Goal: Task Accomplishment & Management: Use online tool/utility

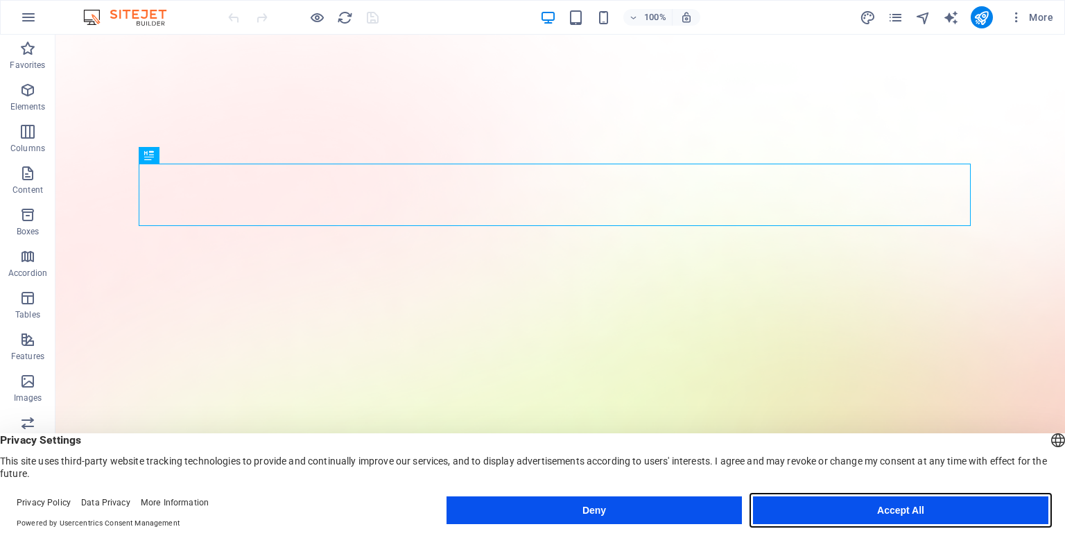
click at [839, 507] on button "Accept All" at bounding box center [900, 510] width 295 height 28
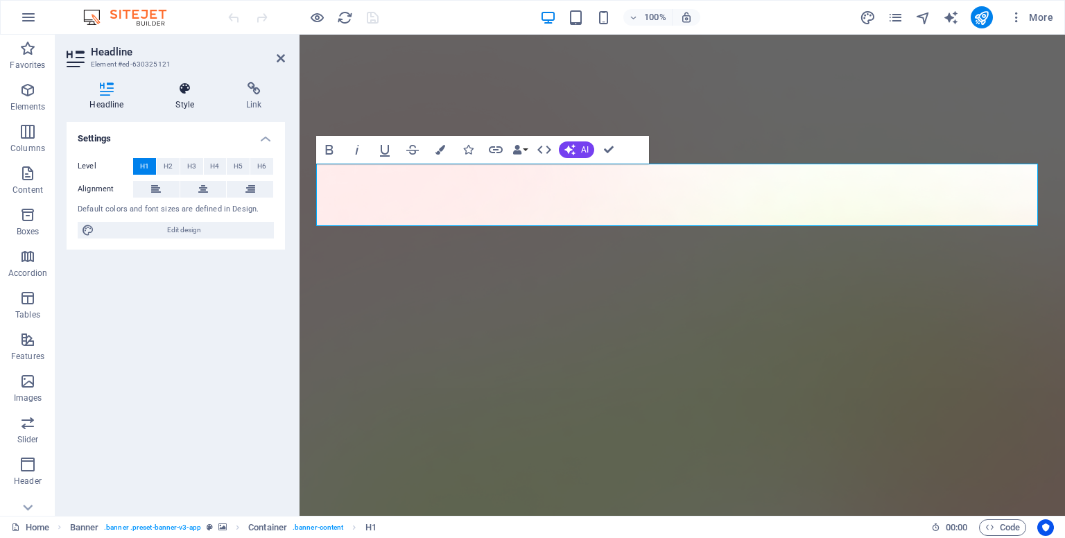
click at [190, 95] on icon at bounding box center [184, 89] width 65 height 14
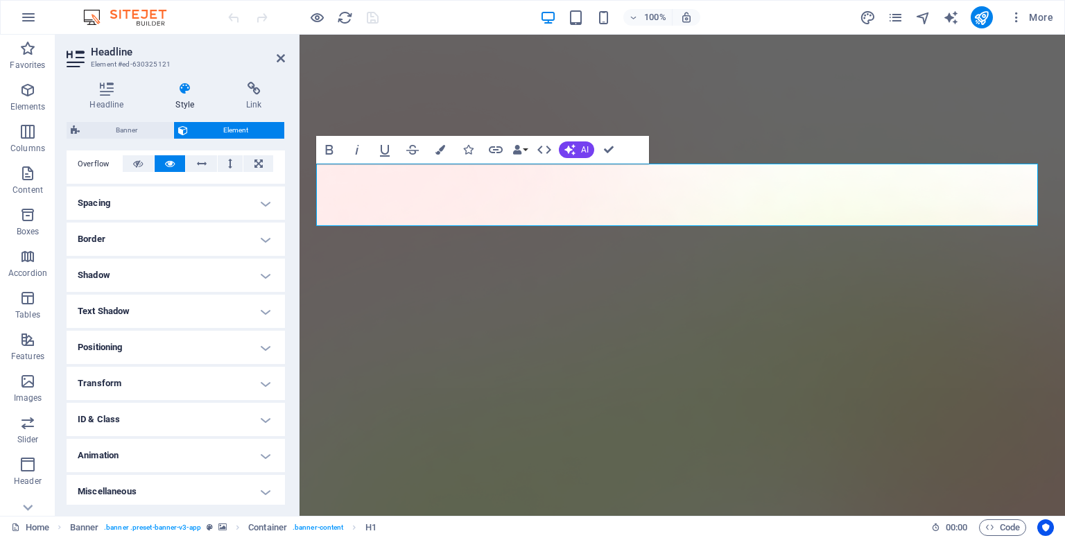
scroll to position [231, 0]
click at [182, 458] on h4 "Animation" at bounding box center [176, 452] width 218 height 33
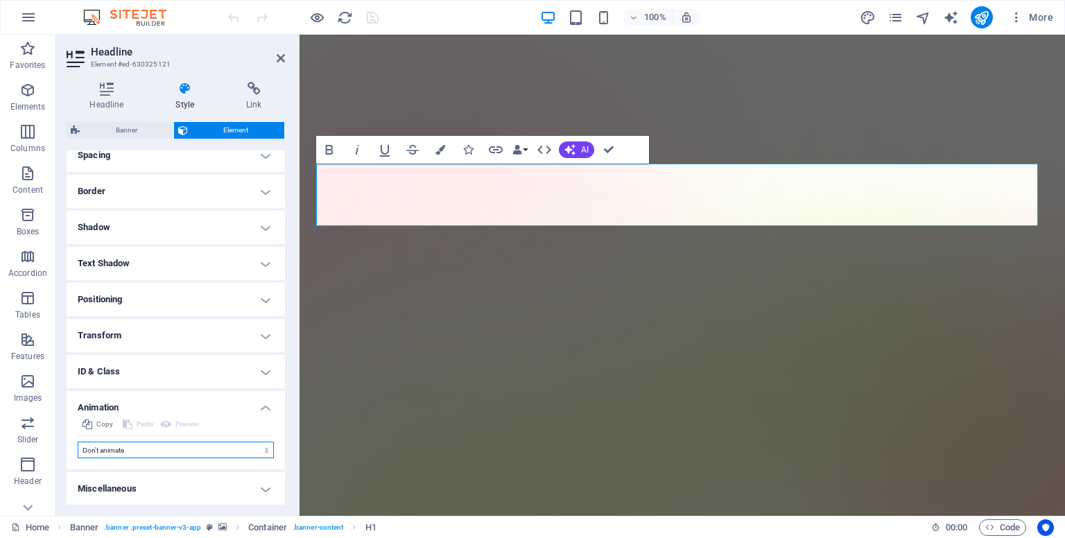
click at [155, 446] on select "Don't animate Show / Hide Slide up/down Zoom in/out Slide left to right Slide r…" at bounding box center [176, 449] width 196 height 17
click at [130, 441] on select "Don't animate Show / Hide Slide up/down Zoom in/out Slide left to right Slide r…" at bounding box center [176, 449] width 196 height 17
select select "pulse"
click at [78, 441] on select "Don't animate Show / Hide Slide up/down Zoom in/out Slide left to right Slide r…" at bounding box center [176, 449] width 196 height 17
select select "scroll"
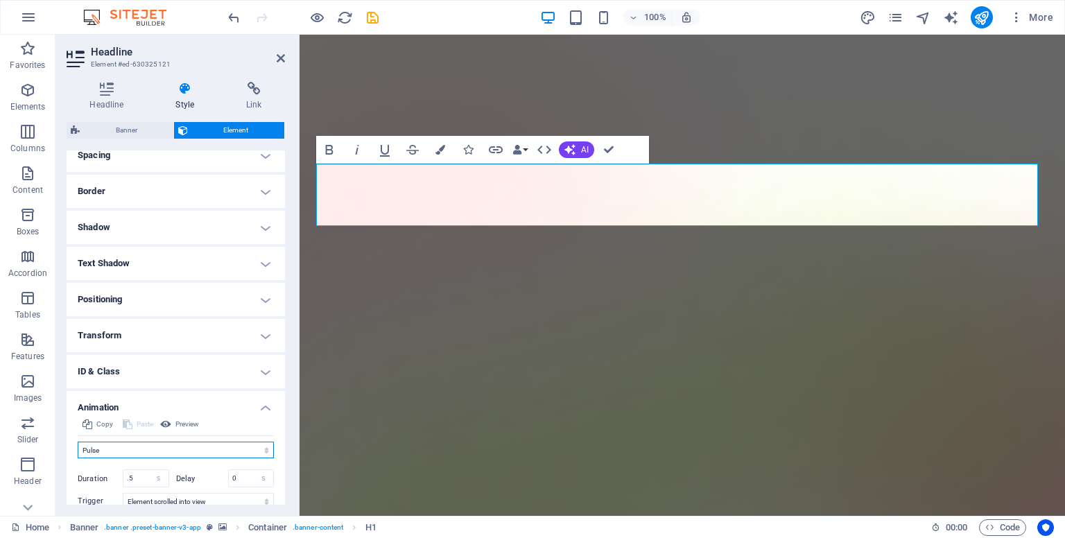
scroll to position [357, 0]
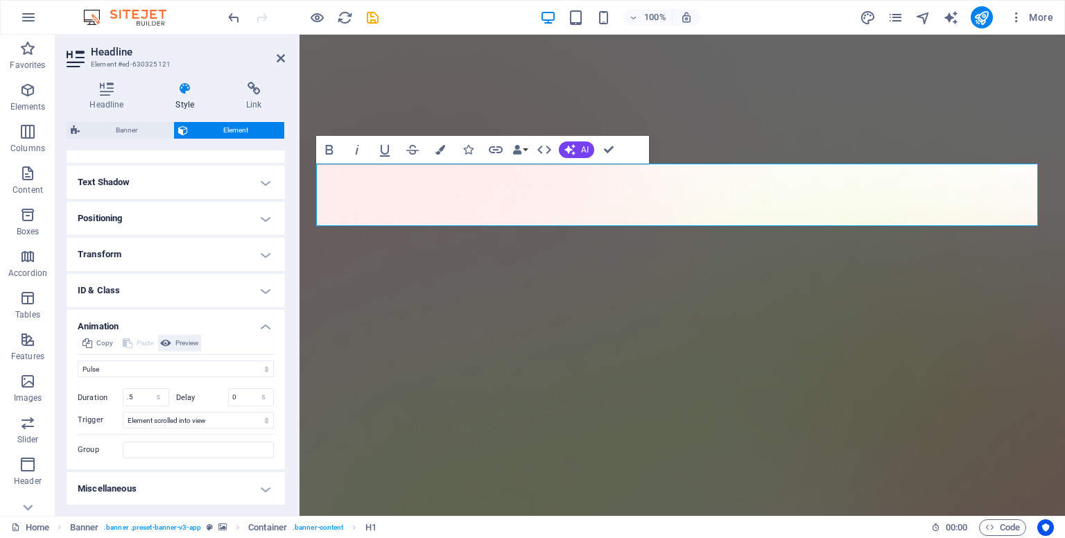
click at [166, 350] on icon at bounding box center [165, 343] width 11 height 17
click at [219, 373] on select "Don't animate Show / Hide Slide up/down Zoom in/out Slide left to right Slide r…" at bounding box center [176, 368] width 196 height 17
click at [134, 386] on div "Initial Element hidden Element shown Duration .5 s ms Delay 0 s ms Width auto p…" at bounding box center [176, 417] width 196 height 81
click at [286, 148] on div "Headline Style Link Settings Level H1 H2 H3 H4 H5 H6 Alignment Default colors a…" at bounding box center [175, 293] width 240 height 445
click at [281, 62] on icon at bounding box center [281, 58] width 8 height 11
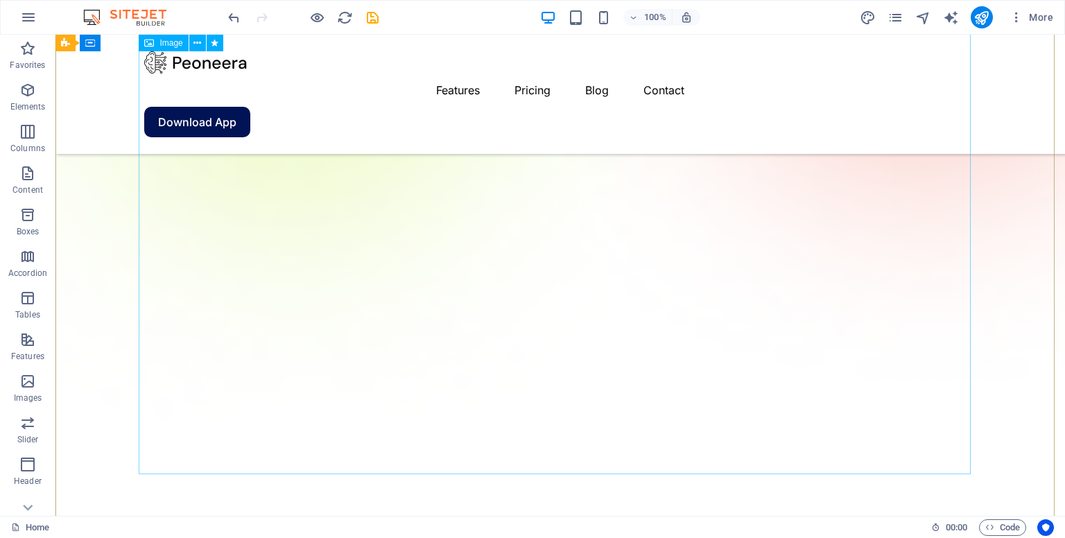
scroll to position [0, 0]
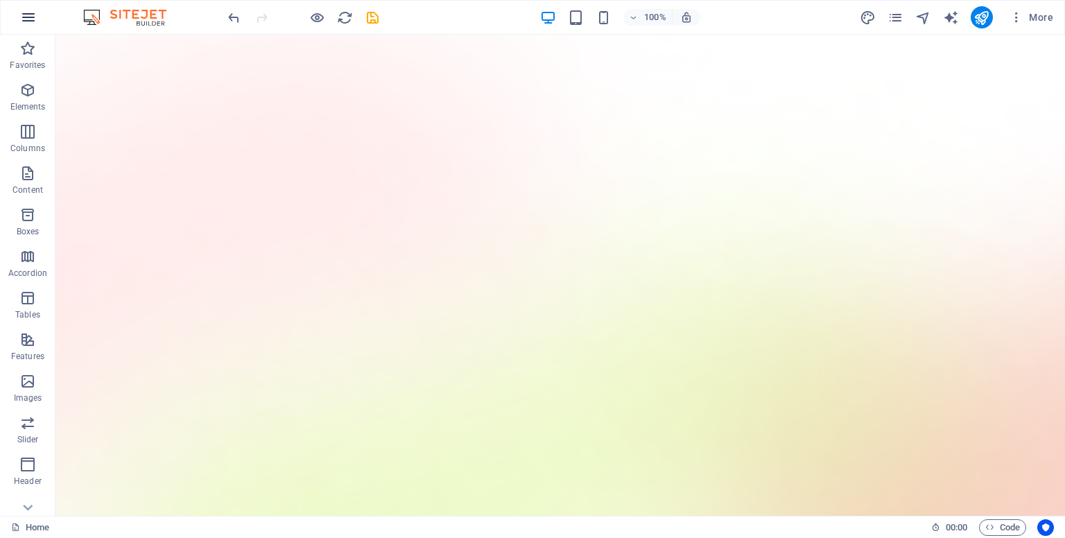
click at [25, 18] on icon "button" at bounding box center [28, 17] width 17 height 17
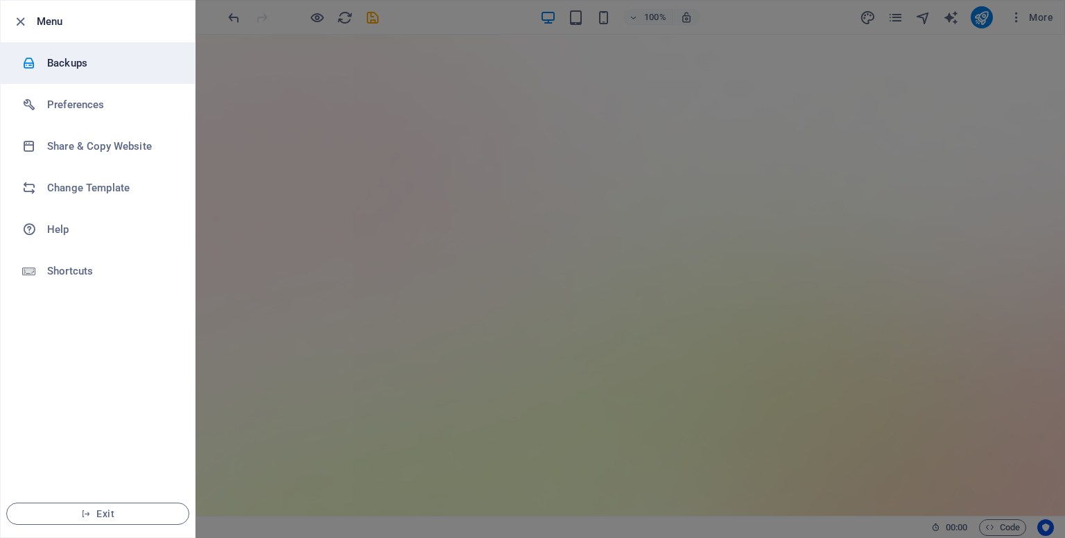
click at [35, 47] on li "Backups" at bounding box center [98, 63] width 194 height 42
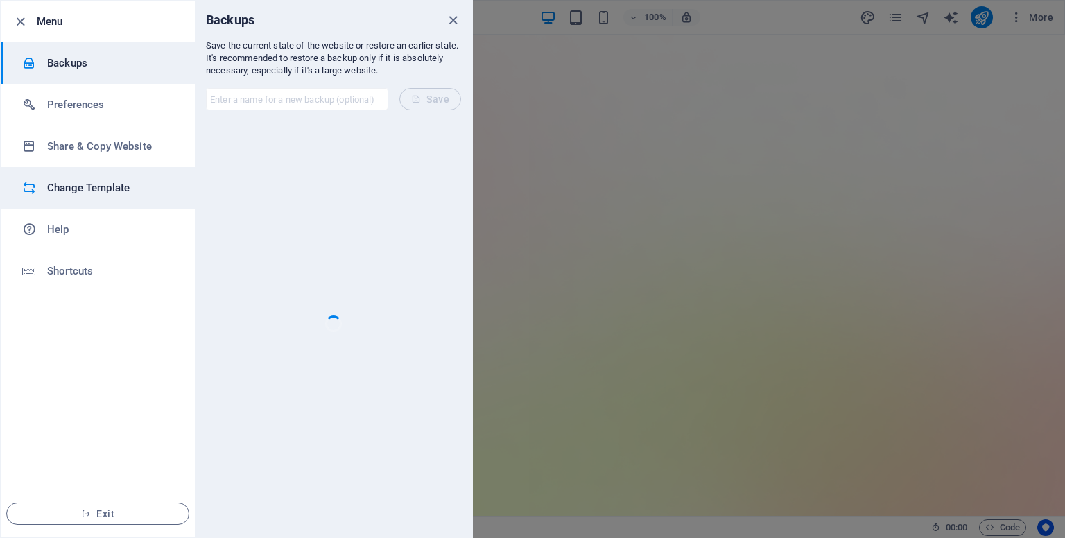
click at [132, 195] on h6 "Change Template" at bounding box center [111, 187] width 128 height 17
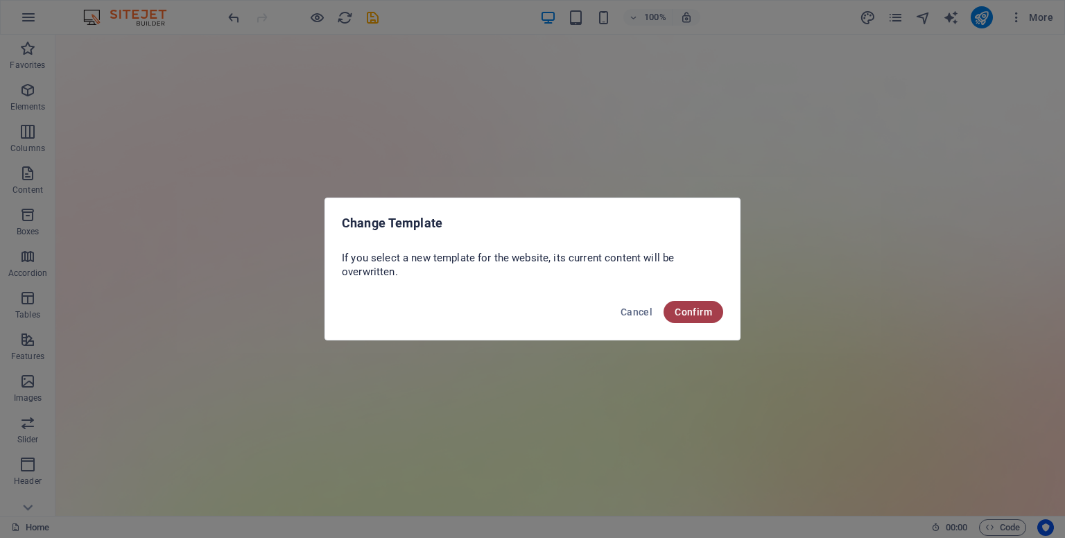
click at [688, 314] on span "Confirm" at bounding box center [692, 311] width 37 height 11
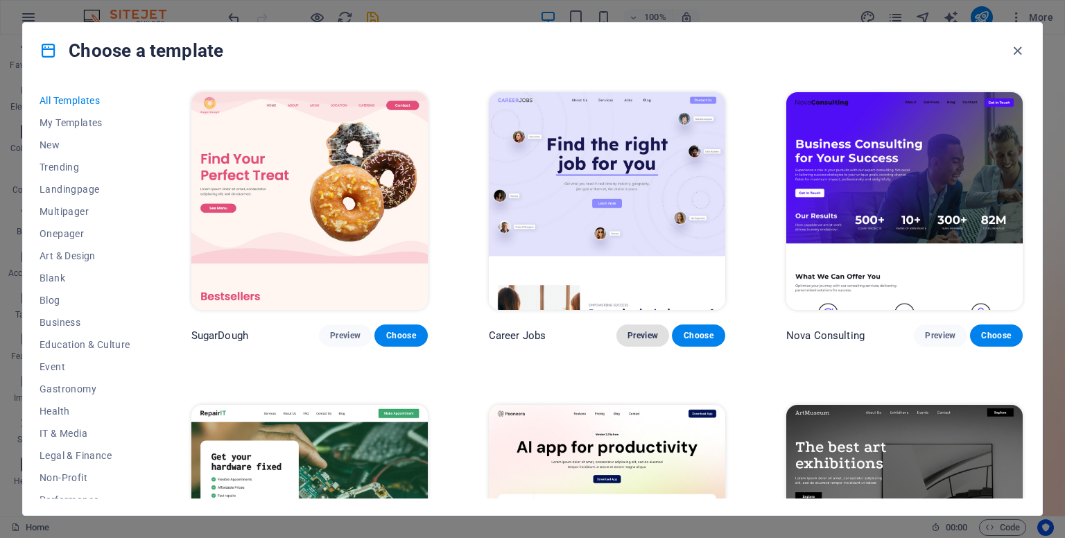
click at [648, 339] on span "Preview" at bounding box center [642, 335] width 30 height 11
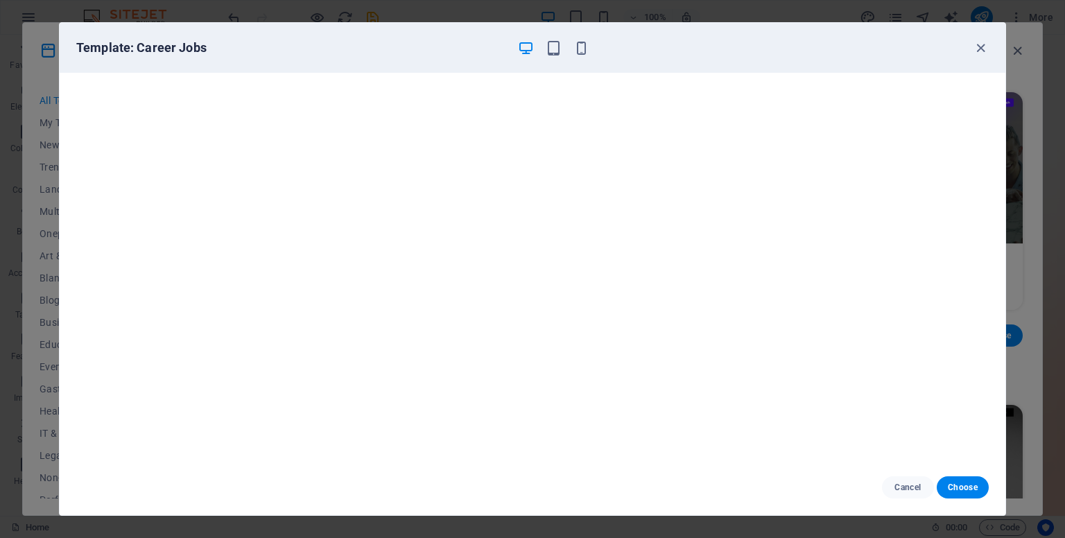
click at [1032, 321] on div "Template: Career Jobs Cancel Choose" at bounding box center [532, 269] width 1065 height 538
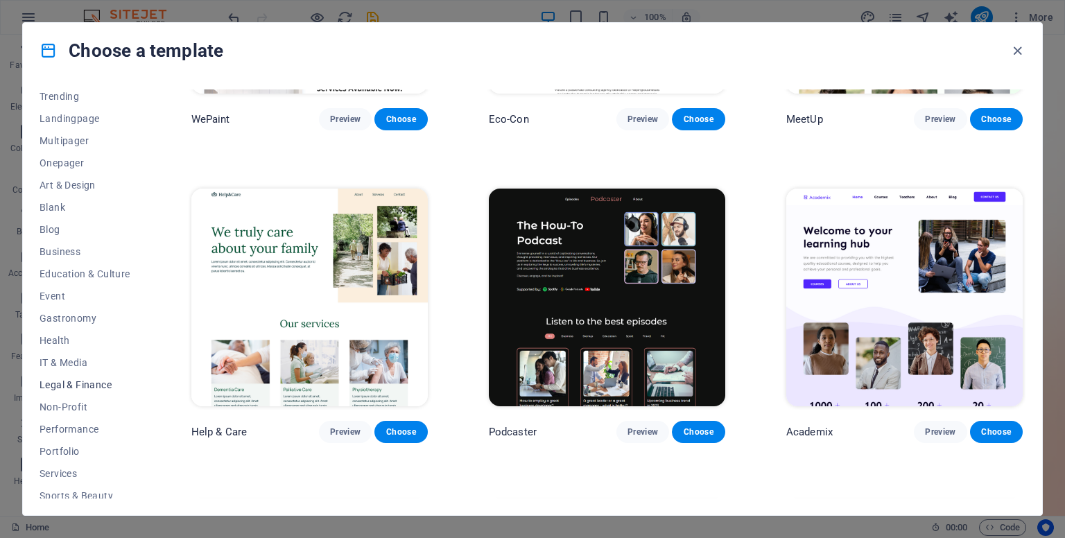
scroll to position [91, 0]
click at [78, 344] on span "IT & Media" at bounding box center [85, 341] width 91 height 11
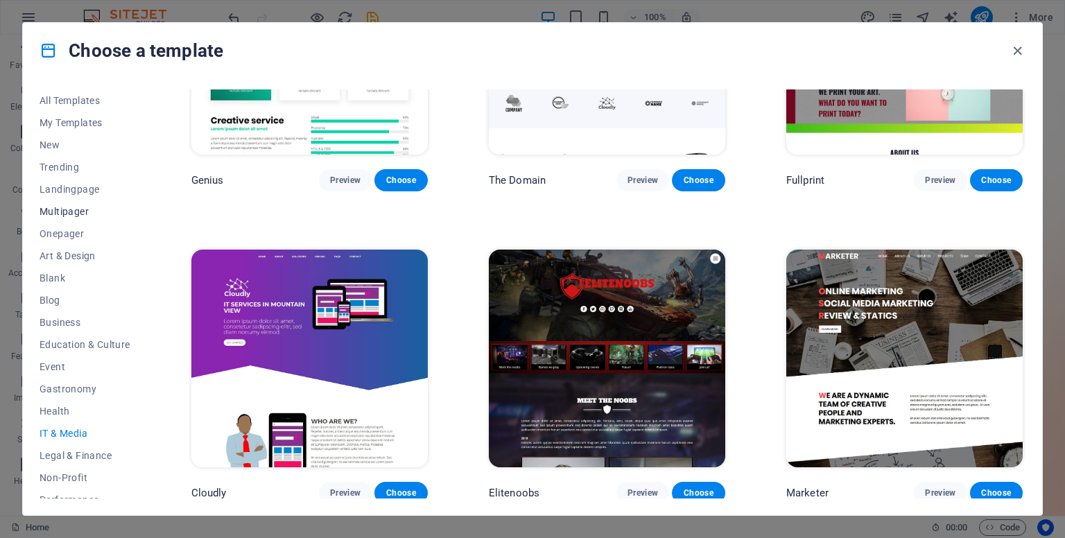
scroll to position [0, 0]
click at [82, 96] on span "All Templates" at bounding box center [85, 100] width 91 height 11
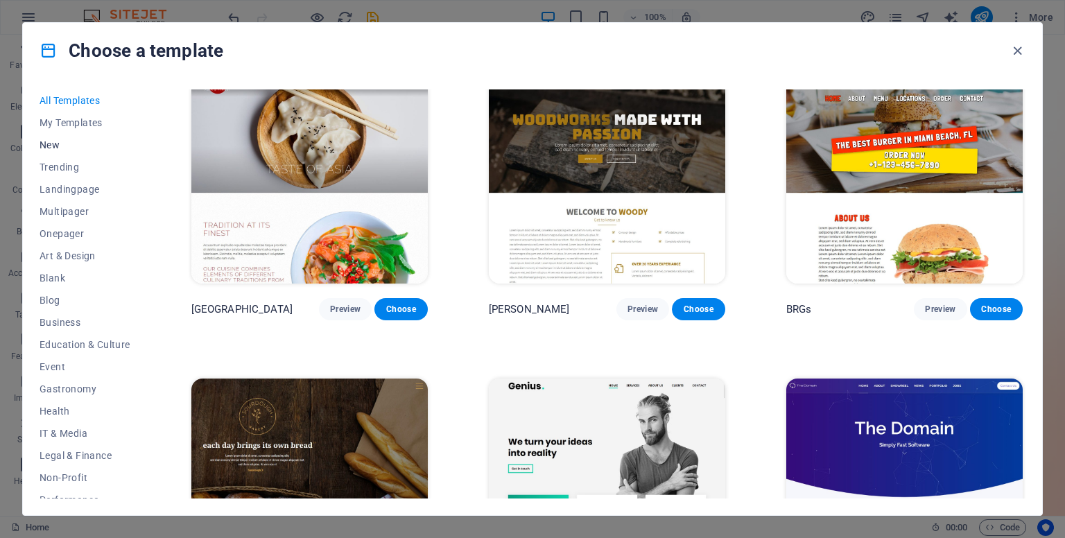
scroll to position [7633, 0]
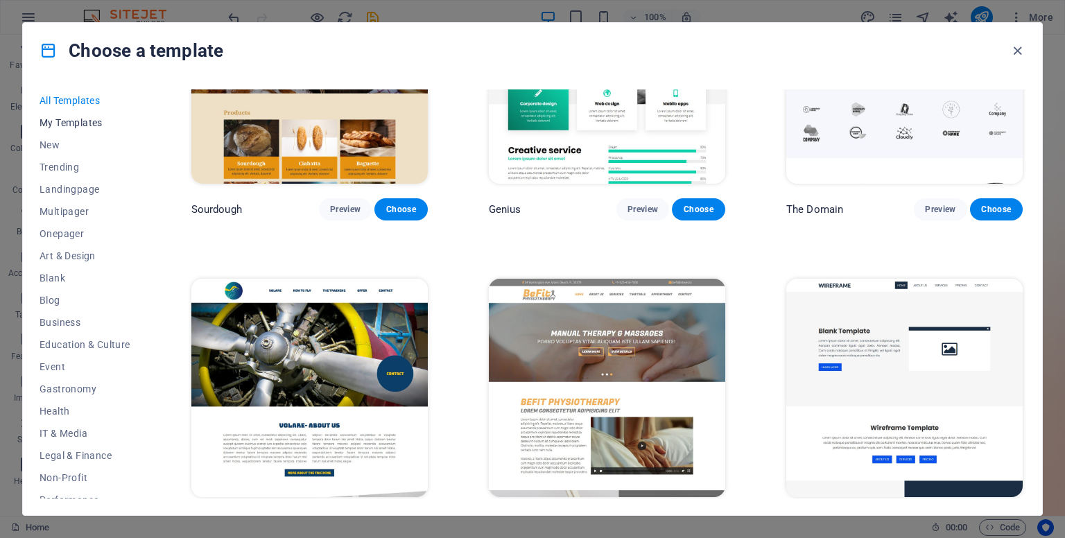
click at [75, 128] on button "My Templates" at bounding box center [85, 123] width 91 height 22
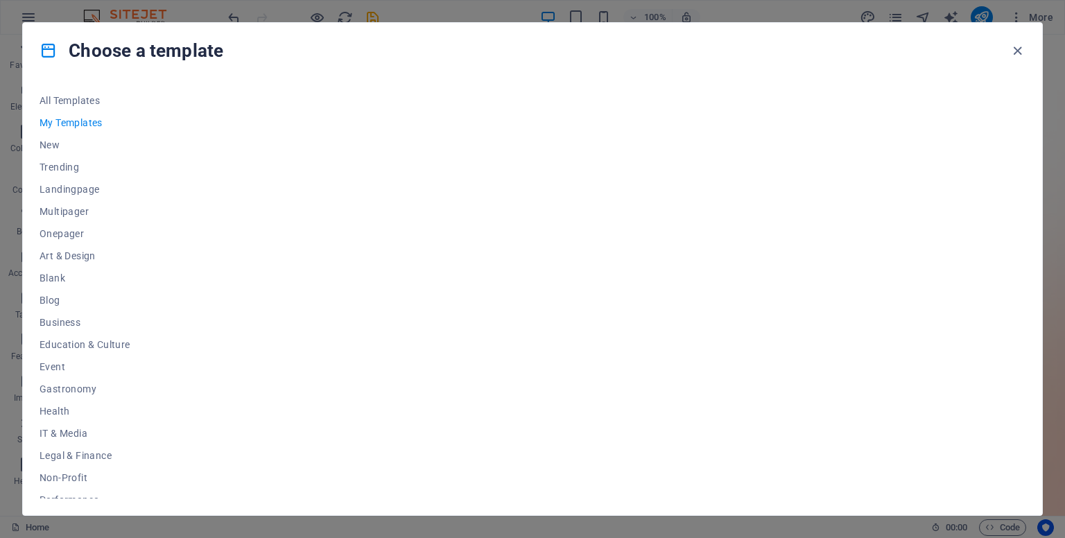
scroll to position [0, 0]
click at [89, 107] on button "All Templates" at bounding box center [85, 100] width 91 height 22
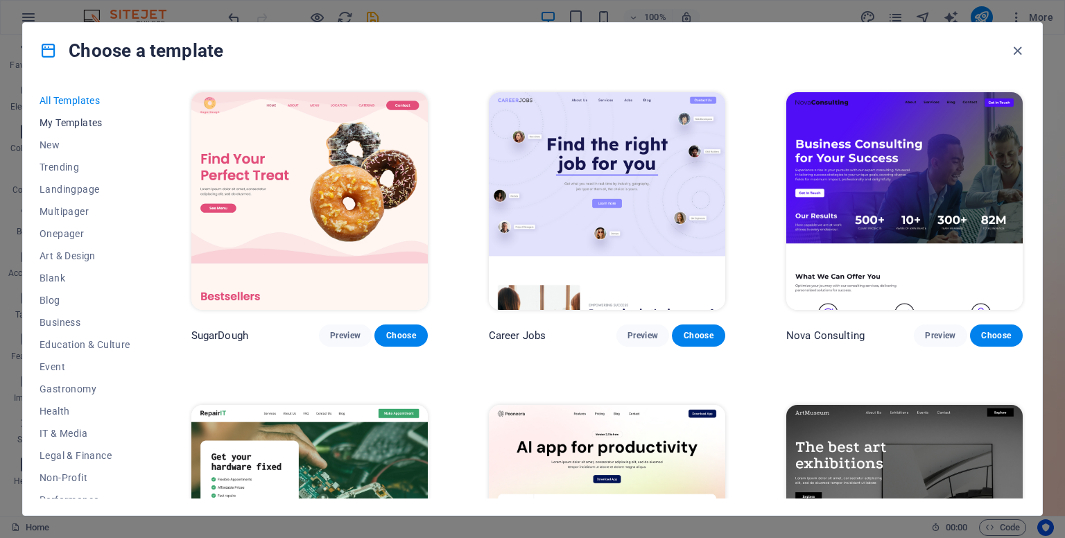
click at [82, 117] on span "My Templates" at bounding box center [85, 122] width 91 height 11
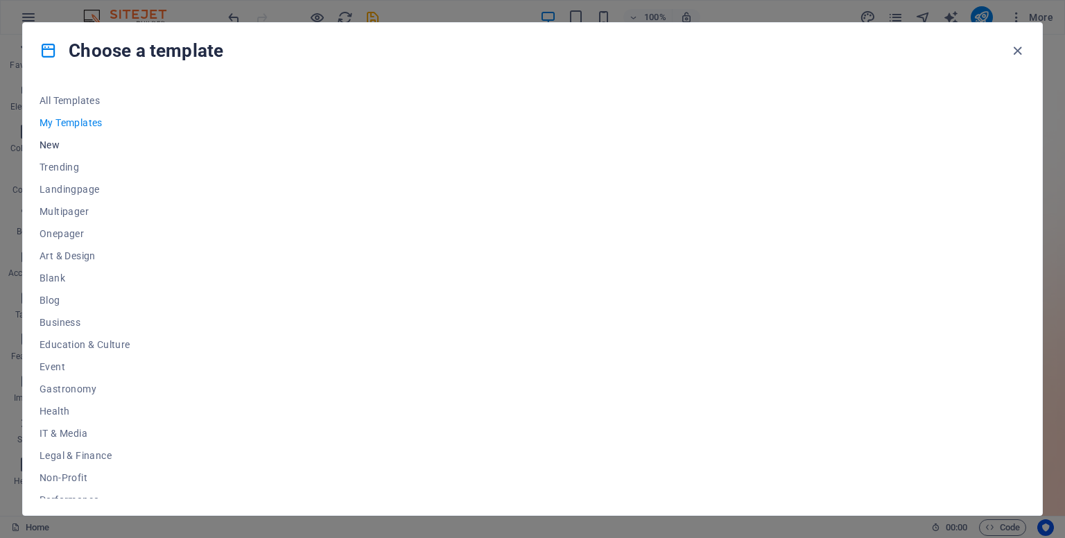
click at [55, 140] on span "New" at bounding box center [85, 144] width 91 height 11
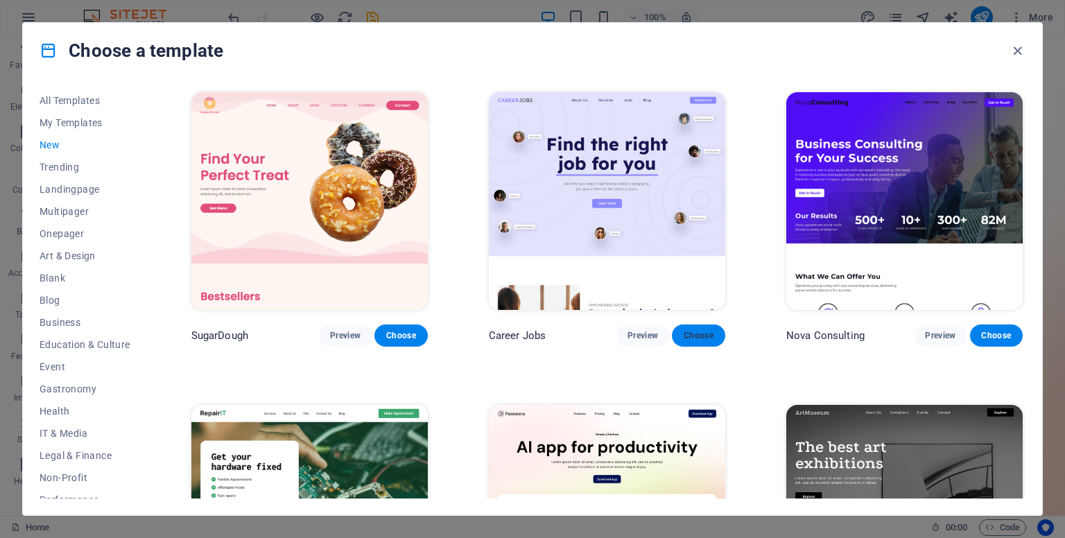
click at [706, 335] on span "Choose" at bounding box center [698, 335] width 30 height 11
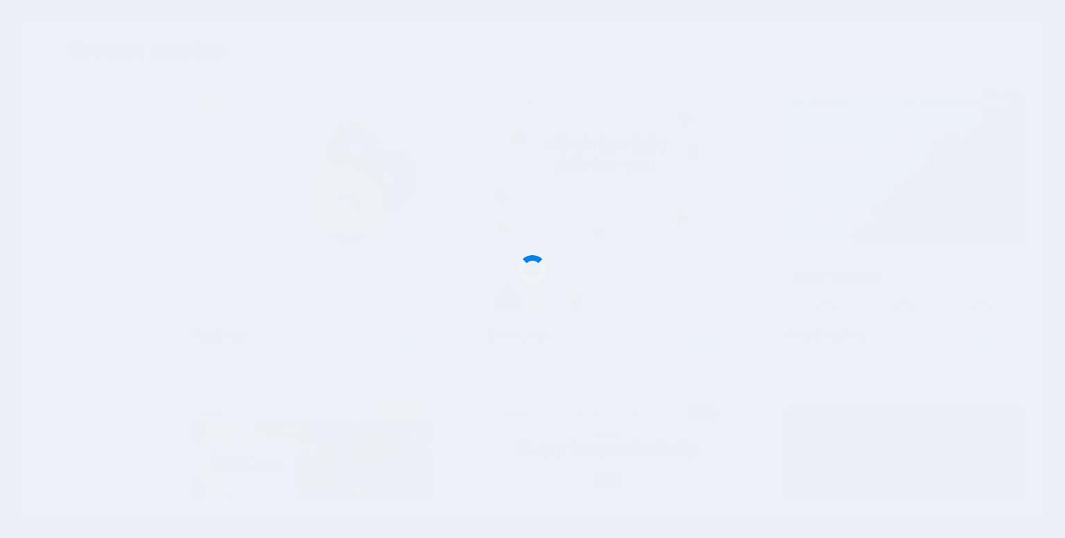
click at [587, 202] on div at bounding box center [532, 269] width 1065 height 538
click at [743, 303] on div at bounding box center [532, 269] width 1065 height 538
click at [546, 254] on div at bounding box center [532, 269] width 1065 height 538
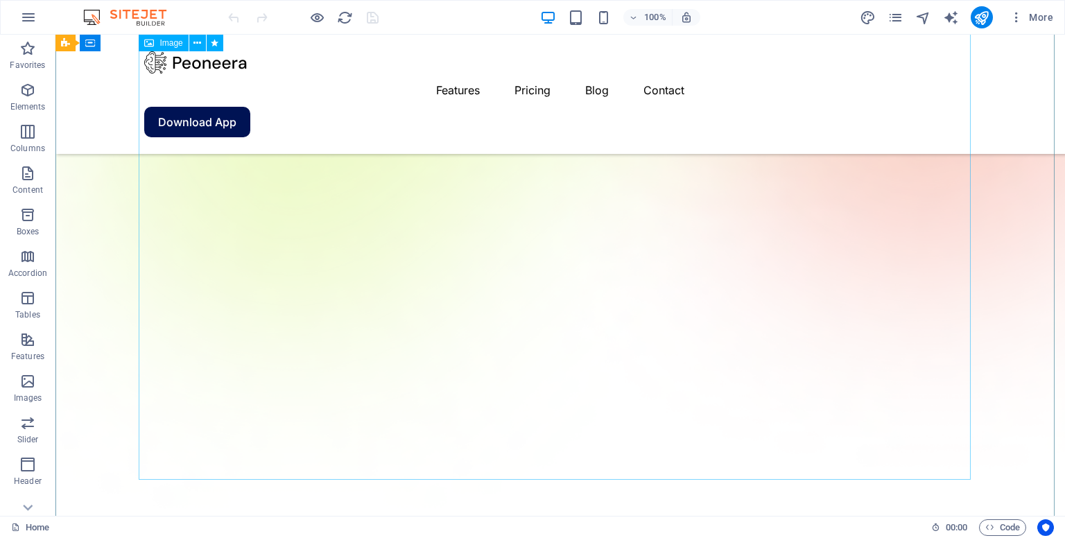
scroll to position [485, 0]
click at [1019, 13] on icon "button" at bounding box center [1016, 17] width 14 height 14
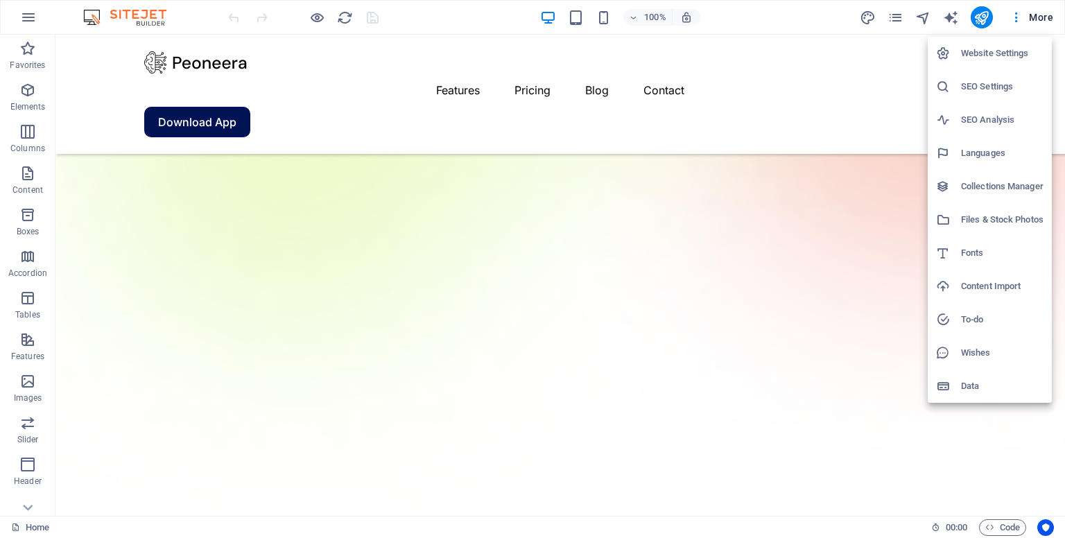
click at [336, 66] on div at bounding box center [532, 269] width 1065 height 538
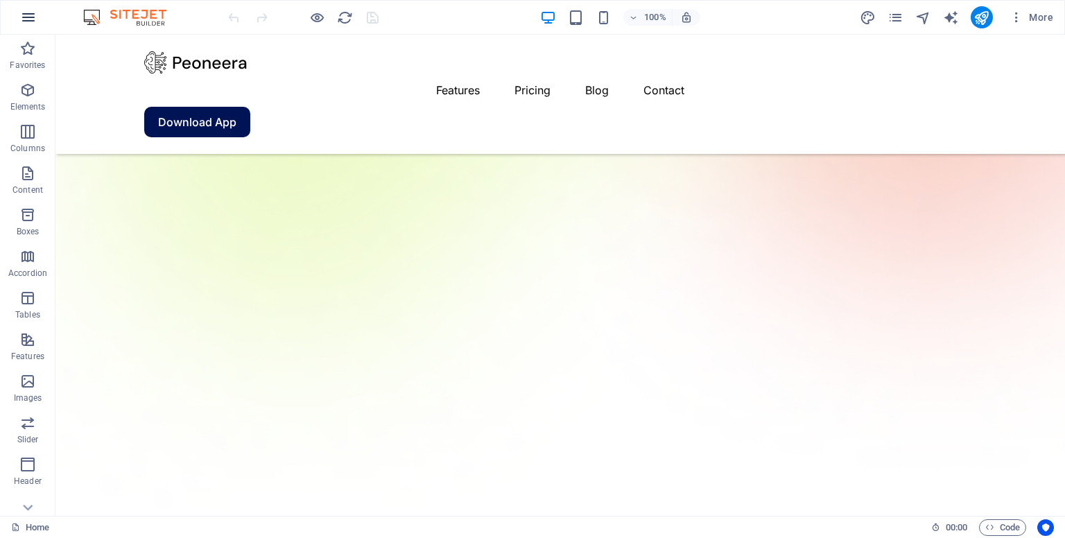
click at [30, 24] on icon "button" at bounding box center [28, 17] width 17 height 17
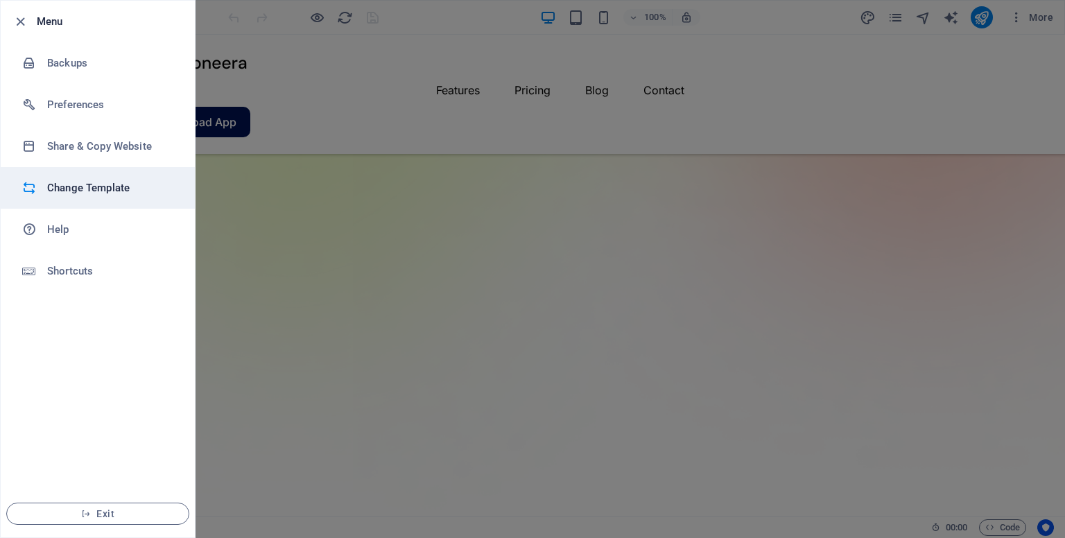
click at [134, 195] on h6 "Change Template" at bounding box center [111, 187] width 128 height 17
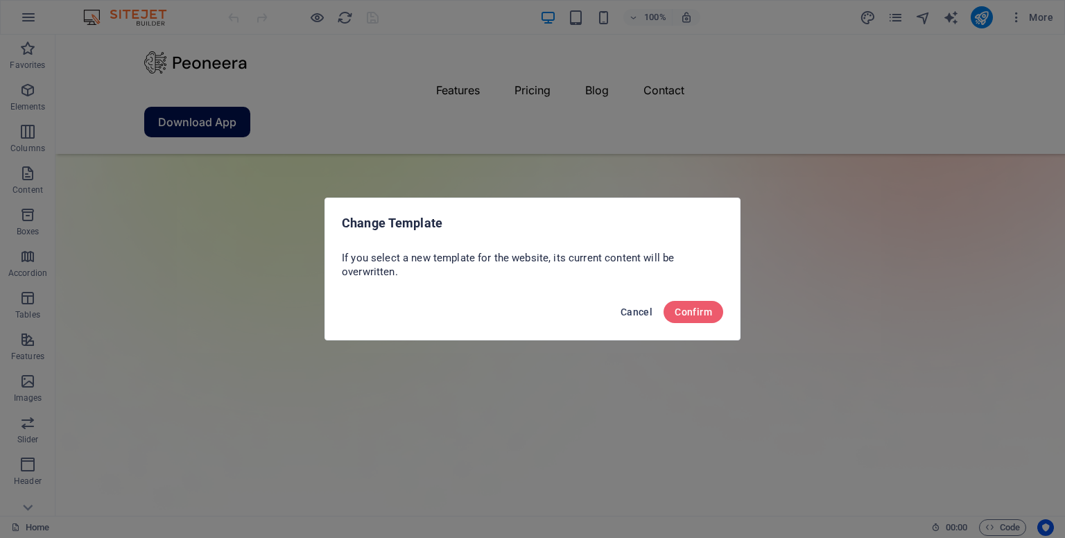
click at [651, 306] on span "Cancel" at bounding box center [636, 311] width 32 height 11
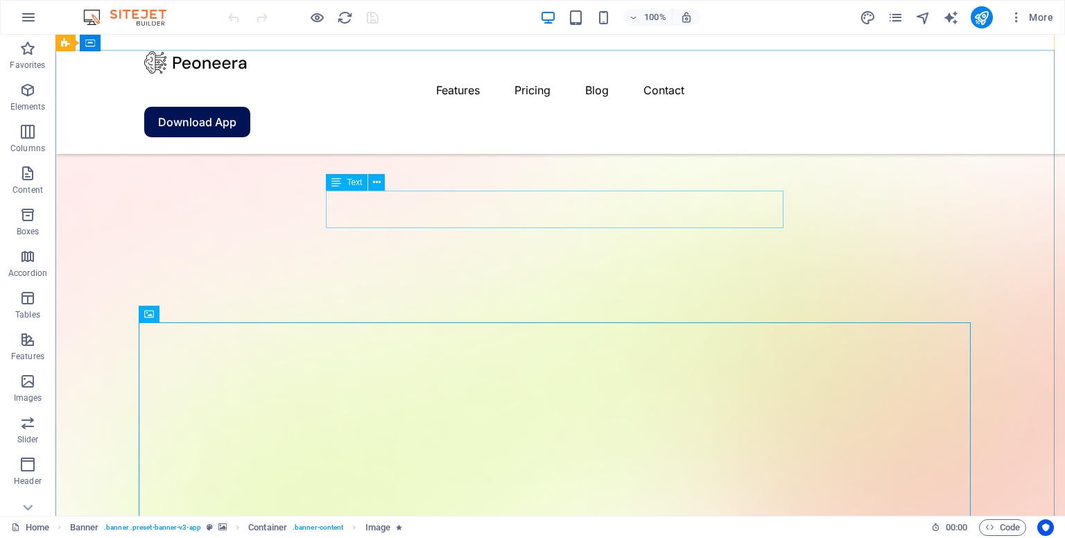
scroll to position [44, 0]
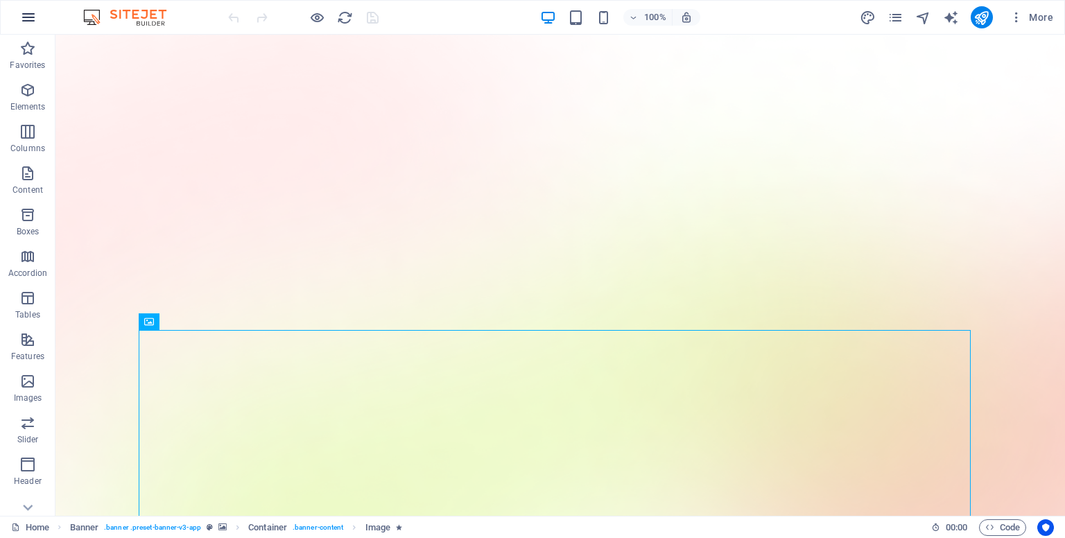
click at [30, 20] on icon "button" at bounding box center [28, 17] width 17 height 17
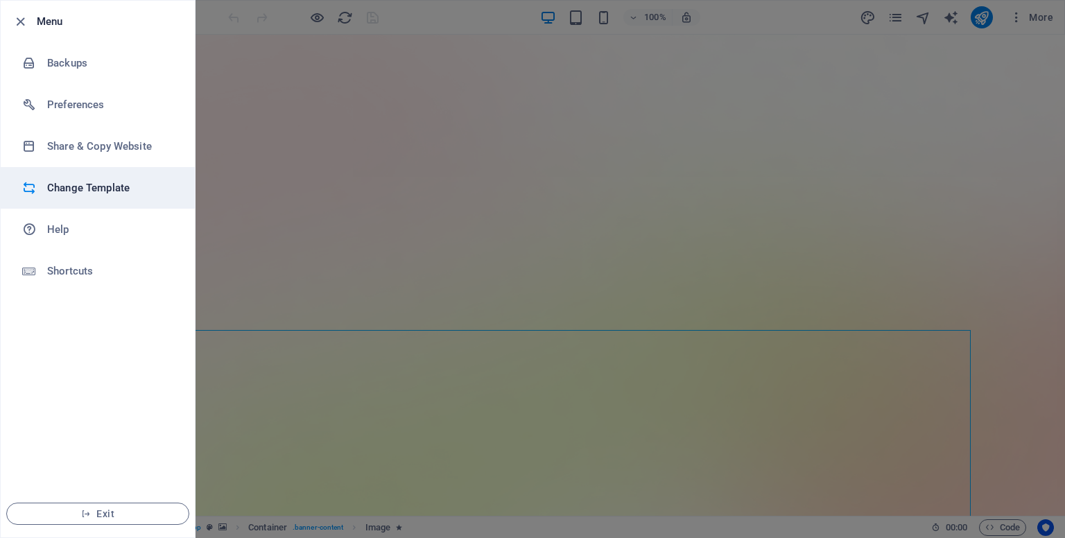
click at [128, 189] on h6 "Change Template" at bounding box center [111, 187] width 128 height 17
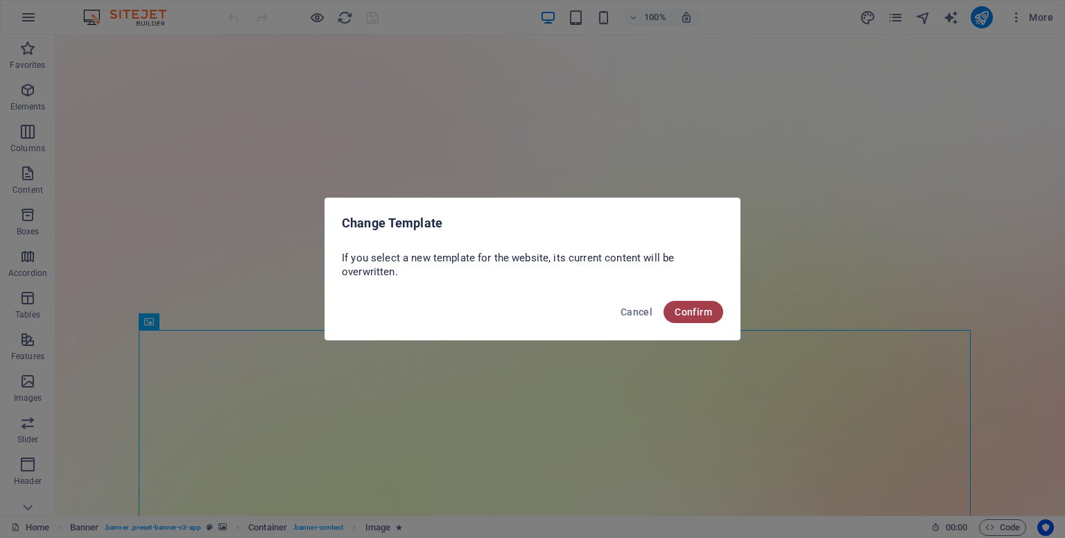
click at [683, 306] on span "Confirm" at bounding box center [692, 311] width 37 height 11
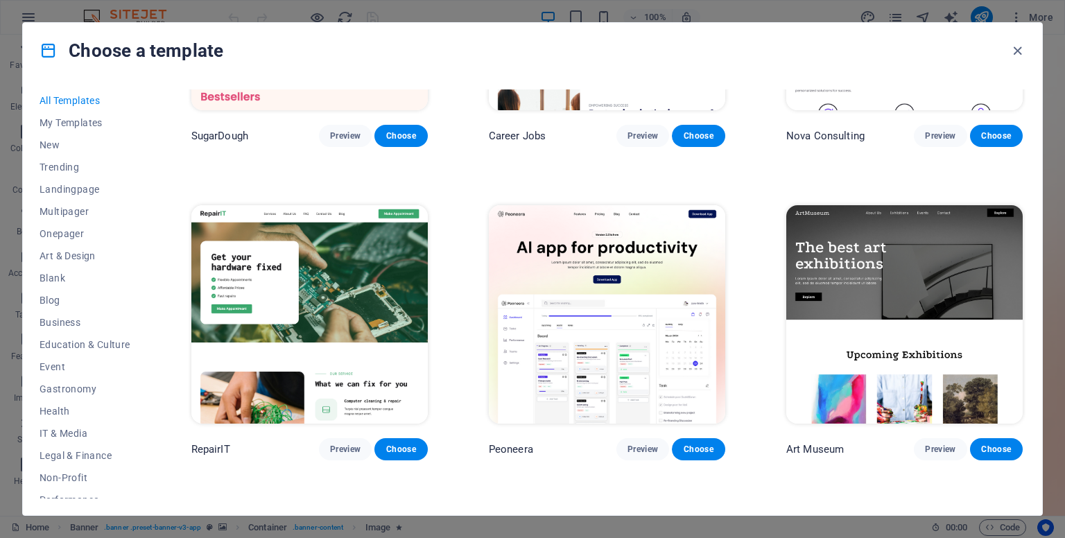
scroll to position [272, 0]
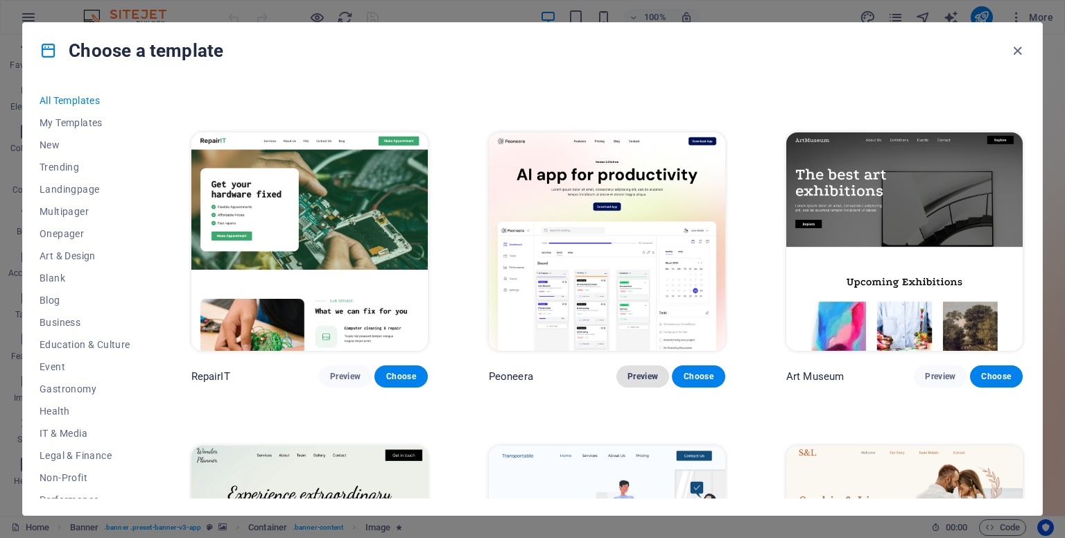
click at [654, 374] on span "Preview" at bounding box center [642, 376] width 30 height 11
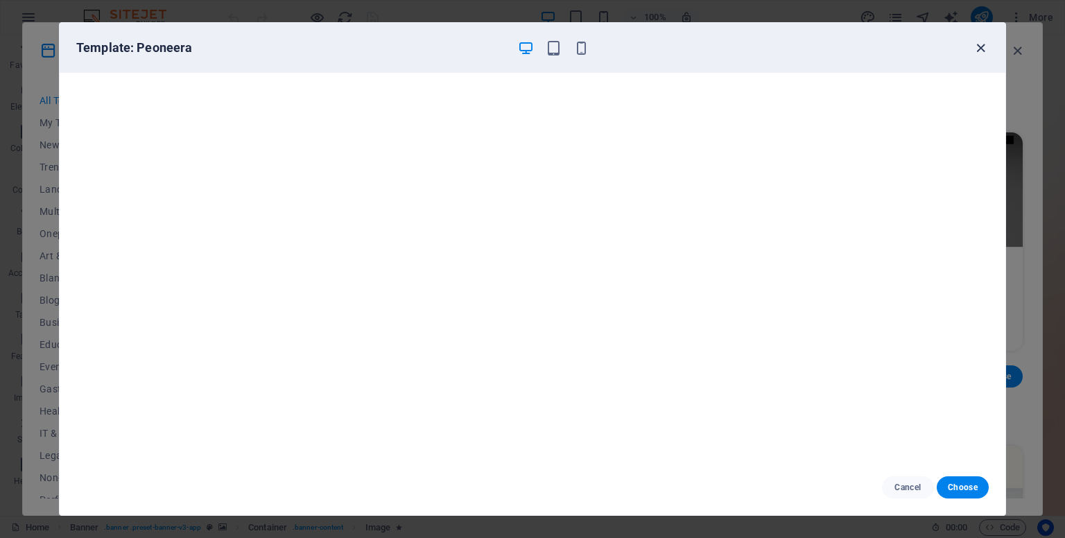
click at [986, 51] on icon "button" at bounding box center [980, 48] width 16 height 16
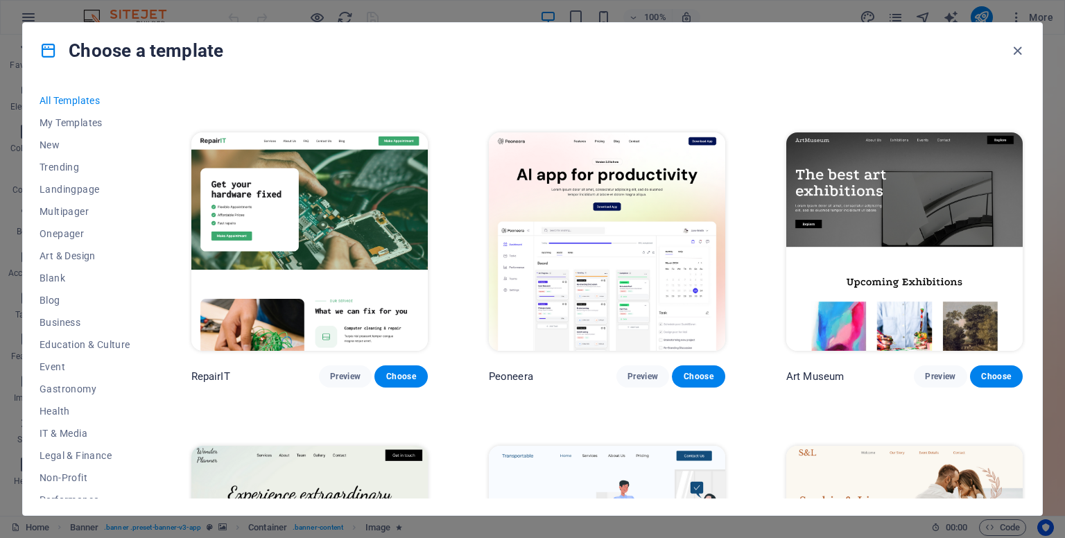
drag, startPoint x: 693, startPoint y: 374, endPoint x: 728, endPoint y: 221, distance: 156.4
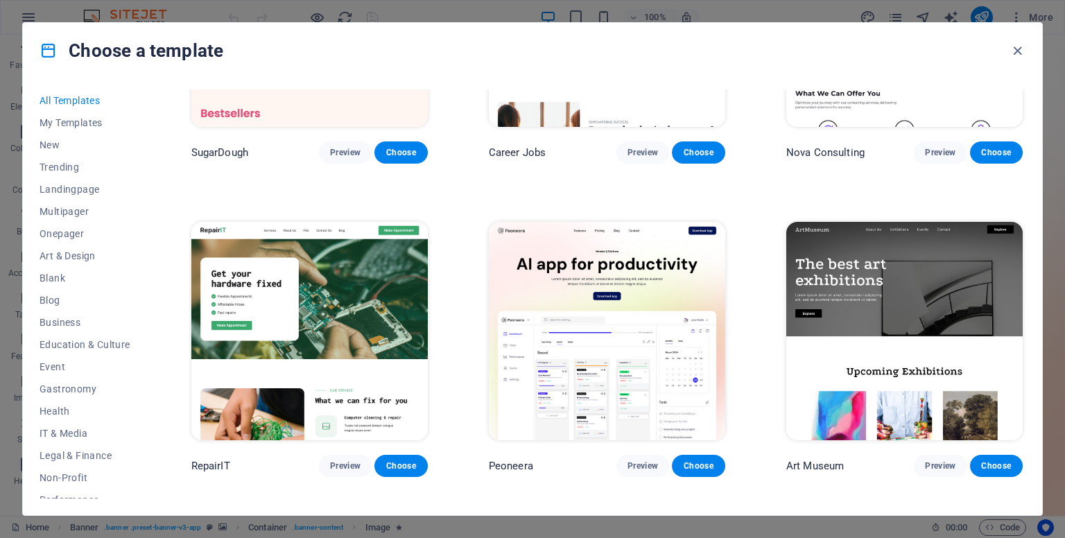
scroll to position [0, 0]
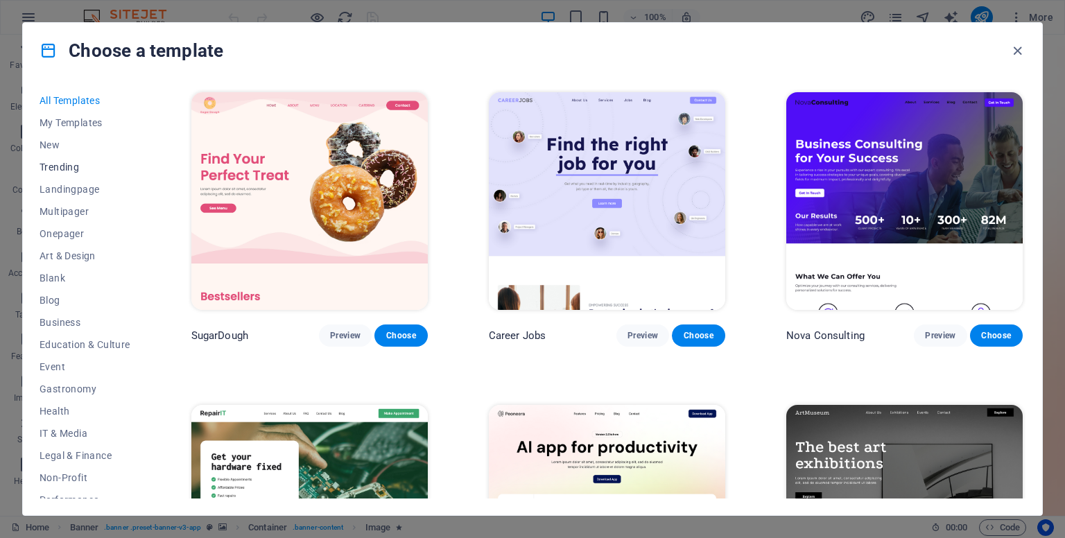
click at [61, 170] on span "Trending" at bounding box center [85, 166] width 91 height 11
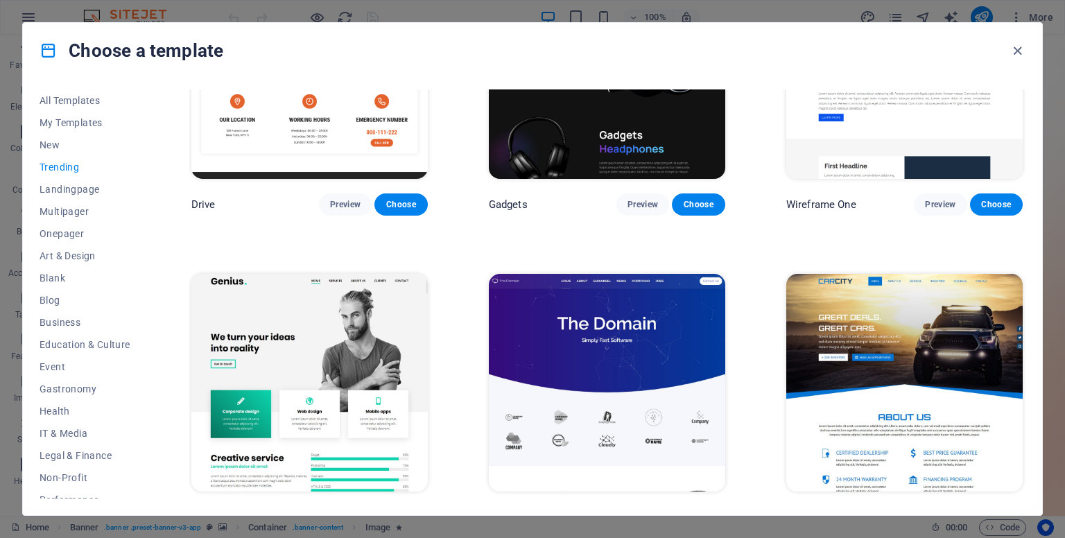
scroll to position [376, 0]
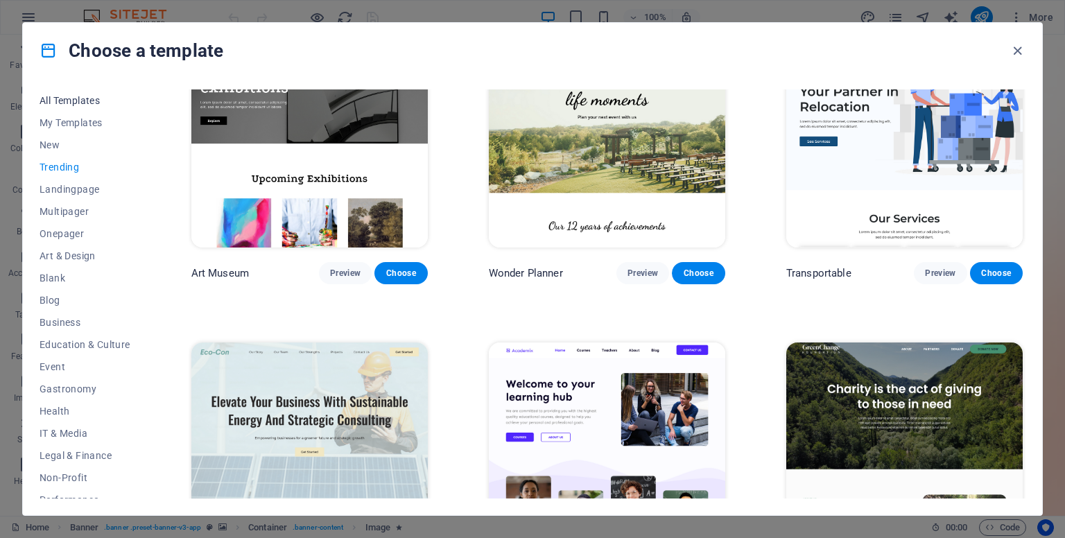
click at [56, 95] on span "All Templates" at bounding box center [85, 100] width 91 height 11
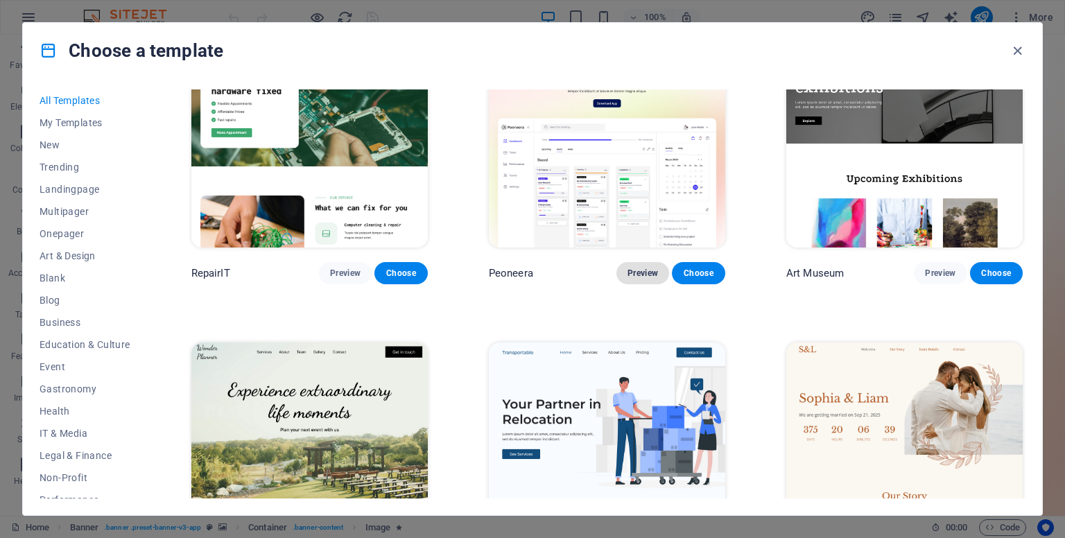
scroll to position [0, 0]
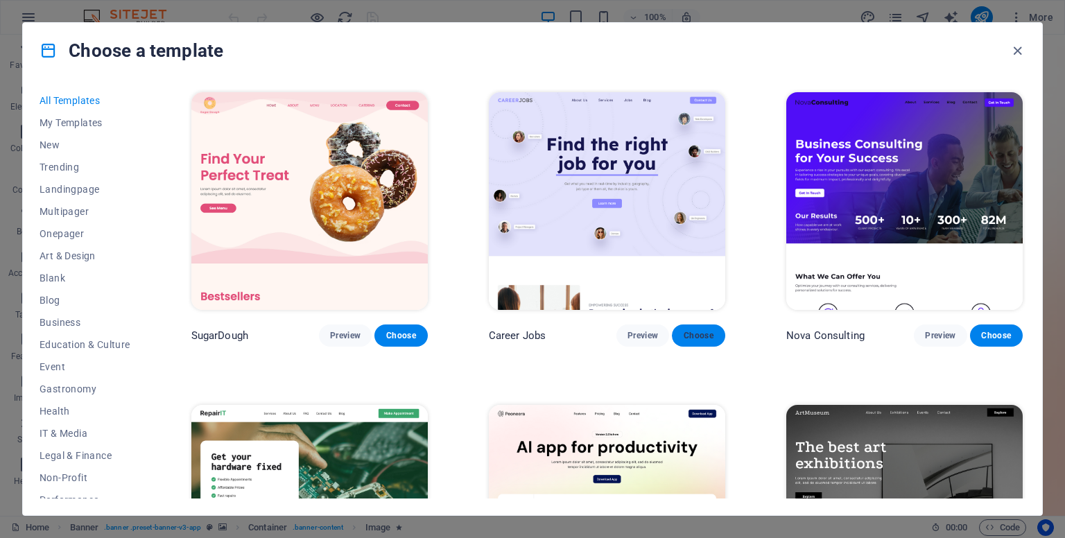
click at [697, 330] on span "Choose" at bounding box center [698, 335] width 30 height 11
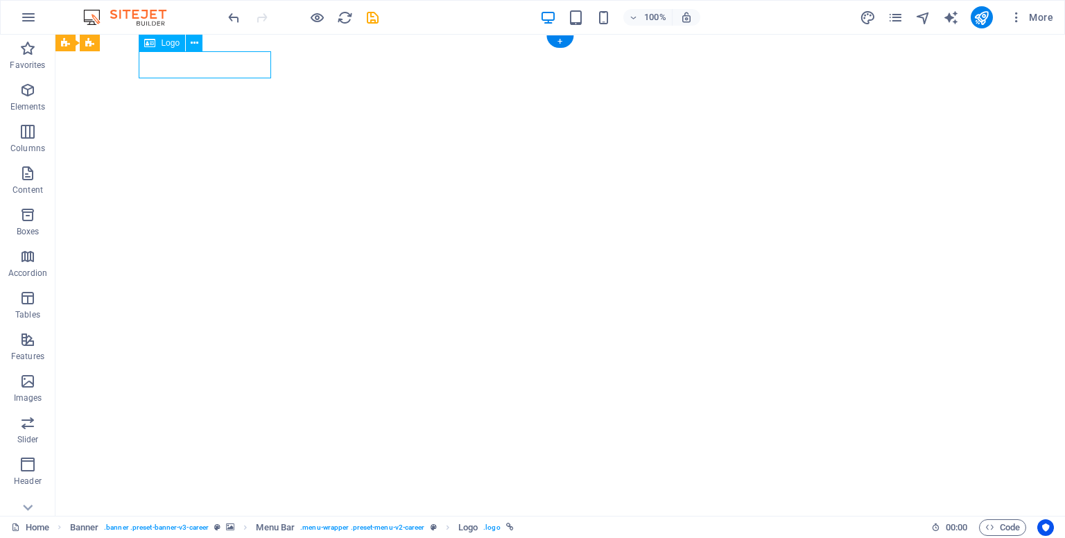
select select "px"
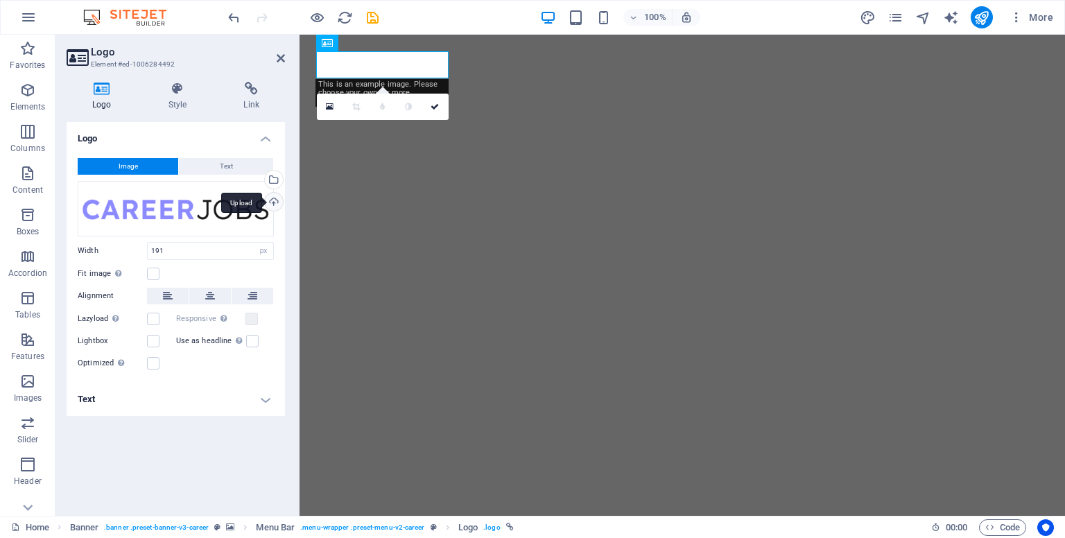
click at [274, 195] on div "Upload" at bounding box center [272, 203] width 21 height 21
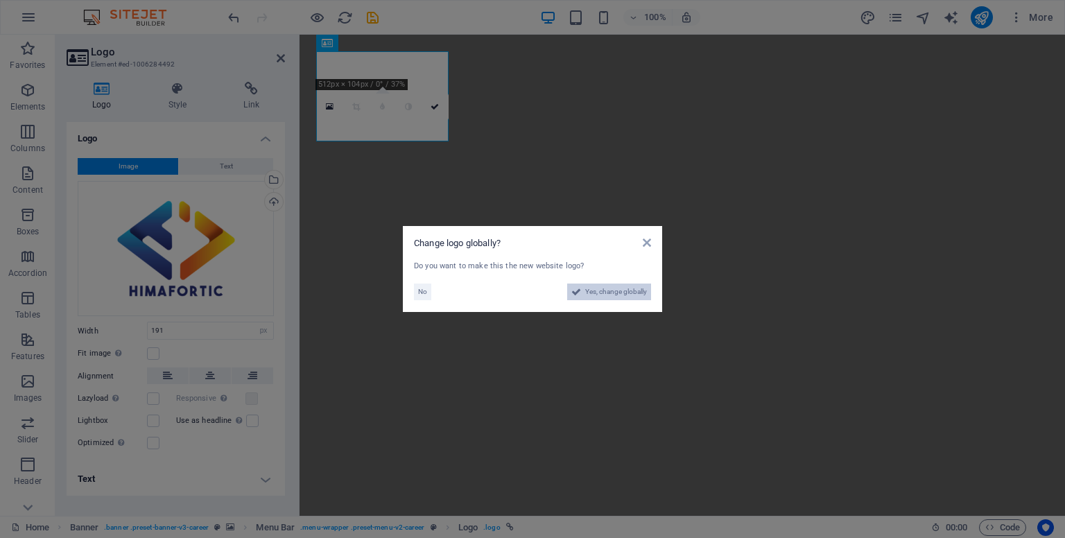
click at [623, 292] on span "Yes, change globally" at bounding box center [616, 291] width 62 height 17
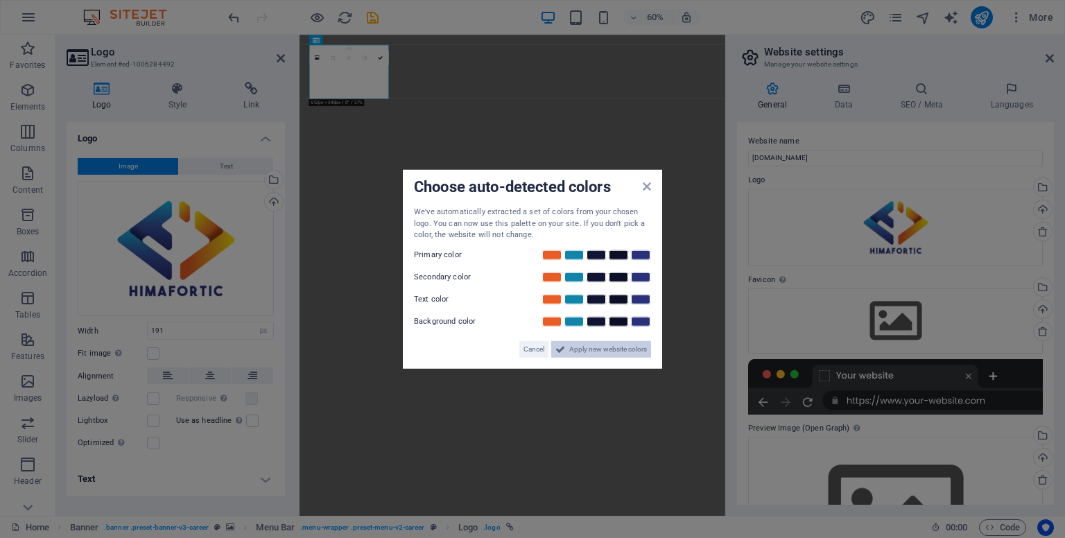
click at [571, 349] on span "Apply new website colors" at bounding box center [608, 348] width 78 height 17
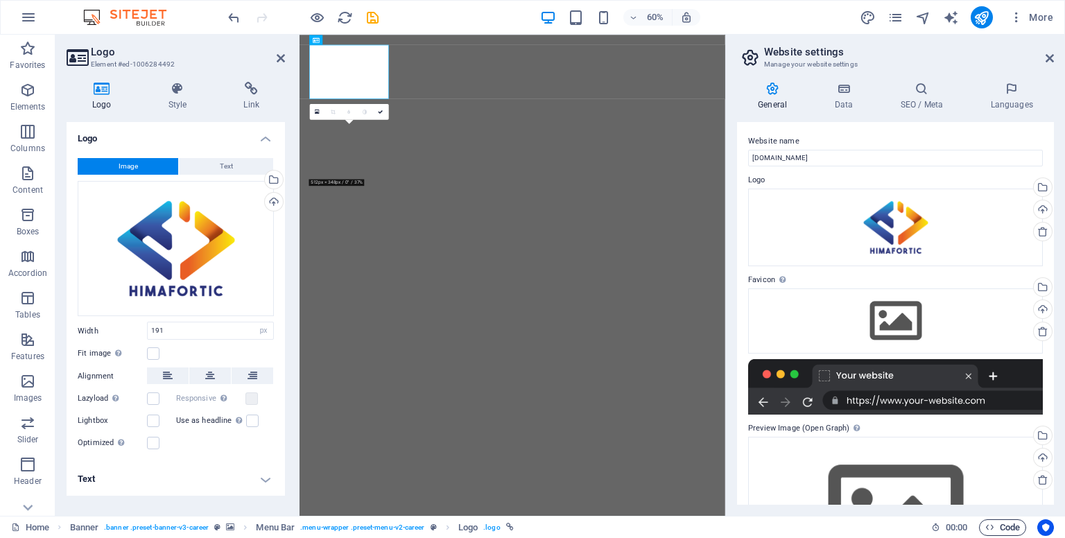
click at [1004, 524] on span "Code" at bounding box center [1002, 527] width 35 height 17
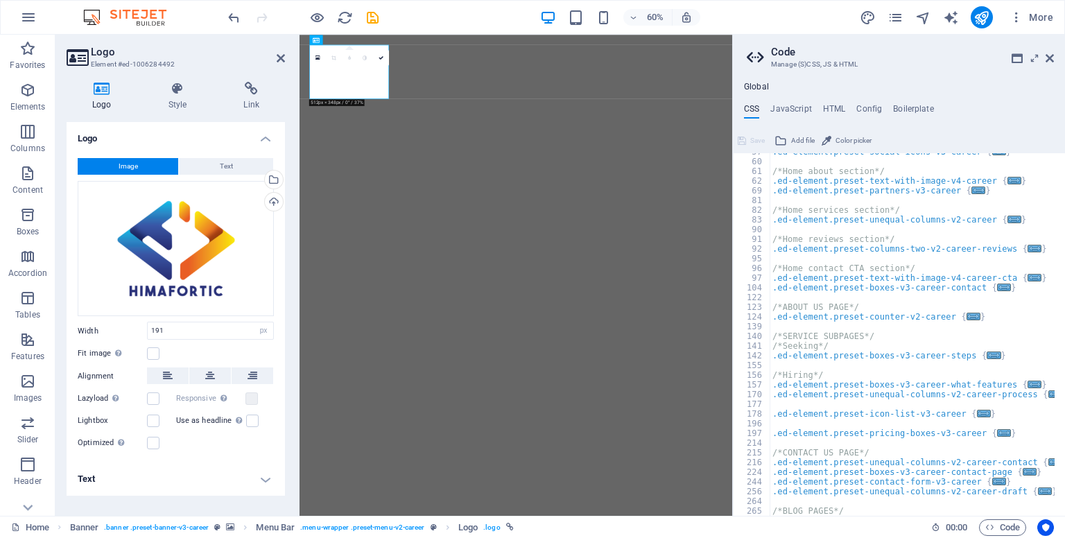
scroll to position [200, 0]
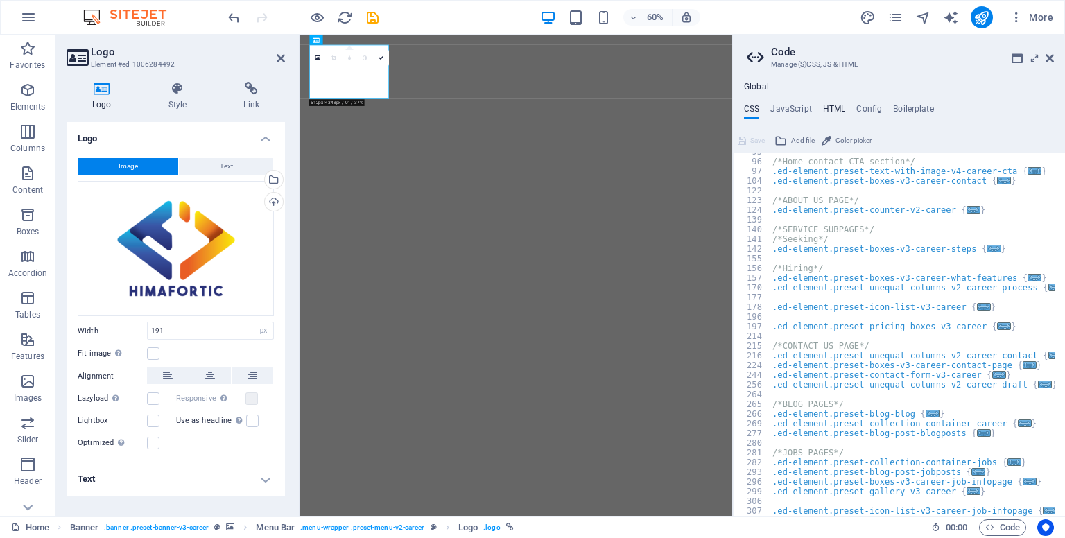
click at [833, 107] on h4 "HTML" at bounding box center [834, 111] width 23 height 15
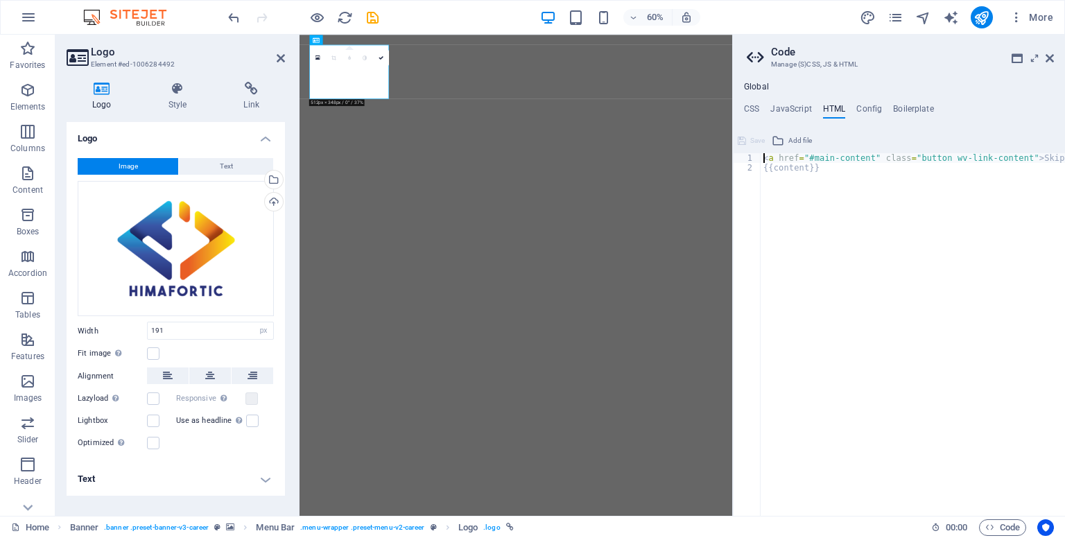
click at [831, 179] on div "< a href = "#main-content" class = "button wv-link-content" > Skip to main cont…" at bounding box center [947, 338] width 374 height 371
type textarea "{{content}}"
click at [1049, 55] on icon at bounding box center [1049, 58] width 8 height 11
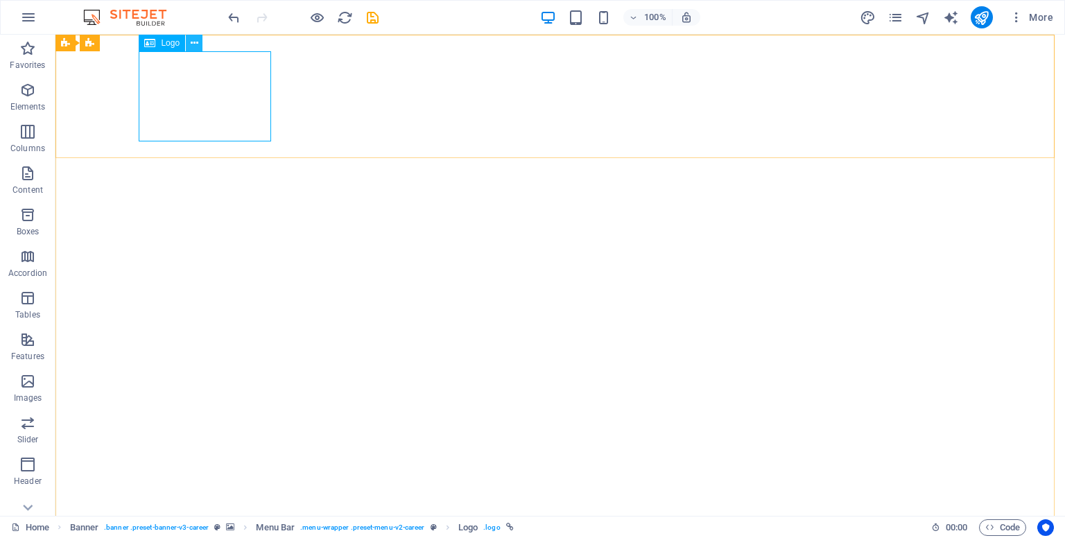
click at [193, 44] on icon at bounding box center [195, 43] width 8 height 15
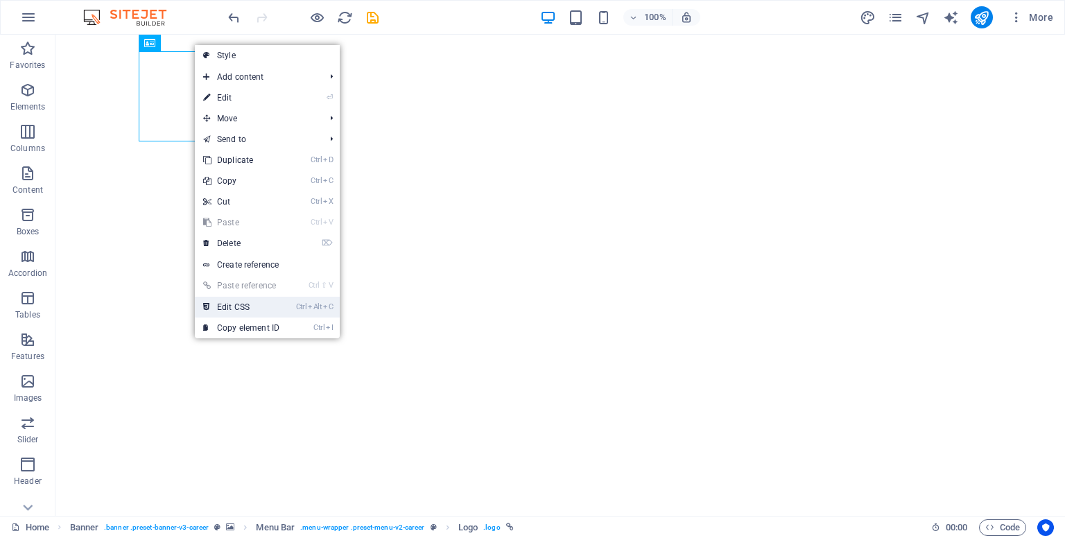
click at [252, 301] on link "Ctrl Alt C Edit CSS" at bounding box center [241, 307] width 93 height 21
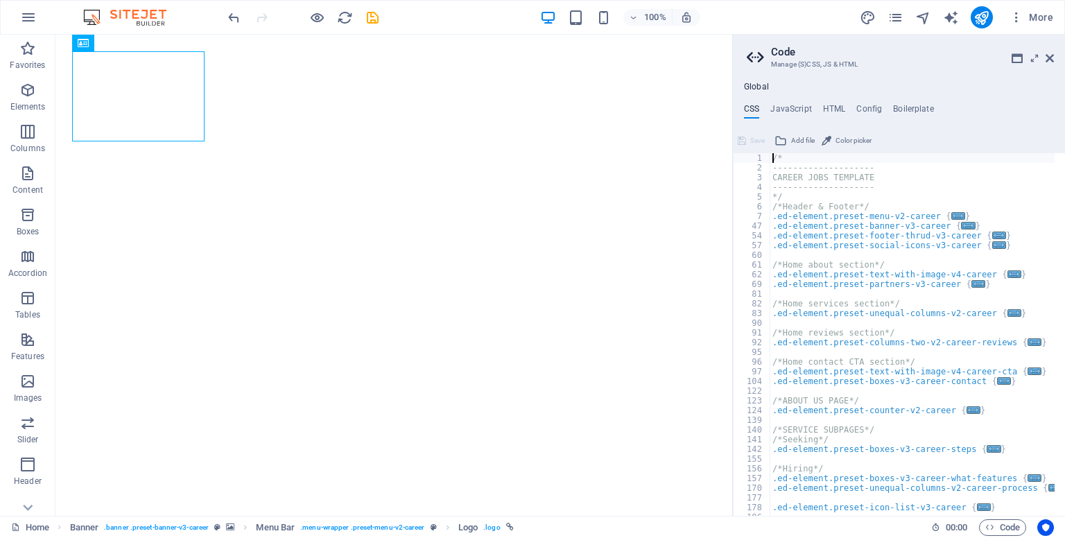
scroll to position [0, 0]
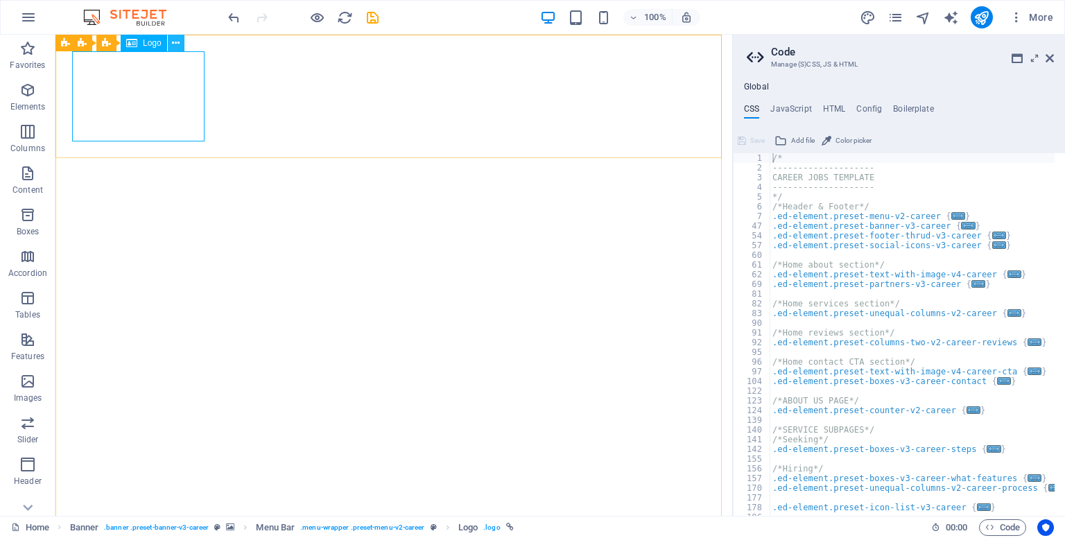
click at [172, 42] on icon at bounding box center [176, 43] width 8 height 15
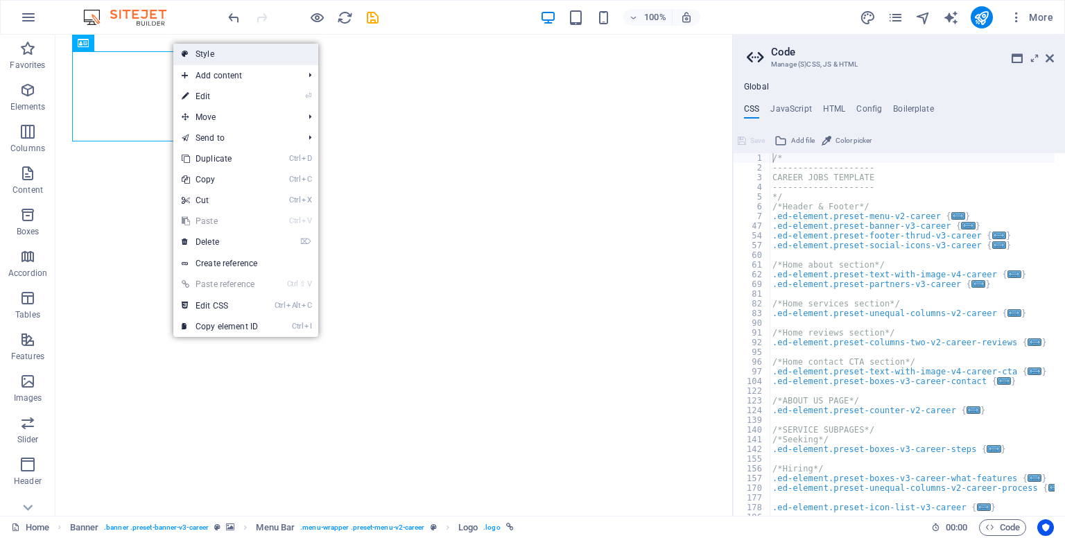
click at [239, 62] on link "Style" at bounding box center [245, 54] width 145 height 21
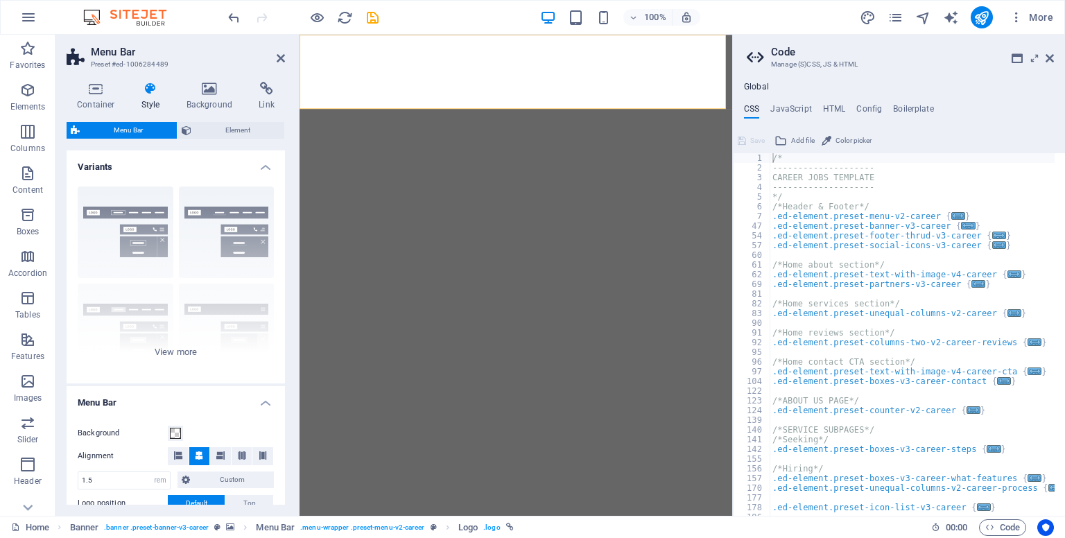
click at [100, 87] on icon at bounding box center [96, 89] width 59 height 14
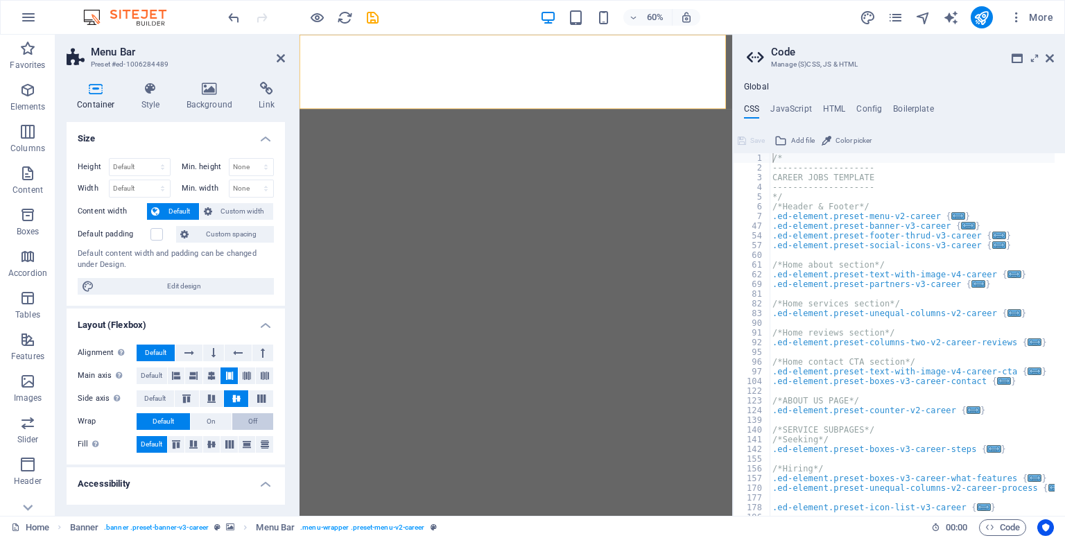
click at [240, 417] on button "Off" at bounding box center [252, 421] width 41 height 17
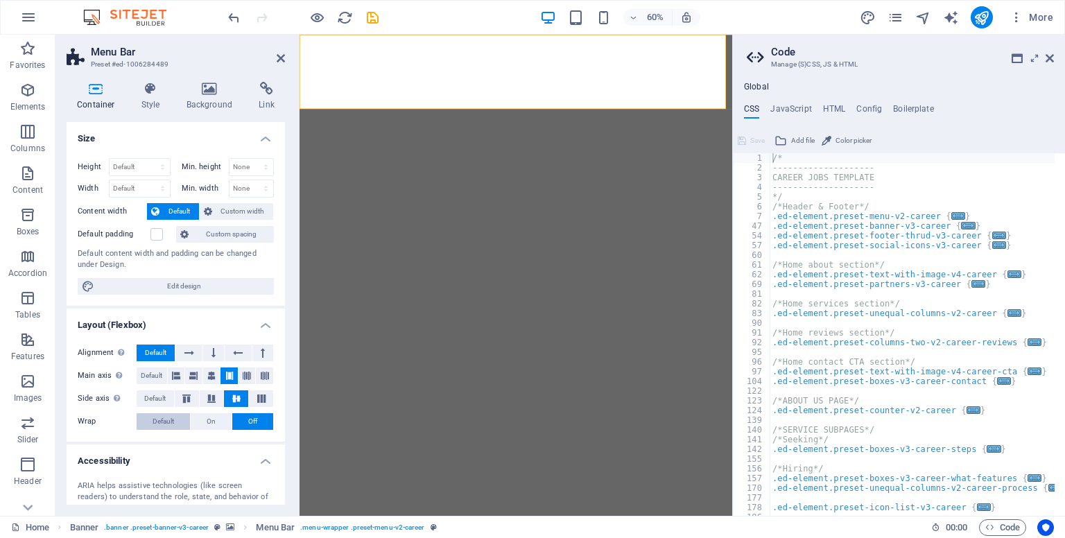
click at [170, 417] on span "Default" at bounding box center [162, 421] width 21 height 17
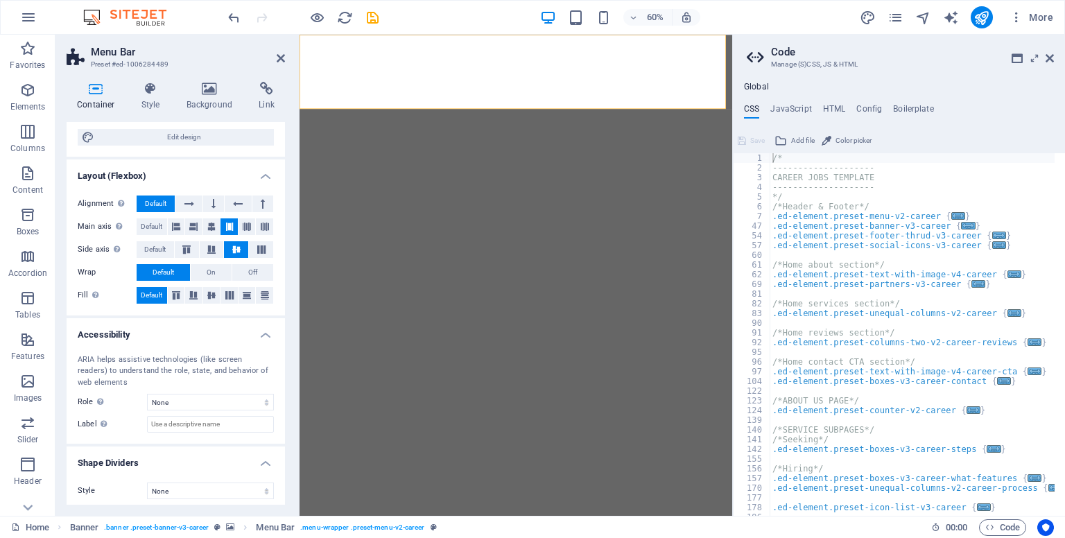
scroll to position [153, 0]
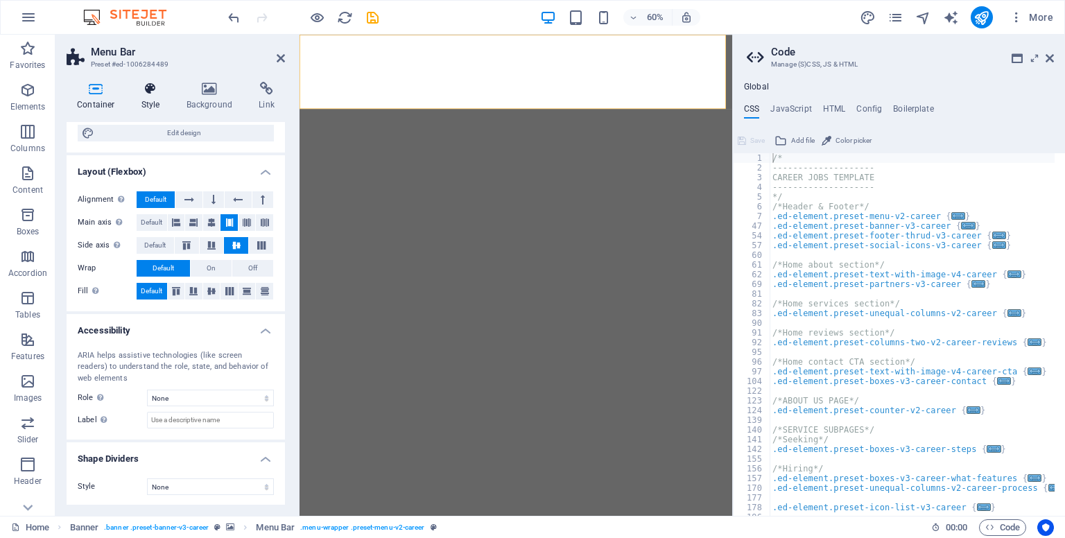
click at [143, 100] on h4 "Style" at bounding box center [153, 96] width 45 height 29
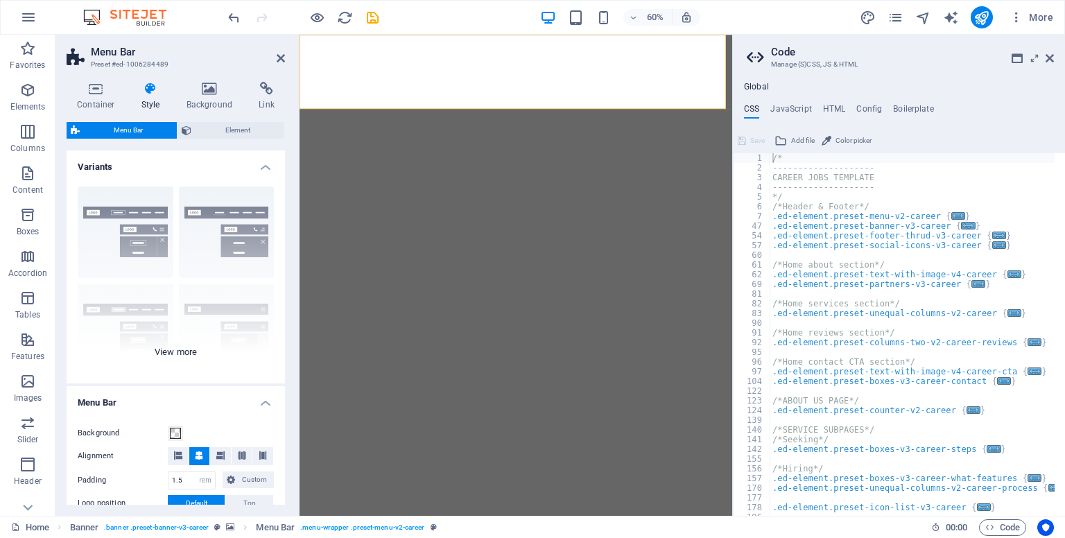
click at [170, 359] on div "Border Centered Default Fixed Loki Trigger Wide XXL" at bounding box center [176, 279] width 218 height 208
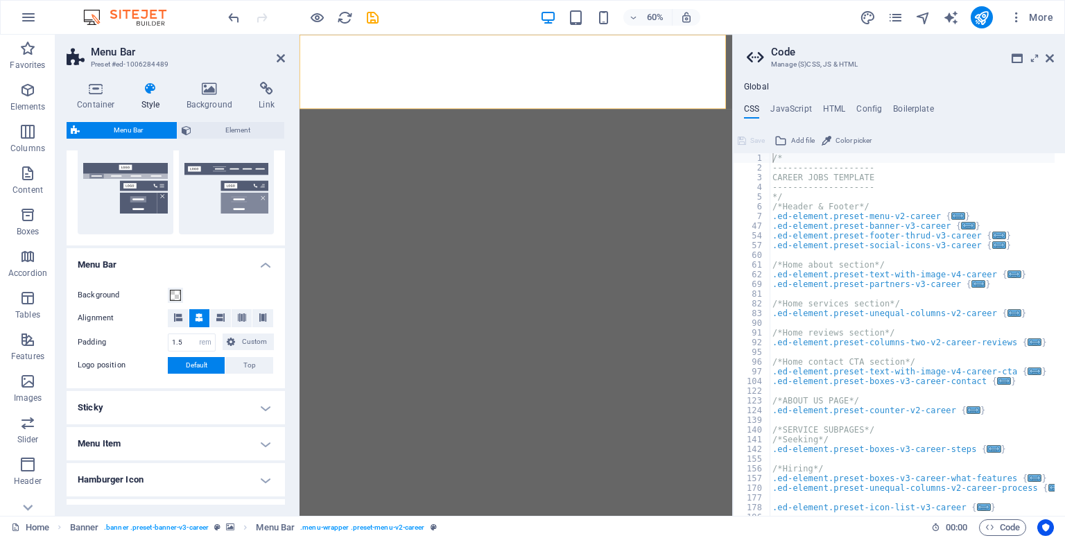
scroll to position [0, 0]
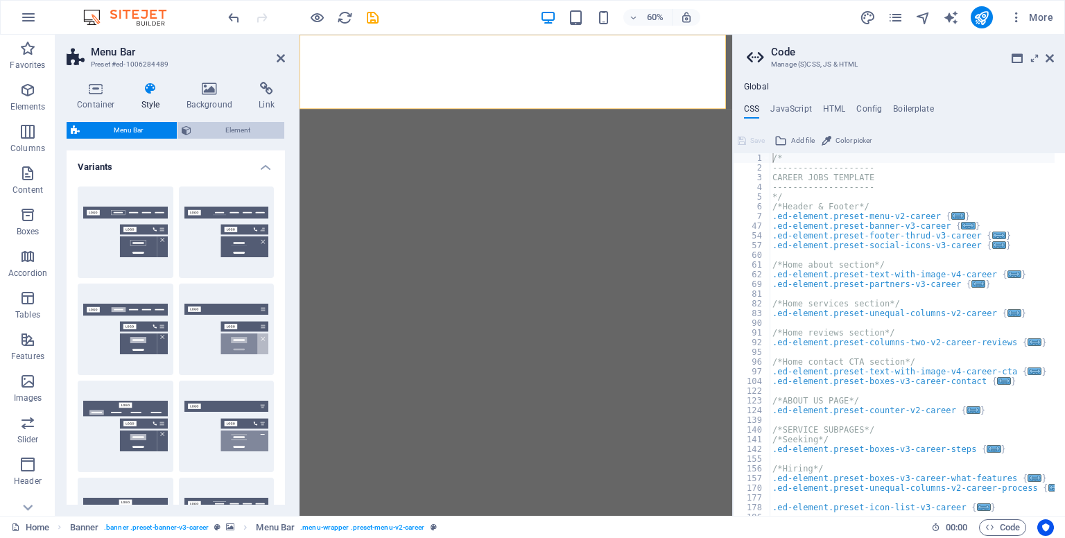
click at [266, 128] on span "Element" at bounding box center [237, 130] width 85 height 17
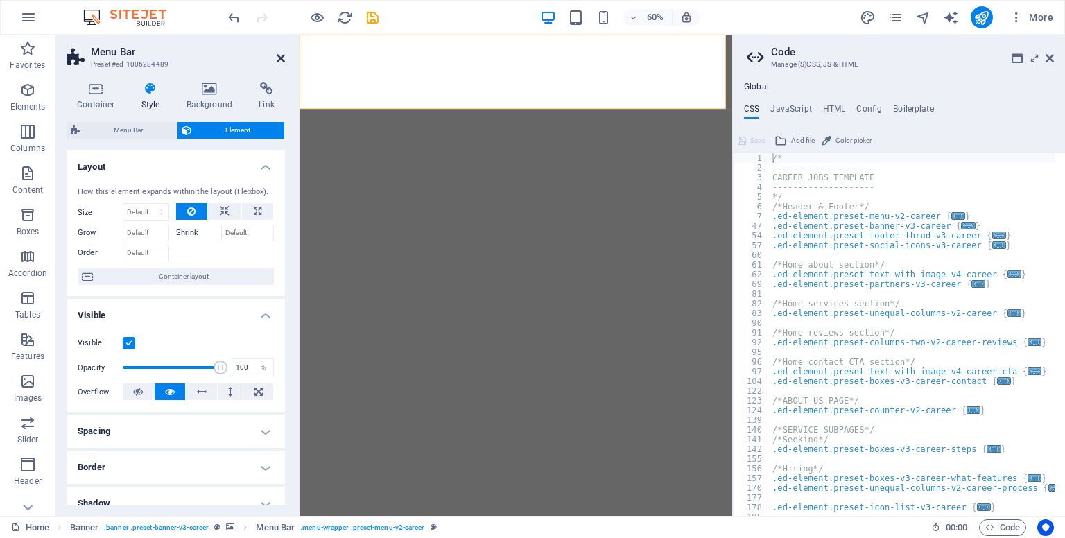
click at [283, 57] on icon at bounding box center [281, 58] width 8 height 11
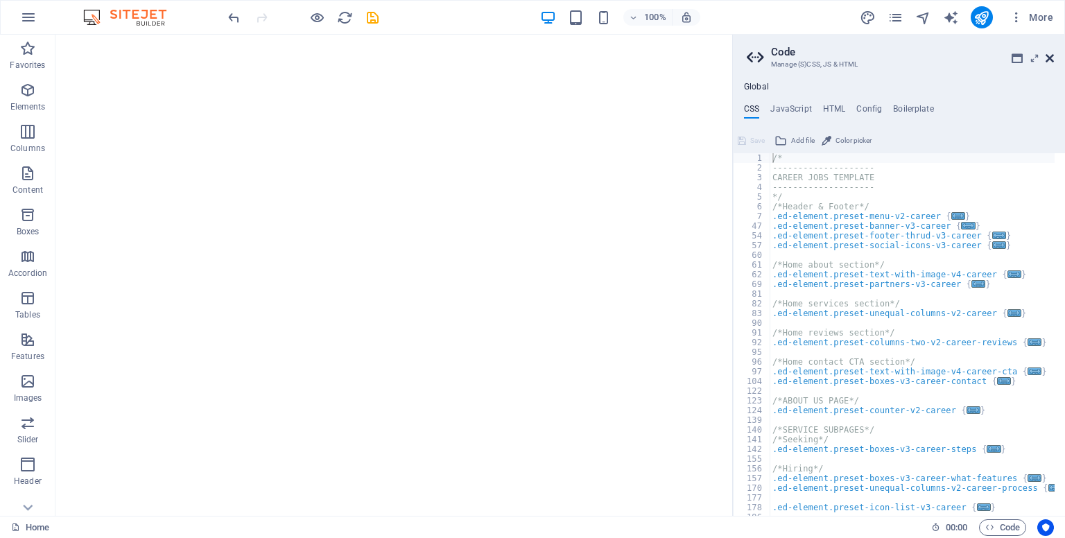
click at [1051, 55] on icon at bounding box center [1049, 58] width 8 height 11
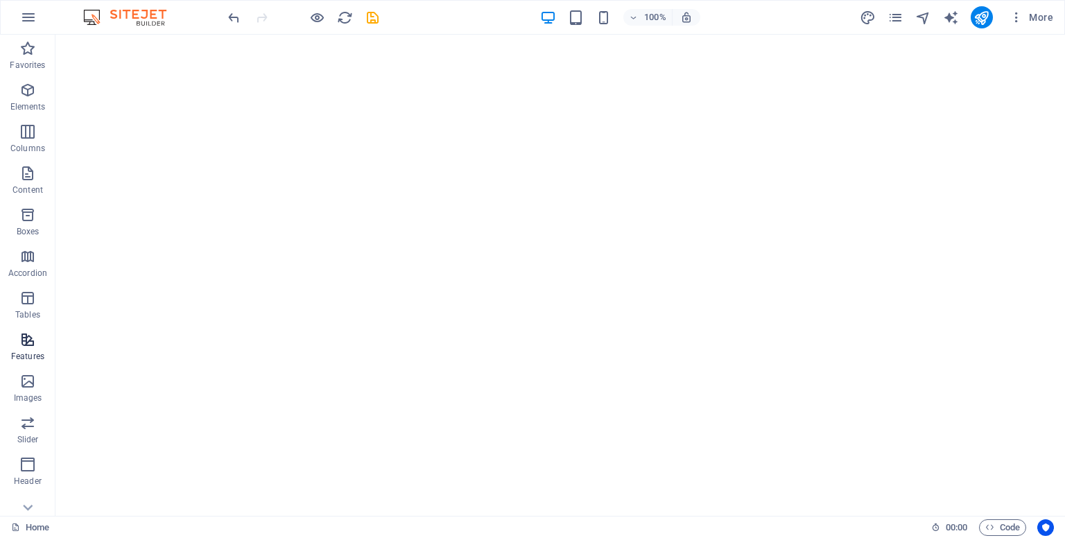
click at [28, 344] on icon "button" at bounding box center [27, 339] width 17 height 17
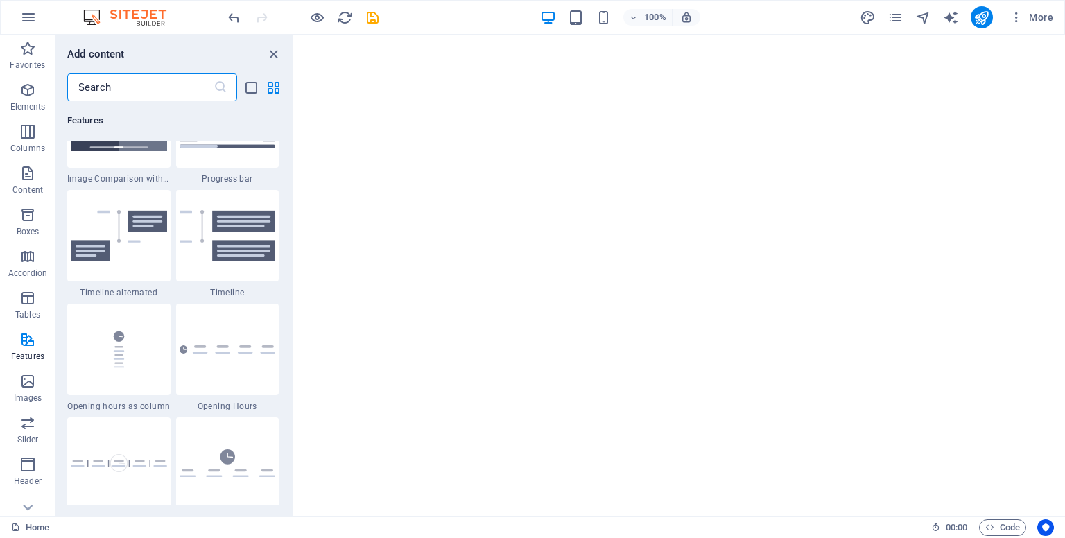
scroll to position [5856, 0]
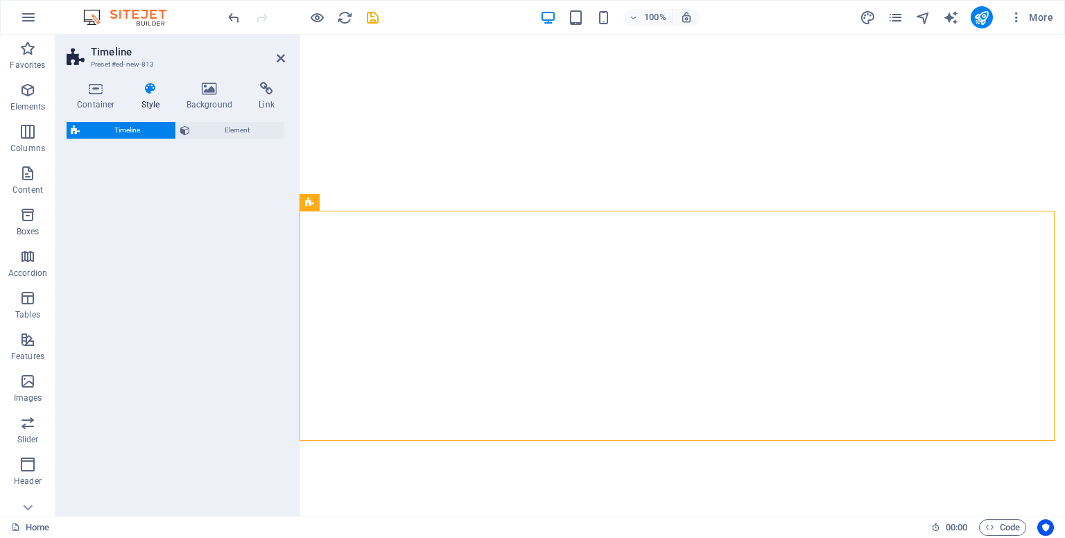
select select "rem"
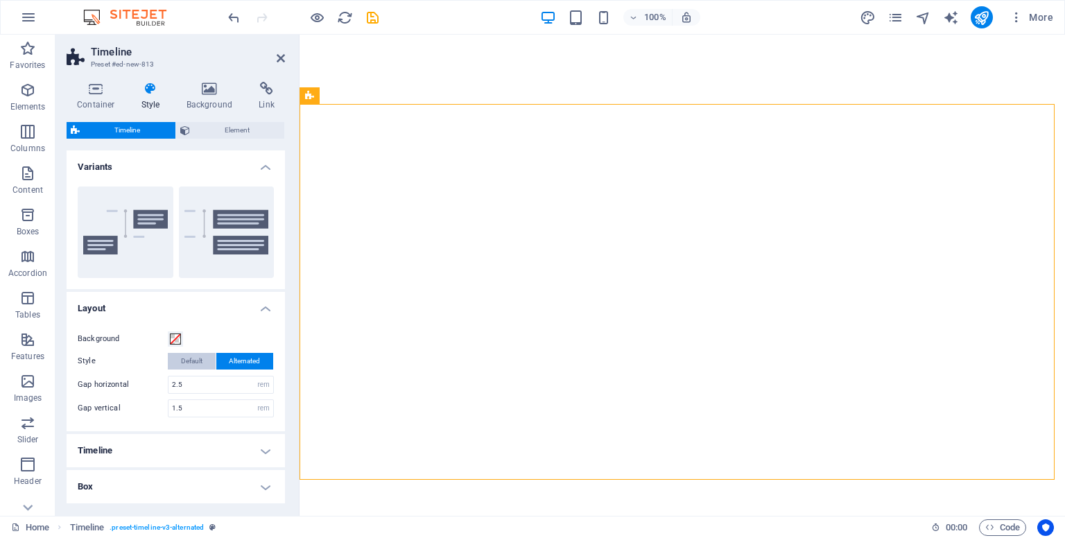
click at [188, 363] on span "Default" at bounding box center [191, 361] width 21 height 17
click at [233, 363] on span "Alternated" at bounding box center [244, 361] width 31 height 17
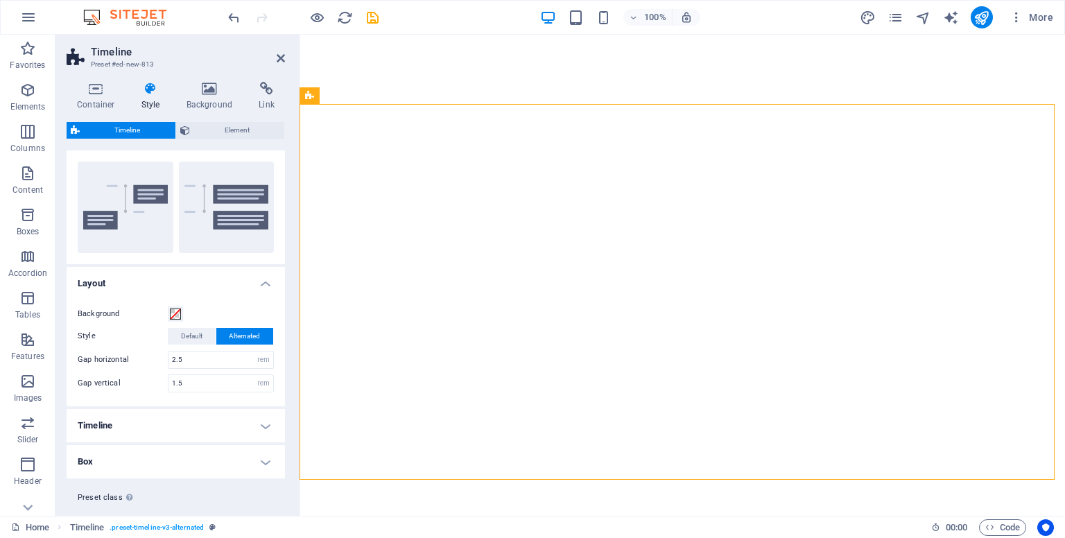
scroll to position [53, 0]
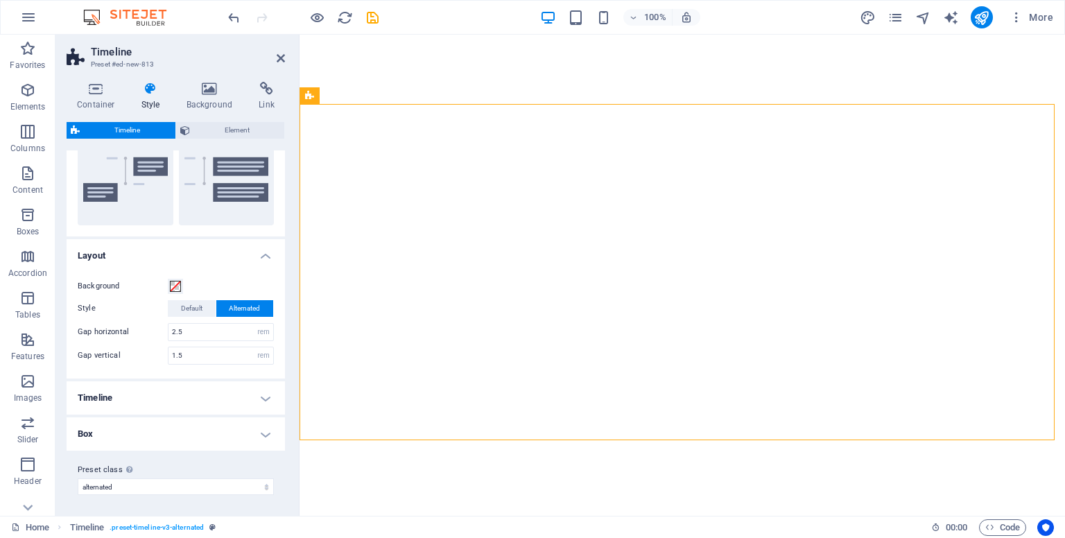
click at [178, 395] on h4 "Timeline" at bounding box center [176, 397] width 218 height 33
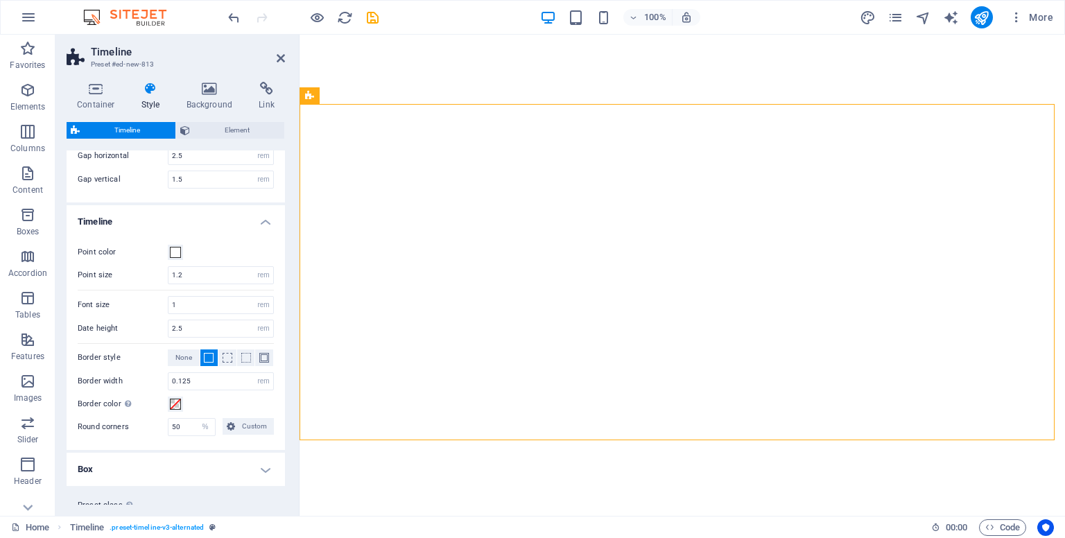
scroll to position [263, 0]
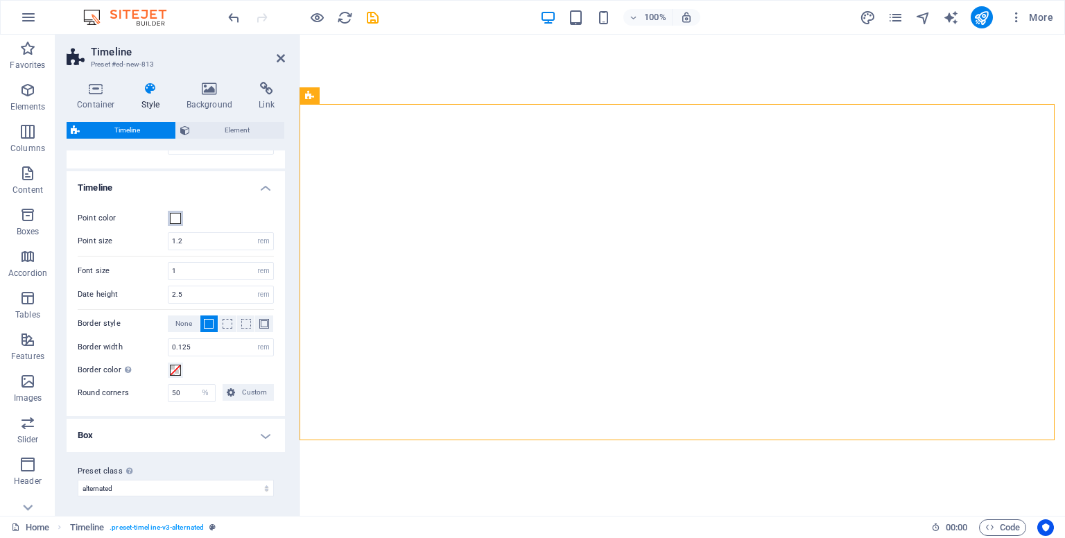
click at [173, 219] on span at bounding box center [175, 218] width 11 height 11
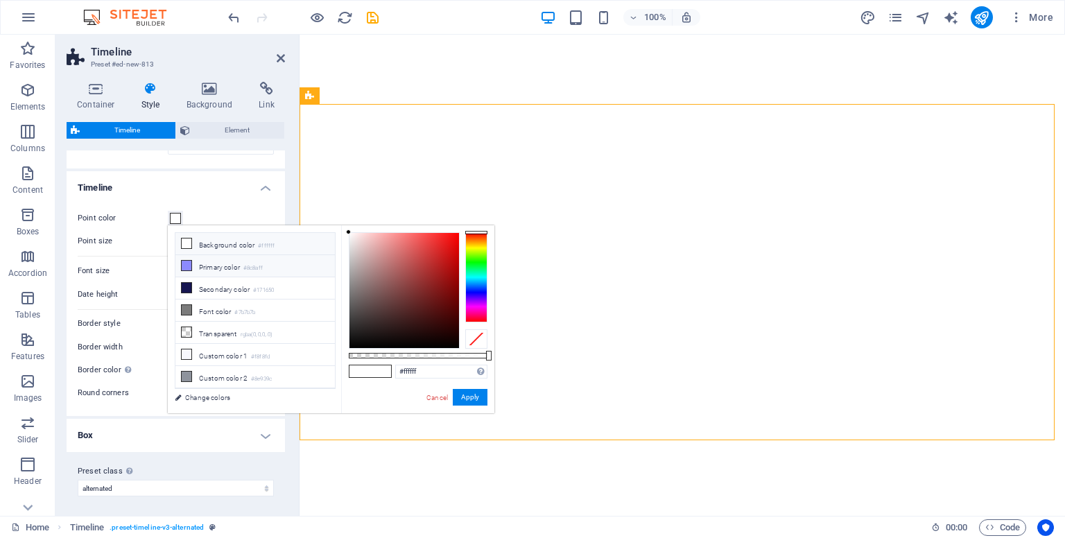
click at [280, 263] on li "Primary color #8c8aff" at bounding box center [254, 266] width 159 height 22
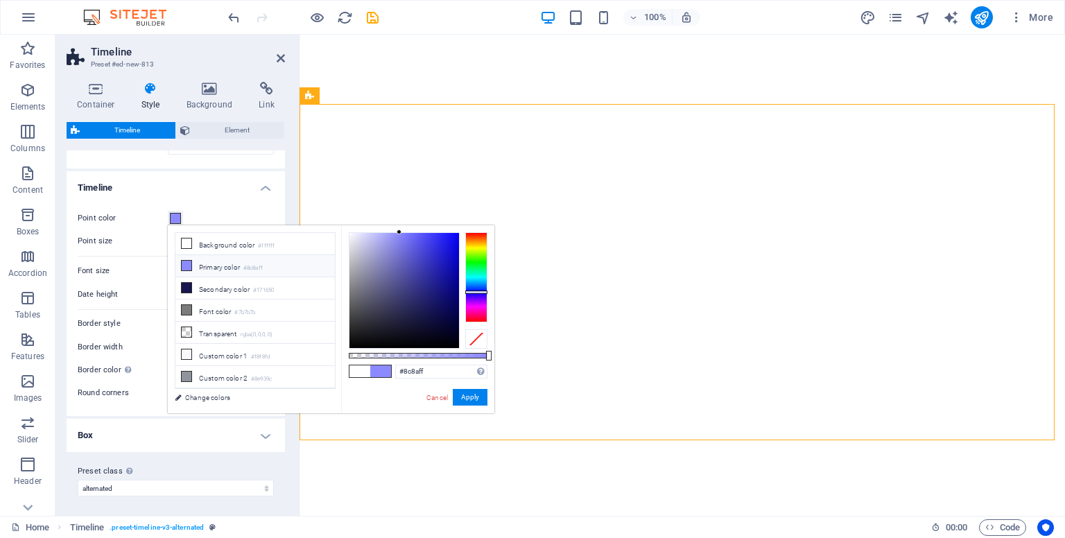
click at [261, 193] on h4 "Timeline" at bounding box center [176, 183] width 218 height 25
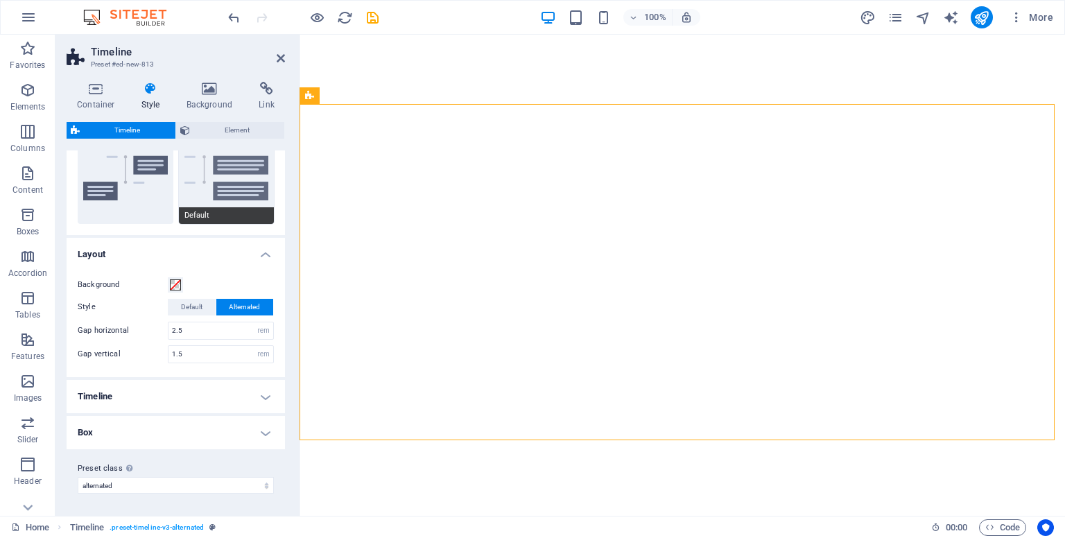
scroll to position [53, 0]
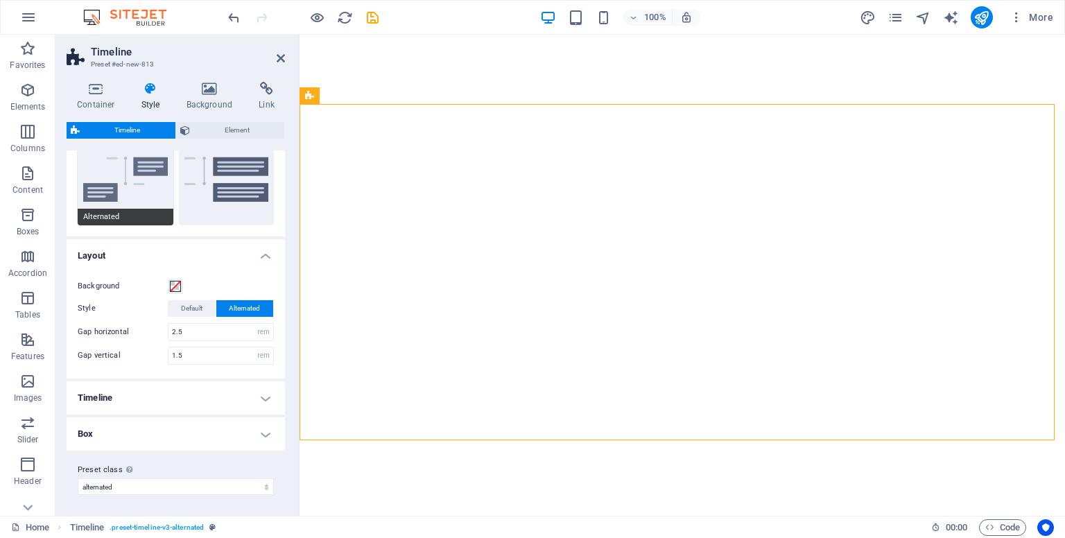
click at [137, 182] on button "Alternated" at bounding box center [126, 179] width 96 height 91
click at [232, 391] on h4 "Timeline" at bounding box center [176, 397] width 218 height 33
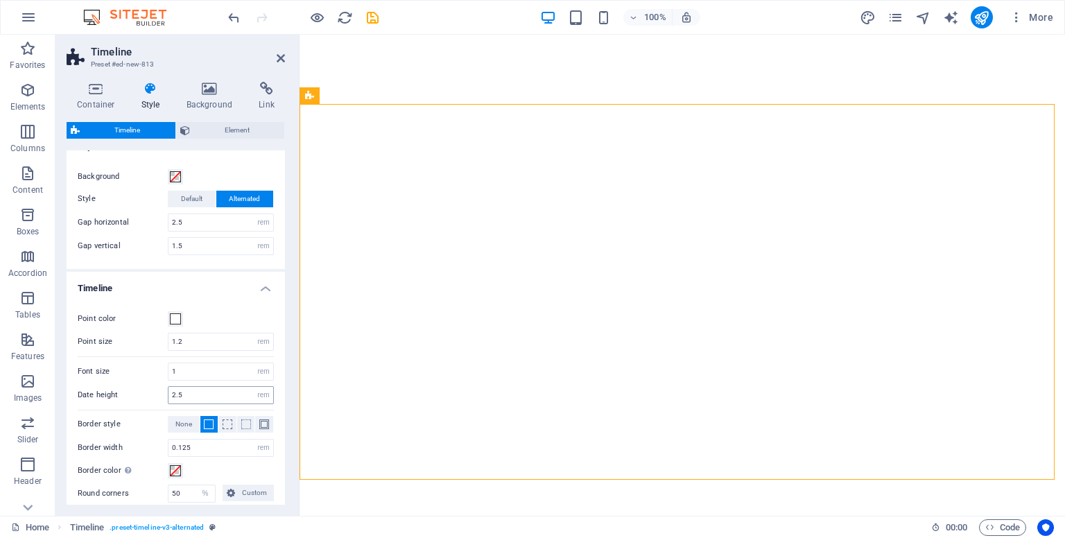
scroll to position [163, 0]
click at [175, 317] on span at bounding box center [175, 318] width 11 height 11
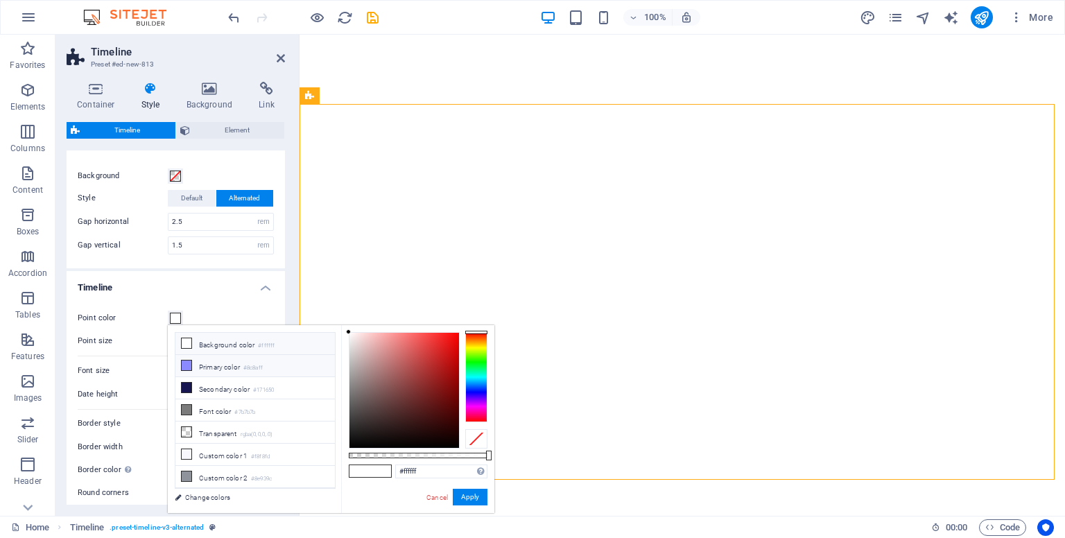
click at [200, 360] on li "Primary color #8c8aff" at bounding box center [254, 366] width 159 height 22
type input "#8c8aff"
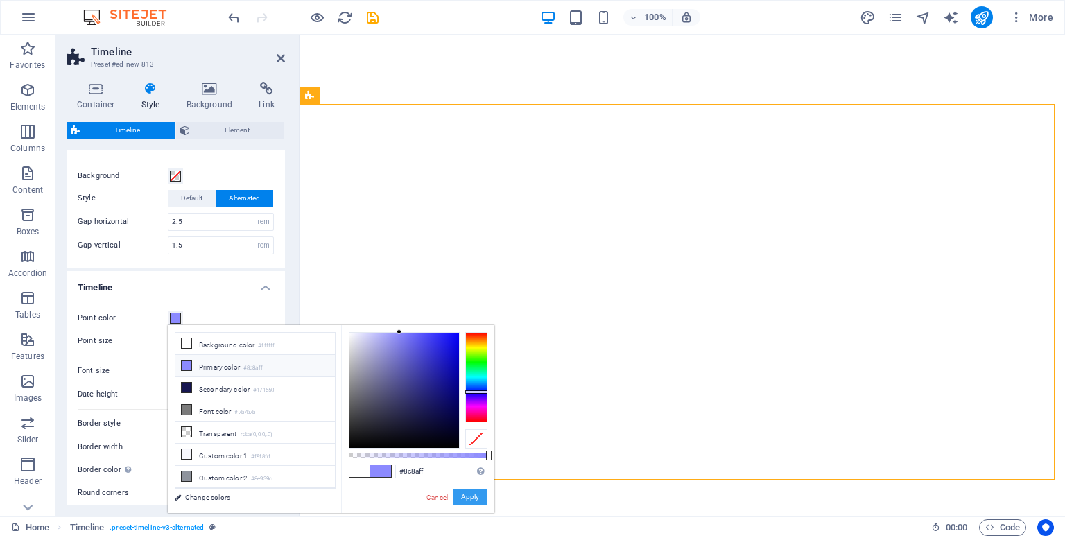
click at [482, 501] on button "Apply" at bounding box center [470, 497] width 35 height 17
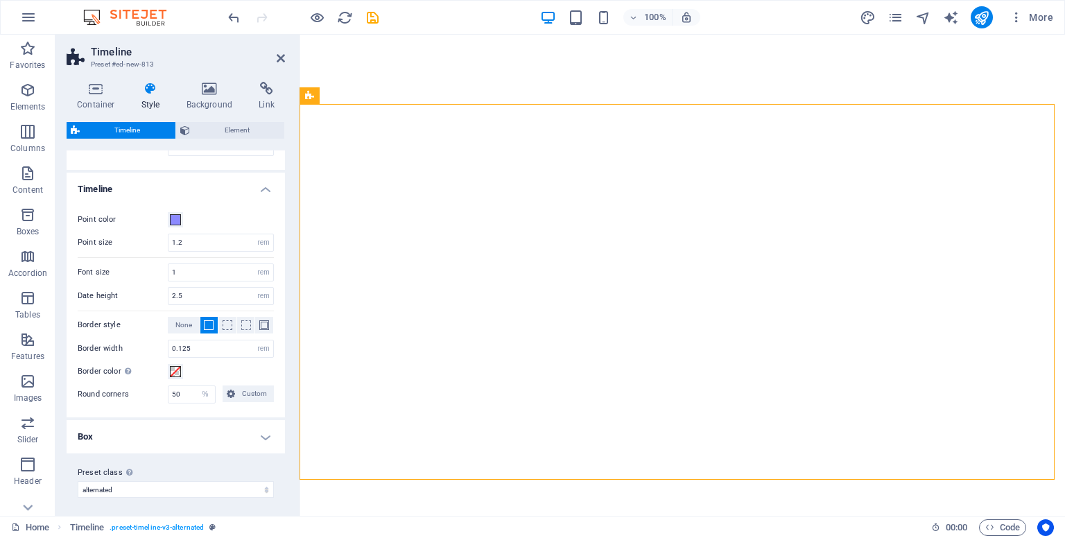
scroll to position [263, 0]
click at [166, 436] on h4 "Box" at bounding box center [176, 435] width 218 height 33
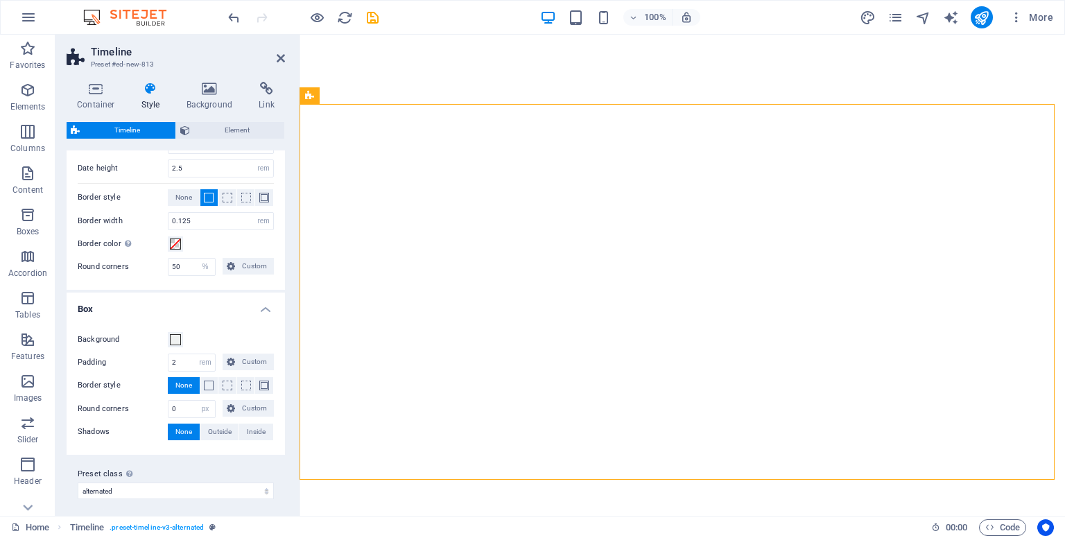
scroll to position [391, 0]
click at [193, 403] on input "0" at bounding box center [191, 407] width 46 height 17
click at [195, 399] on select "px rem % vh vw Custom" at bounding box center [204, 407] width 19 height 17
click at [186, 403] on input "5" at bounding box center [191, 407] width 46 height 17
type input "5"
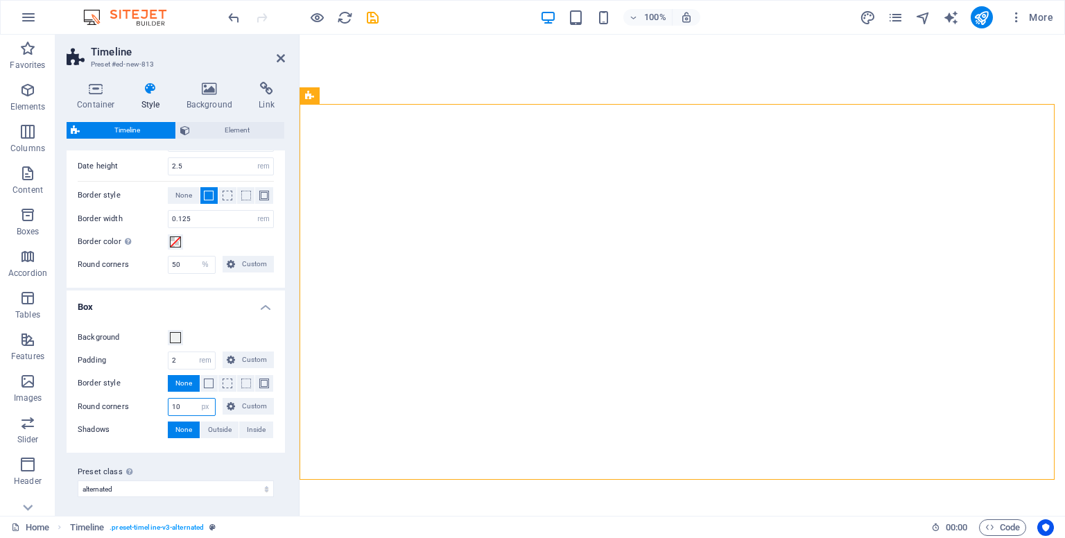
type input "10"
click at [177, 332] on span at bounding box center [175, 337] width 11 height 11
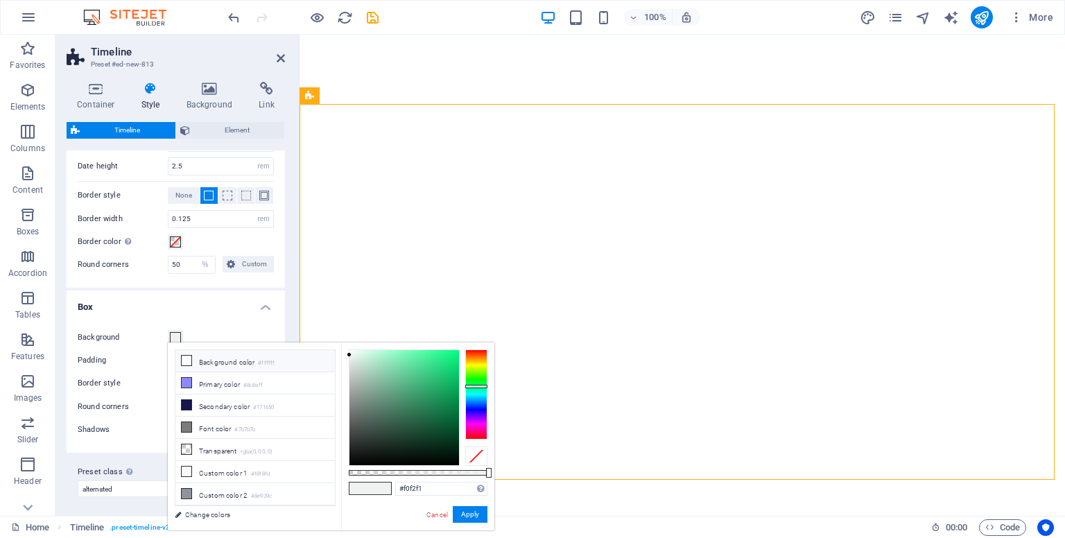
click at [304, 363] on li "Background color #ffffff" at bounding box center [254, 361] width 159 height 22
type input "#ffffff"
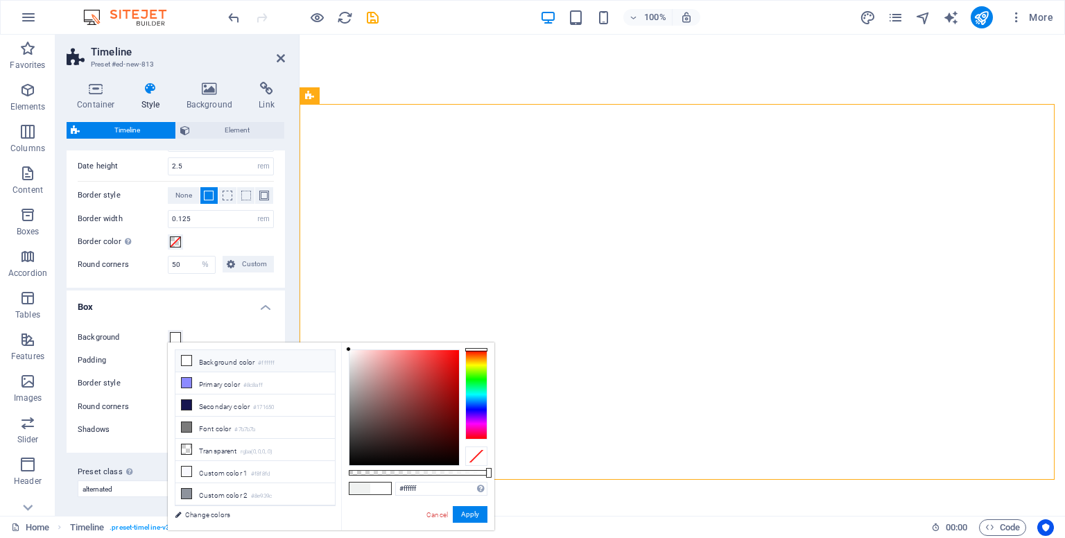
click at [145, 375] on label "Border style" at bounding box center [123, 383] width 90 height 17
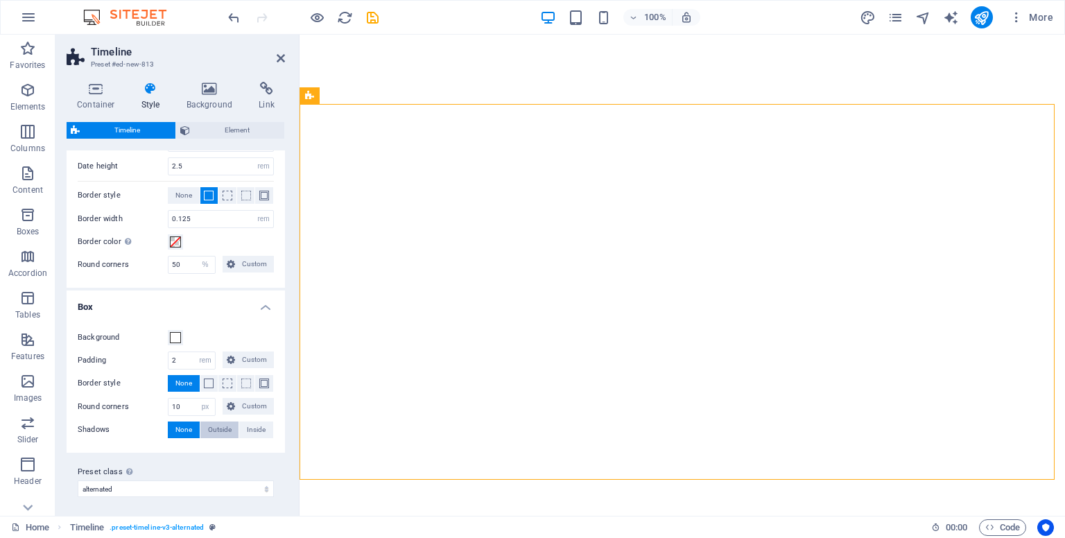
click at [220, 428] on span "Outside" at bounding box center [220, 429] width 24 height 17
type input "2"
type input "4"
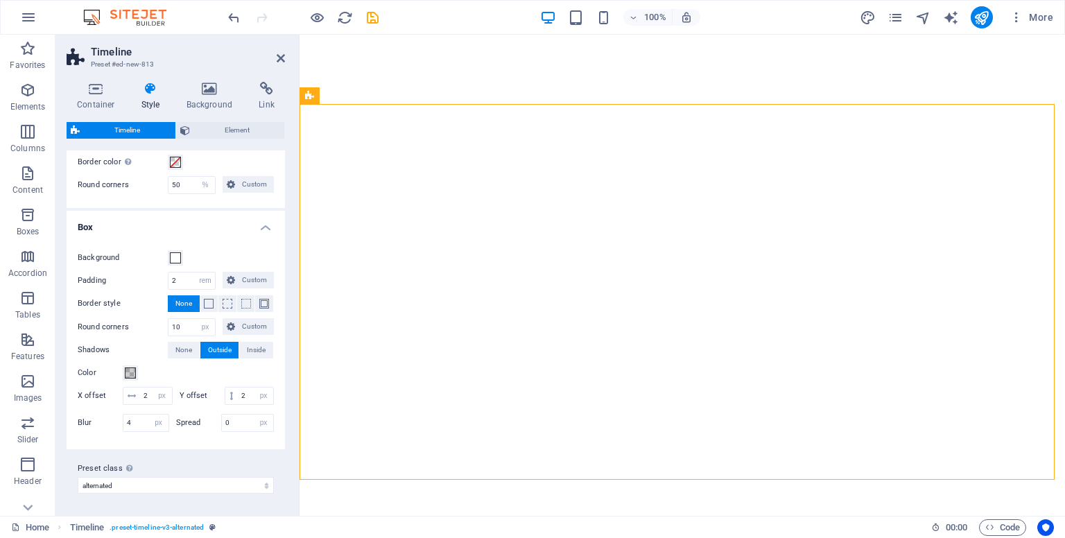
scroll to position [480, 0]
click at [235, 426] on input "0" at bounding box center [248, 422] width 52 height 17
type input "5"
click at [238, 423] on input "5" at bounding box center [248, 422] width 52 height 17
type input "2"
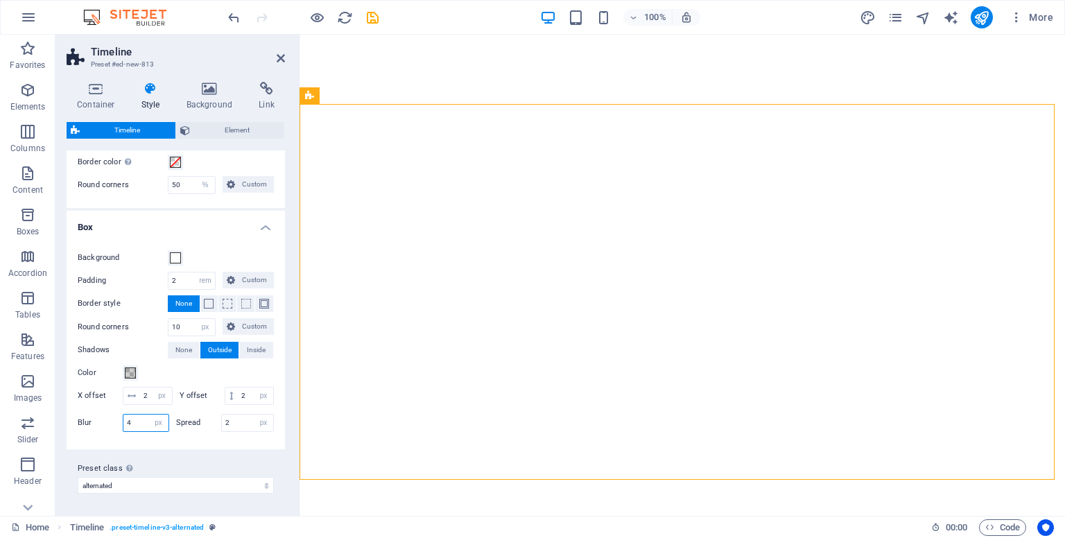
click at [139, 430] on input "4" at bounding box center [145, 422] width 45 height 17
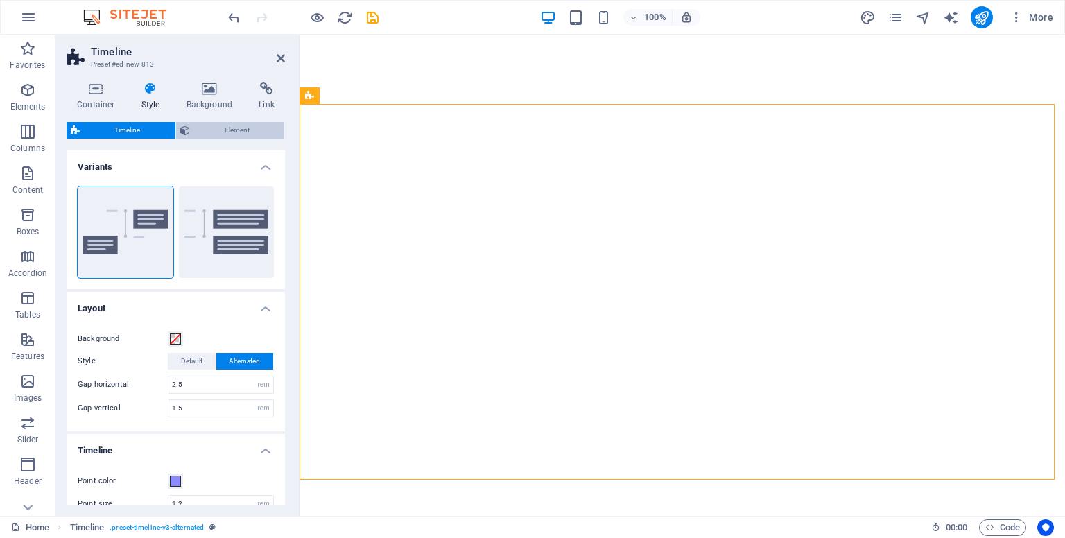
click at [227, 136] on span "Element" at bounding box center [237, 130] width 87 height 17
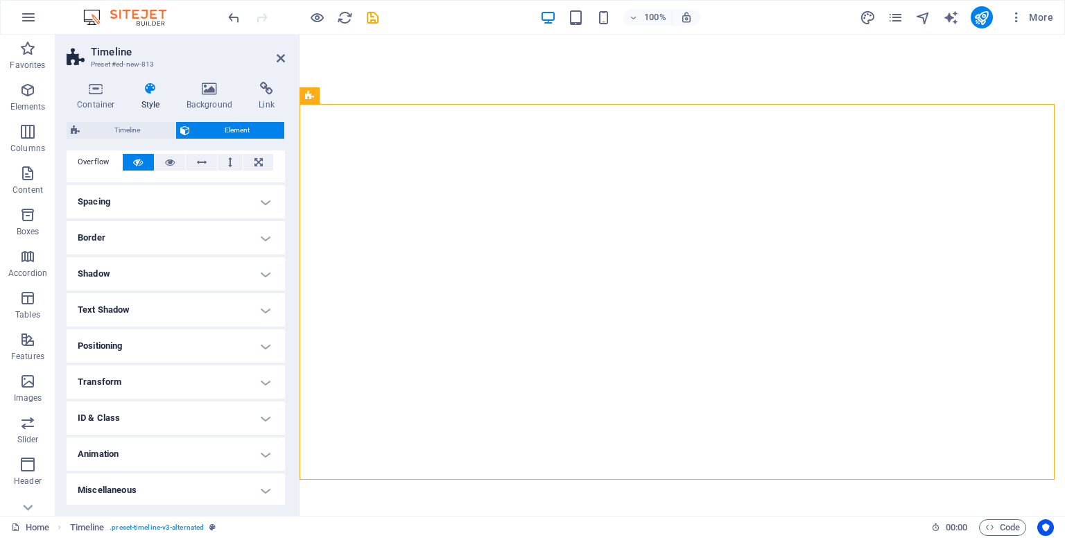
scroll to position [83, 0]
click at [156, 447] on h4 "Animation" at bounding box center [176, 451] width 218 height 33
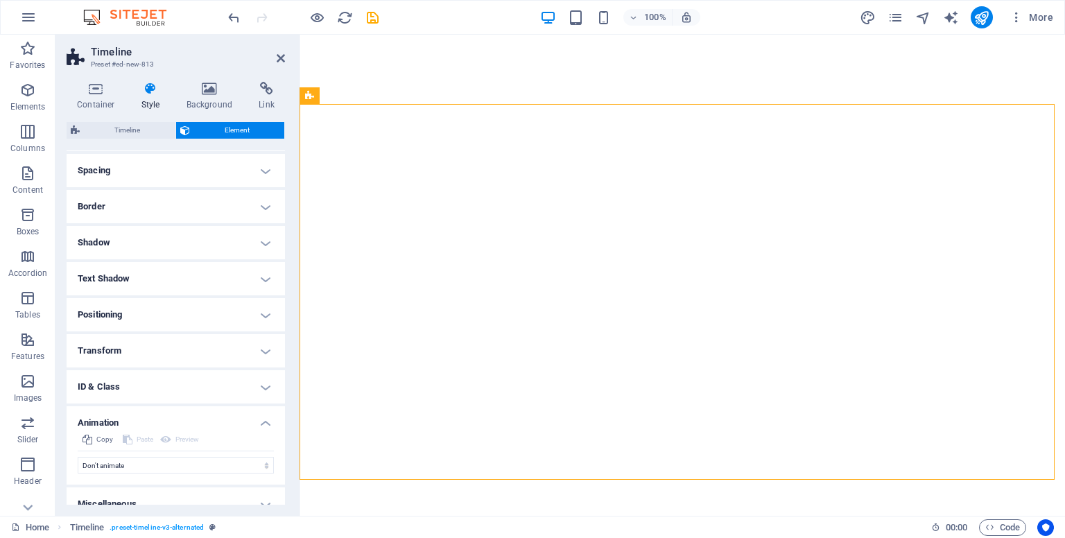
scroll to position [128, 0]
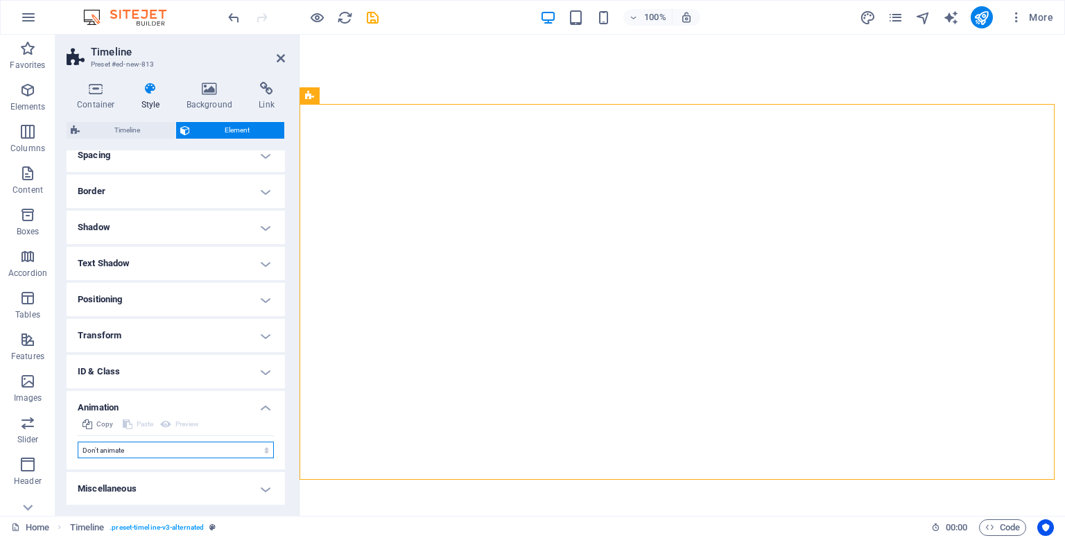
click at [161, 450] on select "Don't animate Show / Hide Slide up/down Zoom in/out Slide left to right Slide r…" at bounding box center [176, 449] width 196 height 17
select select "slide"
click at [78, 441] on select "Don't animate Show / Hide Slide up/down Zoom in/out Slide left to right Slide r…" at bounding box center [176, 449] width 196 height 17
select select "scroll"
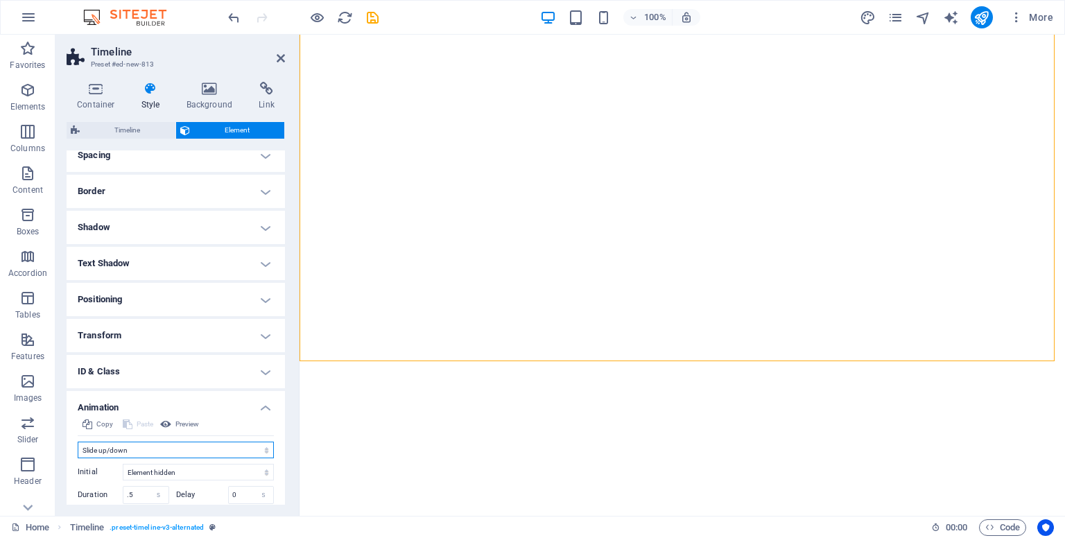
click at [213, 448] on select "Don't animate Show / Hide Slide up/down Zoom in/out Slide left to right Slide r…" at bounding box center [176, 449] width 196 height 17
click at [193, 426] on span "Preview" at bounding box center [187, 424] width 24 height 17
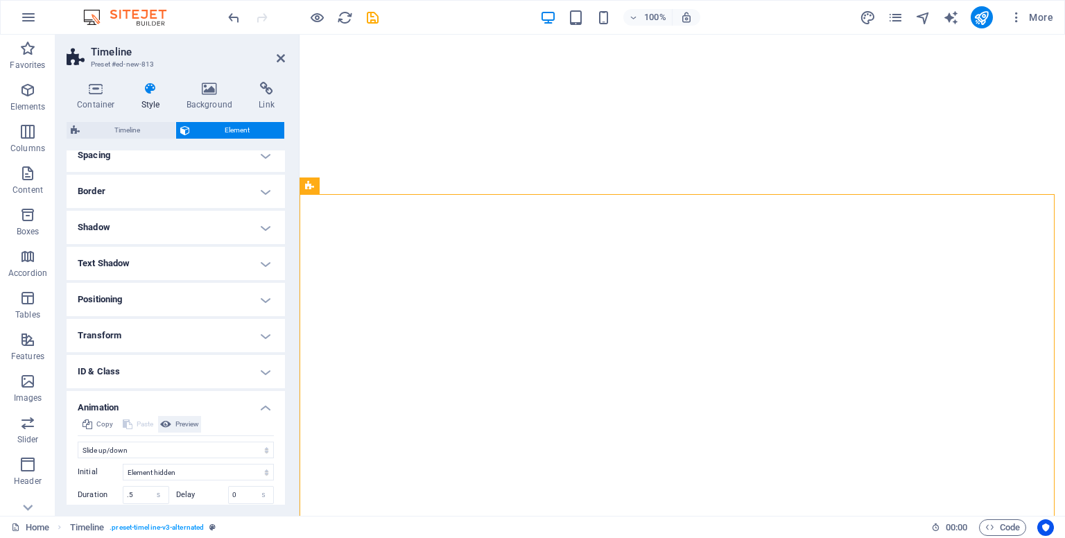
click at [186, 424] on span "Preview" at bounding box center [187, 424] width 24 height 17
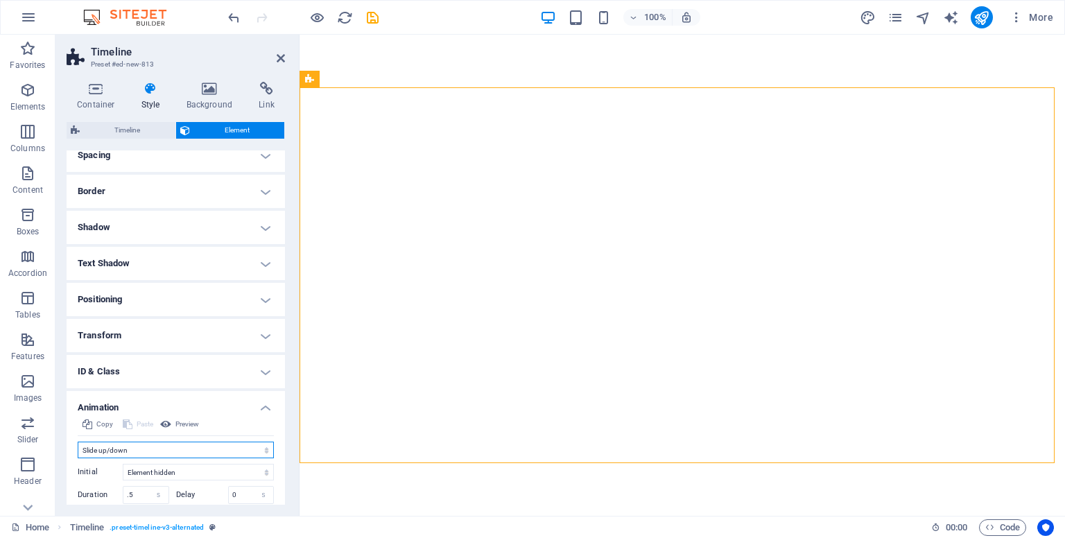
click at [119, 455] on select "Don't animate Show / Hide Slide up/down Zoom in/out Slide left to right Slide r…" at bounding box center [176, 449] width 196 height 17
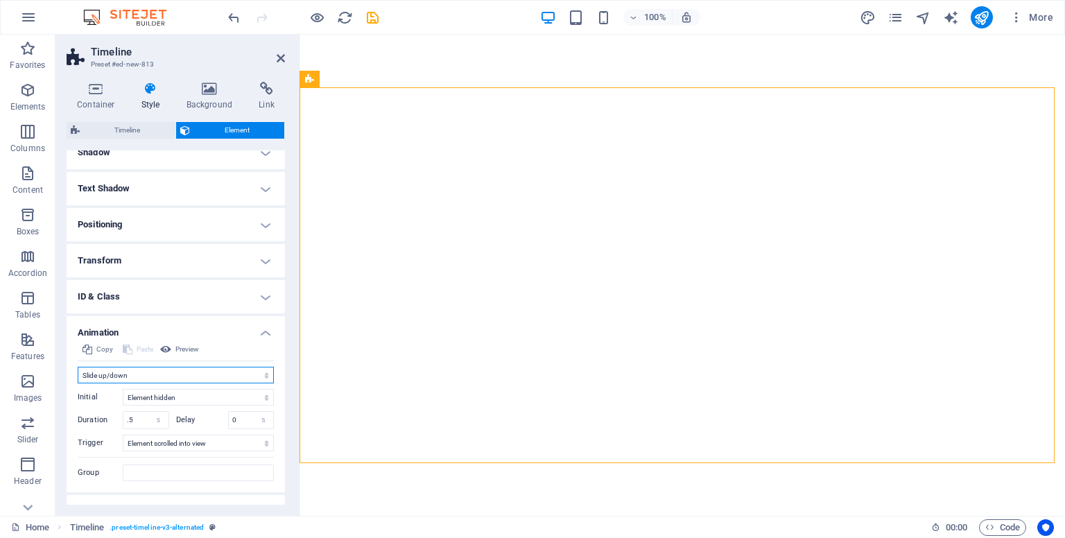
scroll to position [225, 0]
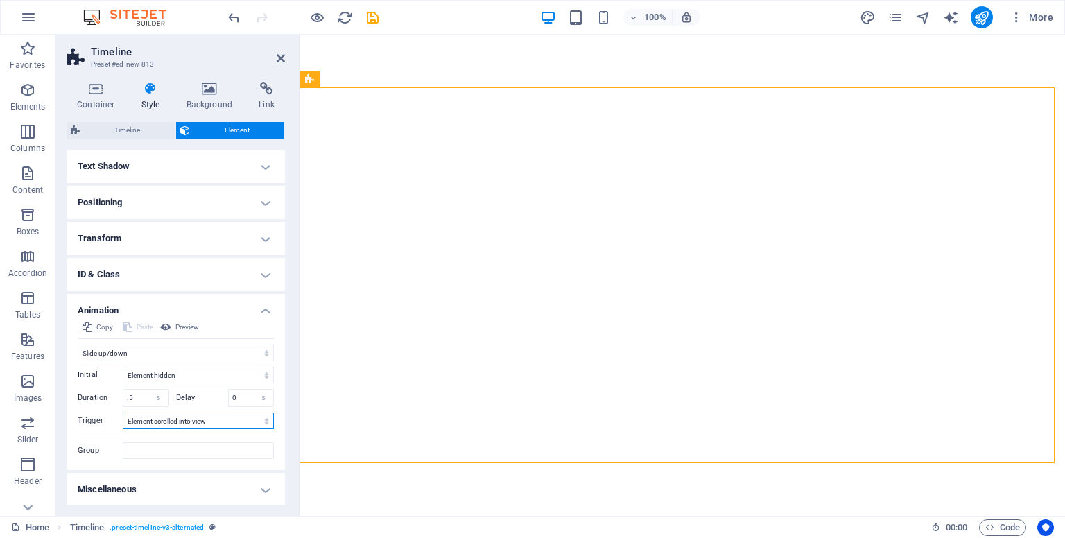
click at [193, 421] on select "No automatic trigger On page load Element scrolled into view" at bounding box center [198, 420] width 151 height 17
click at [194, 421] on select "No automatic trigger On page load Element scrolled into view" at bounding box center [198, 420] width 151 height 17
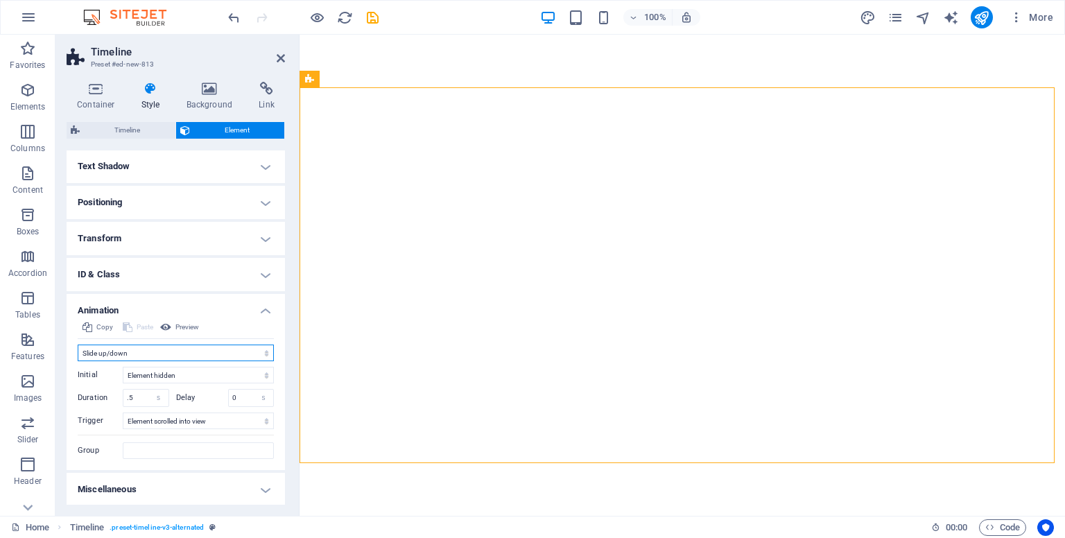
click at [202, 348] on select "Don't animate Show / Hide Slide up/down Zoom in/out Slide left to right Slide r…" at bounding box center [176, 352] width 196 height 17
click at [78, 353] on select "Don't animate Show / Hide Slide up/down Zoom in/out Slide left to right Slide r…" at bounding box center [176, 352] width 196 height 17
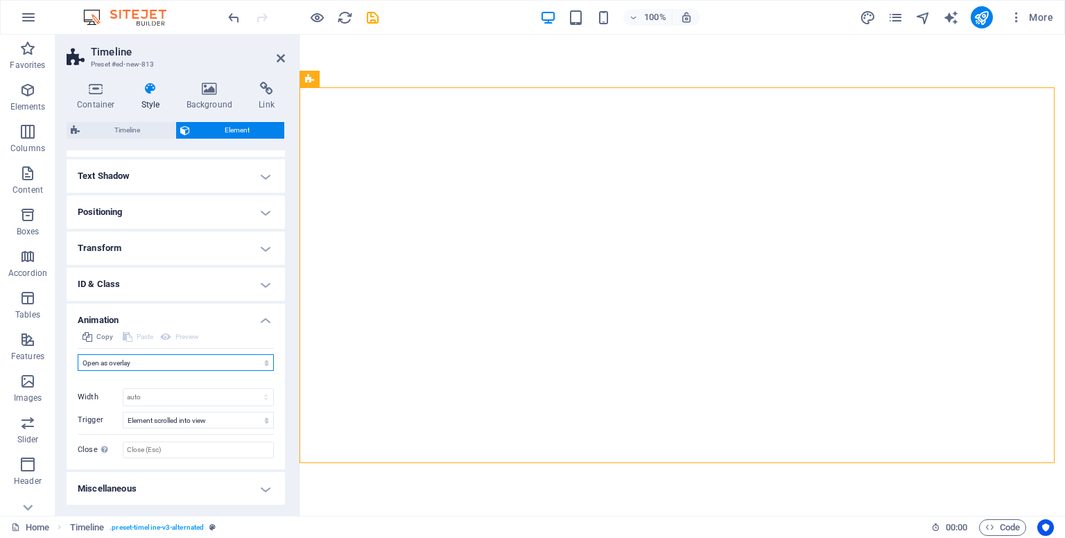
click at [182, 361] on select "Don't animate Show / Hide Slide up/down Zoom in/out Slide left to right Slide r…" at bounding box center [176, 362] width 196 height 17
click at [78, 359] on select "Don't animate Show / Hide Slide up/down Zoom in/out Slide left to right Slide r…" at bounding box center [176, 362] width 196 height 17
click at [191, 373] on select "Don't animate Show / Hide Slide up/down Zoom in/out Slide left to right Slide r…" at bounding box center [176, 368] width 196 height 17
click at [78, 360] on select "Don't animate Show / Hide Slide up/down Zoom in/out Slide left to right Slide r…" at bounding box center [176, 368] width 196 height 17
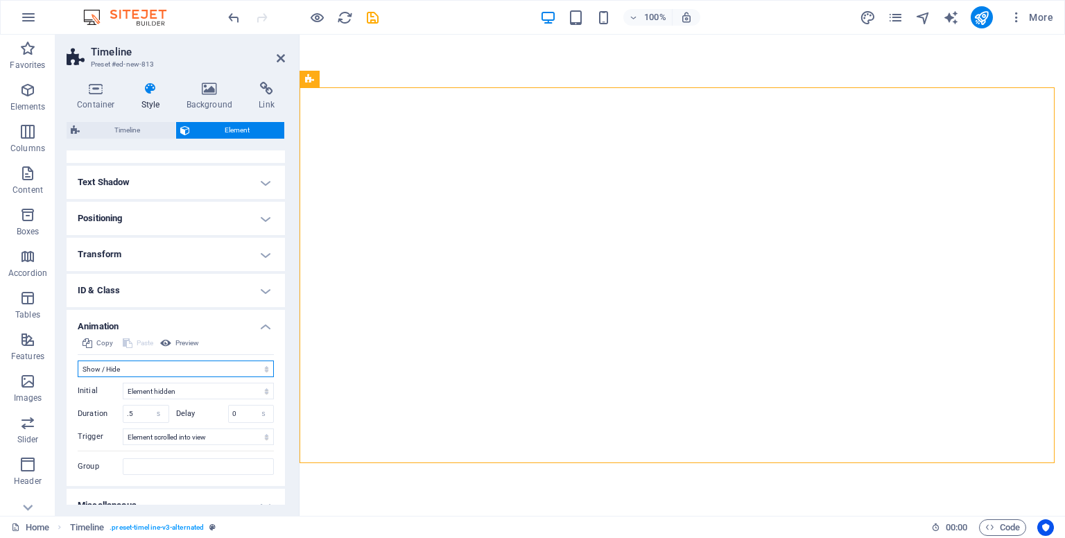
scroll to position [225, 0]
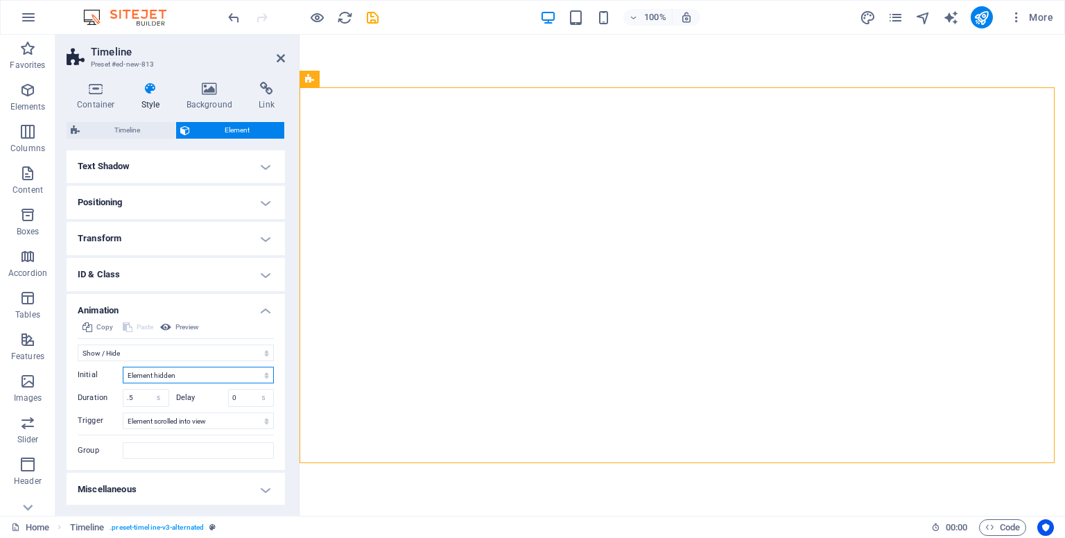
click at [158, 374] on select "Element hidden Element shown" at bounding box center [198, 375] width 151 height 17
click at [172, 359] on select "Don't animate Show / Hide Slide up/down Zoom in/out Slide left to right Slide r…" at bounding box center [176, 352] width 196 height 17
select select "slide"
click at [78, 344] on select "Don't animate Show / Hide Slide up/down Zoom in/out Slide left to right Slide r…" at bounding box center [176, 352] width 196 height 17
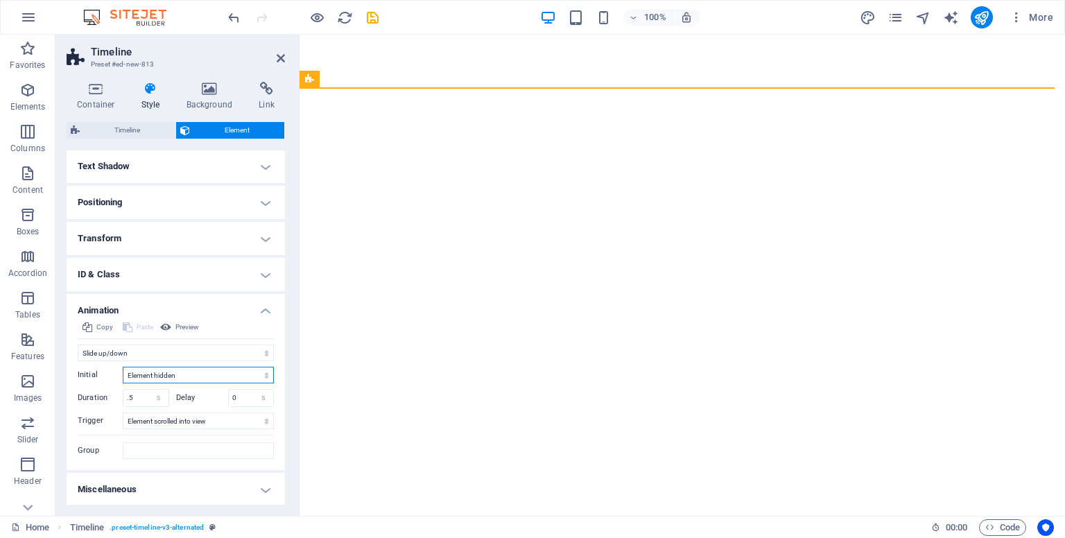
click at [172, 371] on select "Element hidden Element shown" at bounding box center [198, 375] width 151 height 17
click at [123, 367] on select "Element hidden Element shown" at bounding box center [198, 375] width 151 height 17
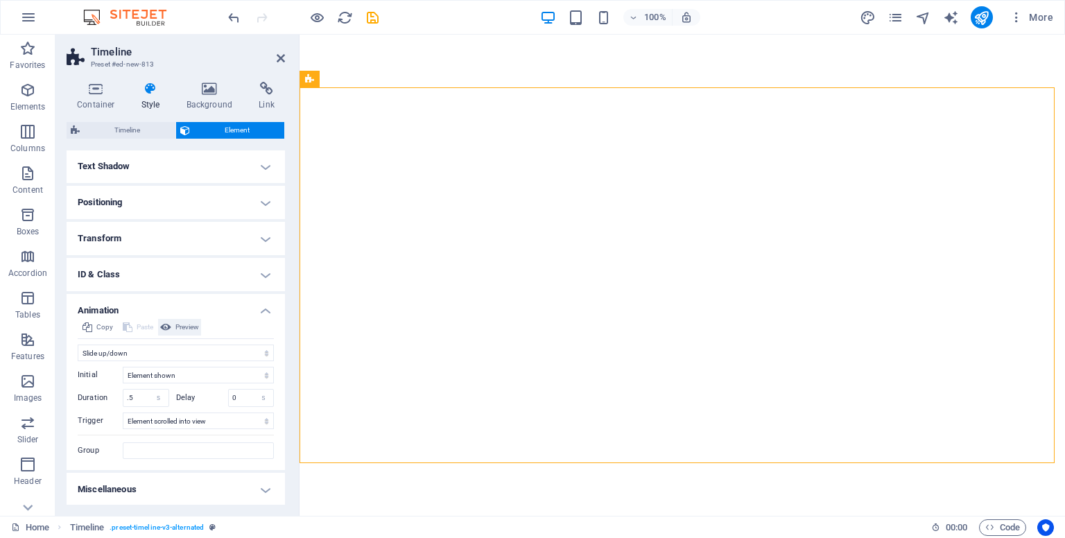
click at [177, 326] on span "Preview" at bounding box center [187, 327] width 24 height 17
click at [171, 380] on select "Element hidden Element shown" at bounding box center [198, 375] width 151 height 17
select select "hide"
click at [123, 367] on select "Element hidden Element shown" at bounding box center [198, 375] width 151 height 17
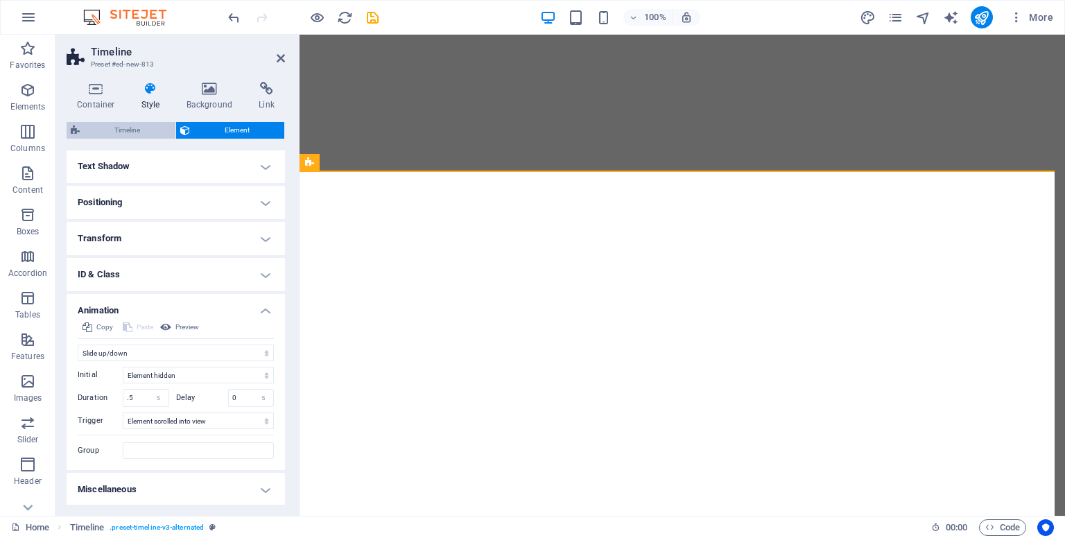
click at [118, 131] on span "Timeline" at bounding box center [127, 130] width 87 height 17
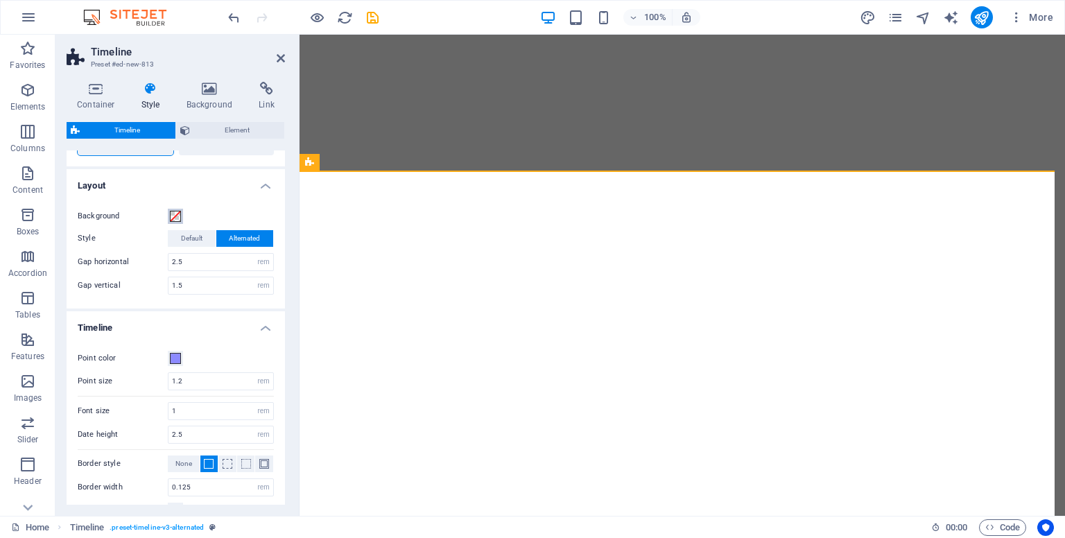
scroll to position [124, 0]
click at [172, 356] on span at bounding box center [175, 356] width 11 height 11
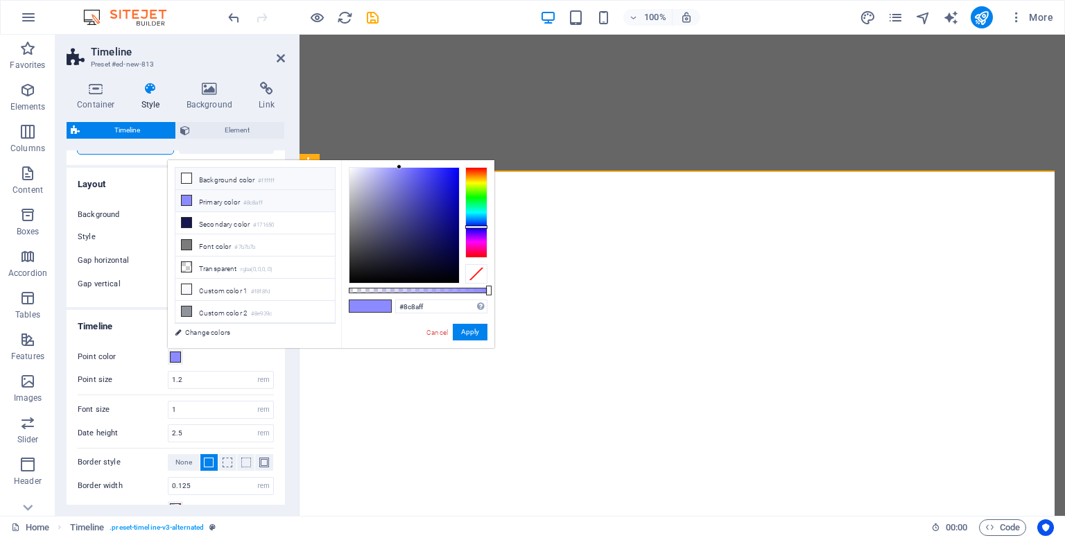
click at [254, 173] on li "Background color #ffffff" at bounding box center [254, 179] width 159 height 22
type input "#ffffff"
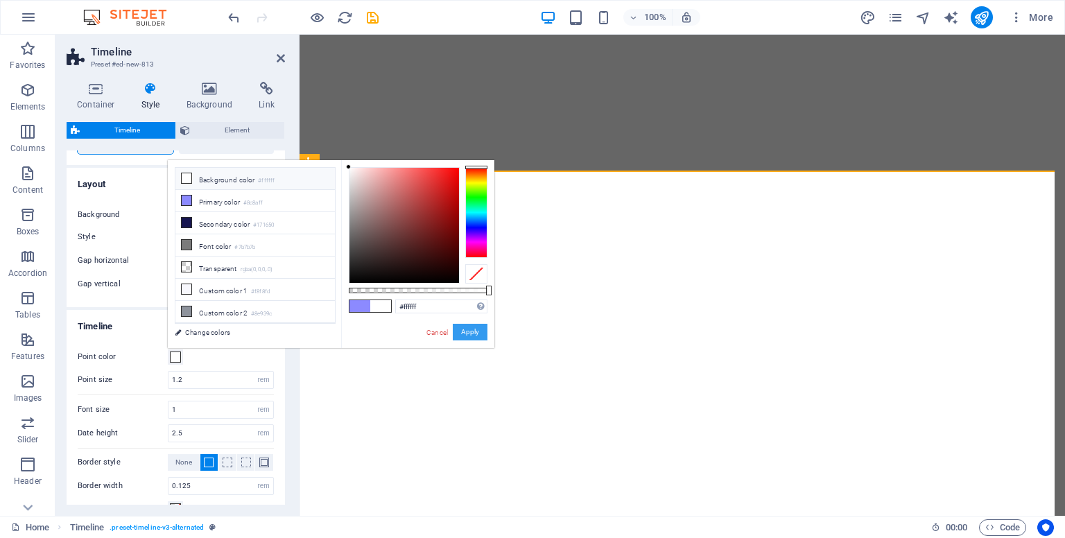
click at [477, 336] on button "Apply" at bounding box center [470, 332] width 35 height 17
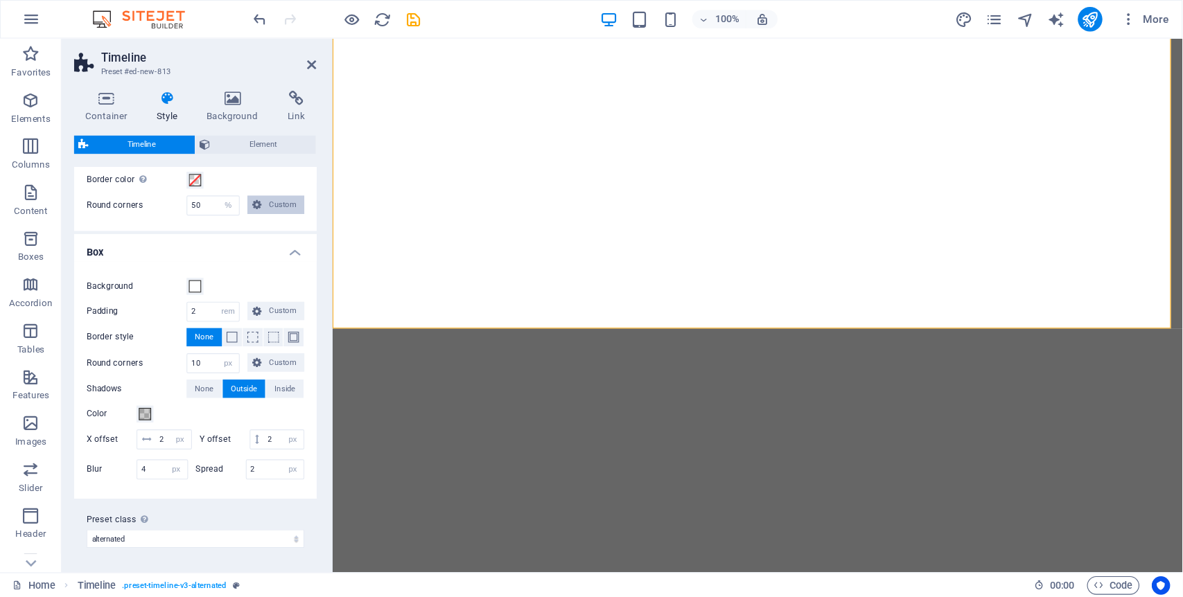
scroll to position [484, 0]
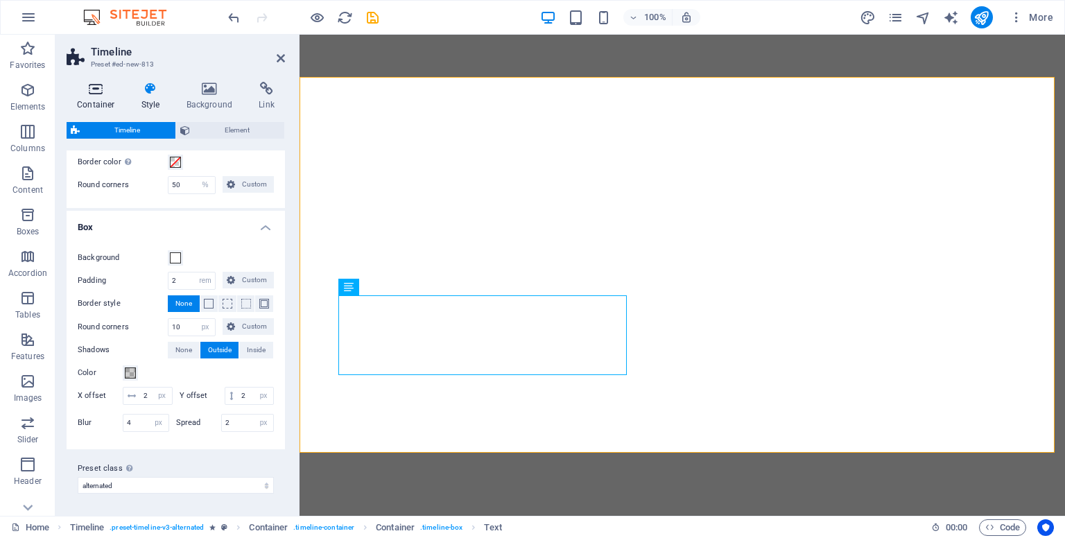
click at [96, 99] on h4 "Container" at bounding box center [99, 96] width 64 height 29
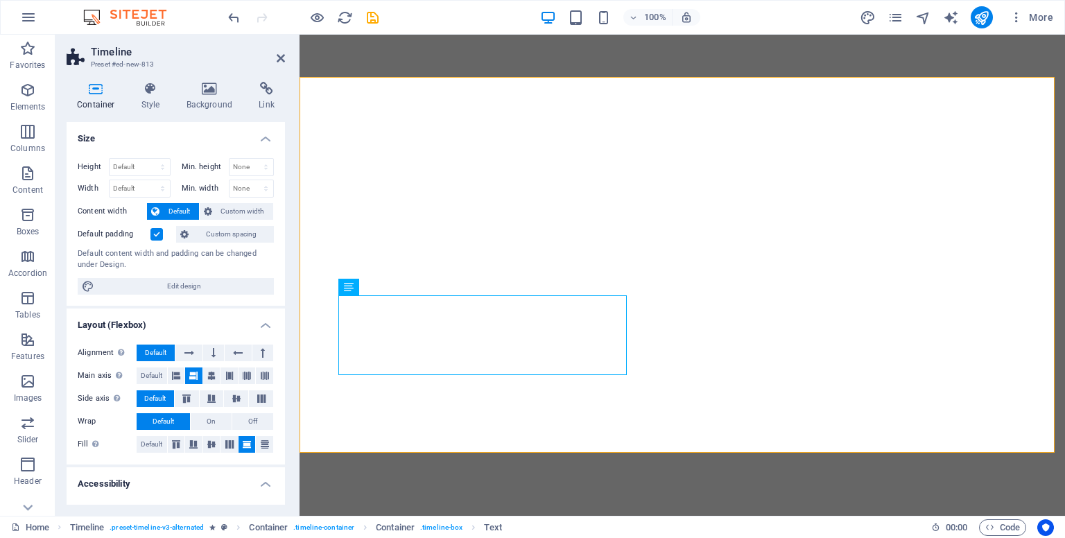
click at [271, 128] on h4 "Size" at bounding box center [176, 134] width 218 height 25
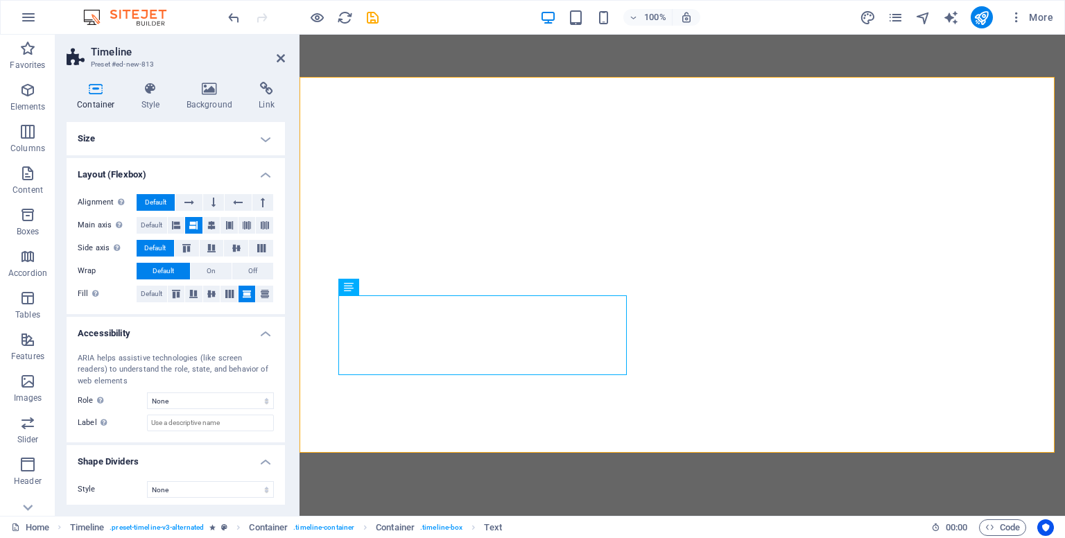
click at [266, 169] on h4 "Layout (Flexbox)" at bounding box center [176, 170] width 218 height 25
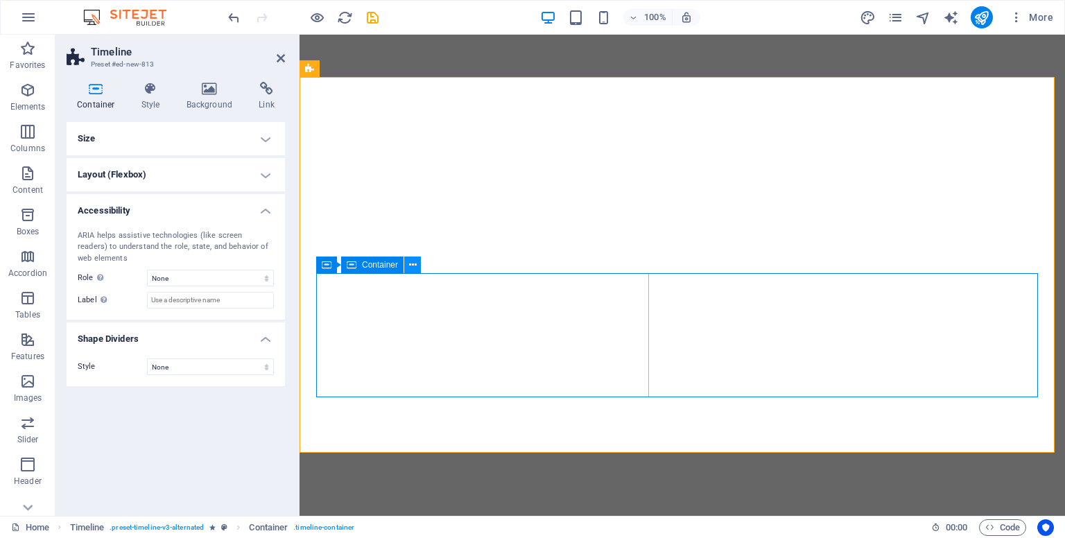
click at [414, 264] on icon at bounding box center [413, 265] width 8 height 15
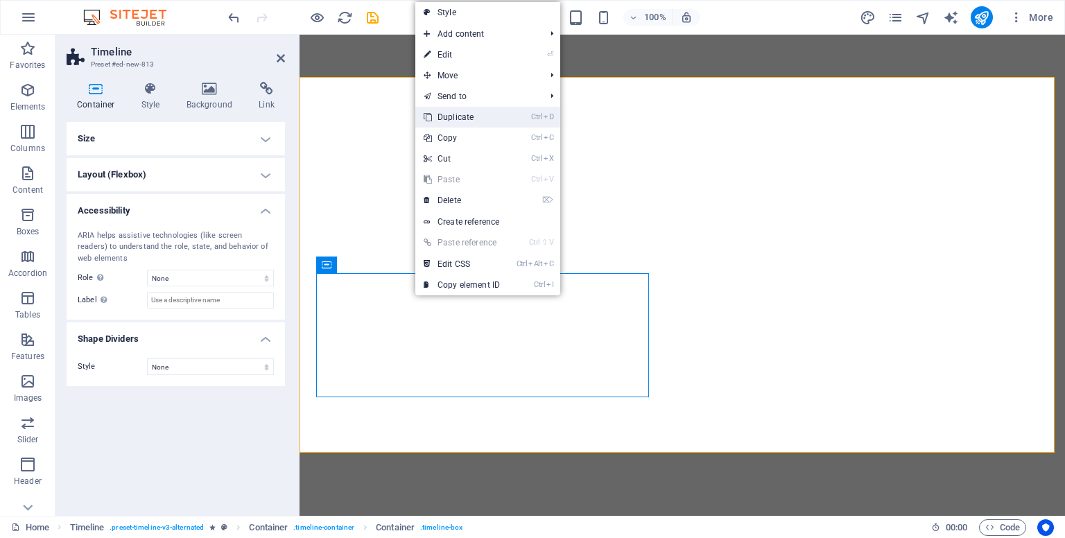
click at [475, 114] on link "Ctrl D Duplicate" at bounding box center [461, 117] width 93 height 21
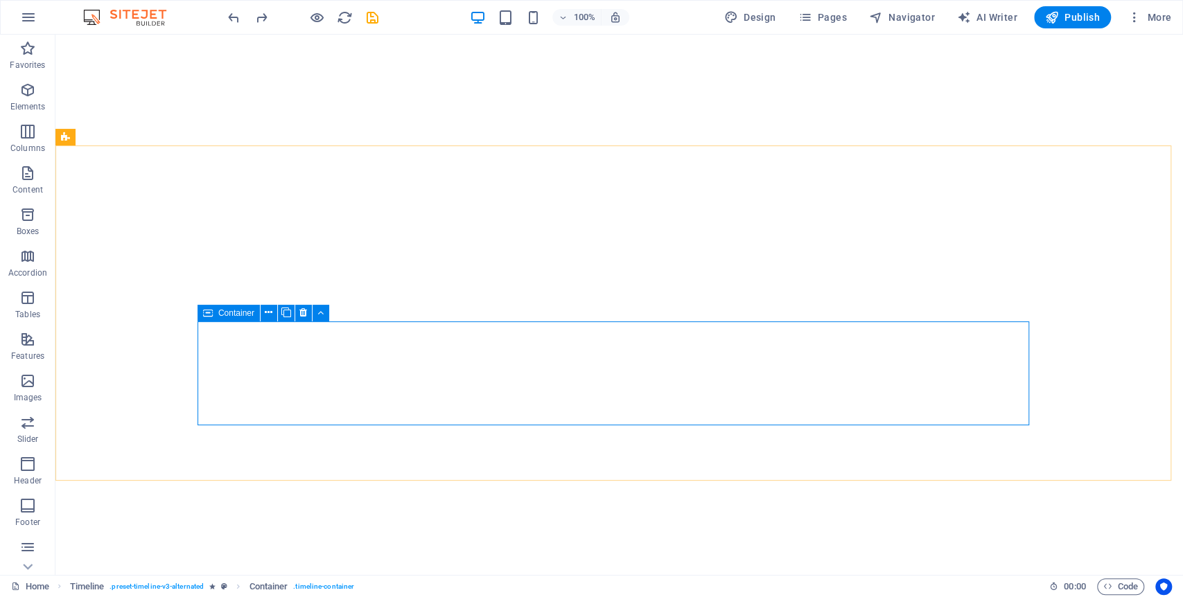
click at [209, 312] on icon at bounding box center [208, 313] width 10 height 17
click at [263, 311] on button at bounding box center [269, 313] width 17 height 17
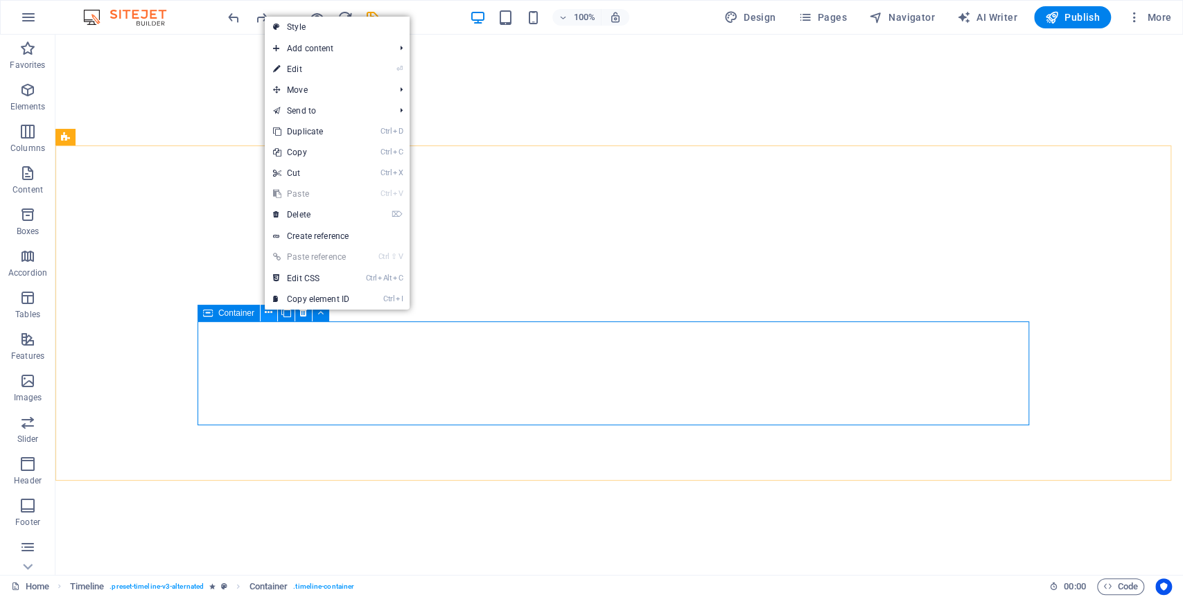
click at [266, 310] on icon at bounding box center [269, 313] width 8 height 15
click at [286, 313] on icon at bounding box center [286, 313] width 10 height 15
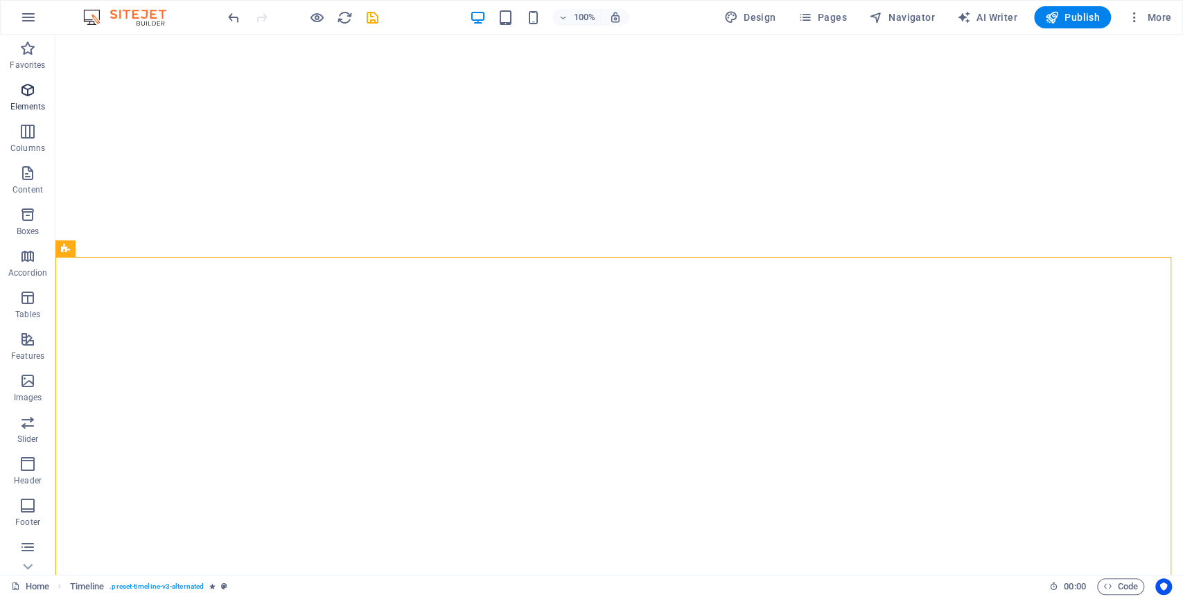
click at [17, 91] on span "Elements" at bounding box center [27, 98] width 55 height 33
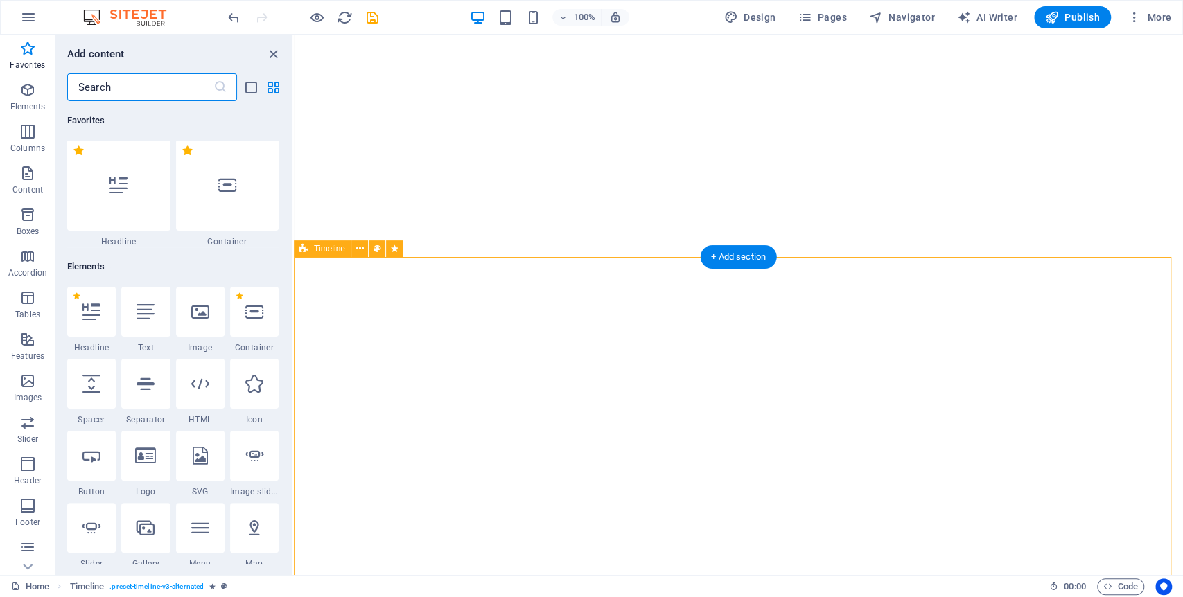
scroll to position [0, 0]
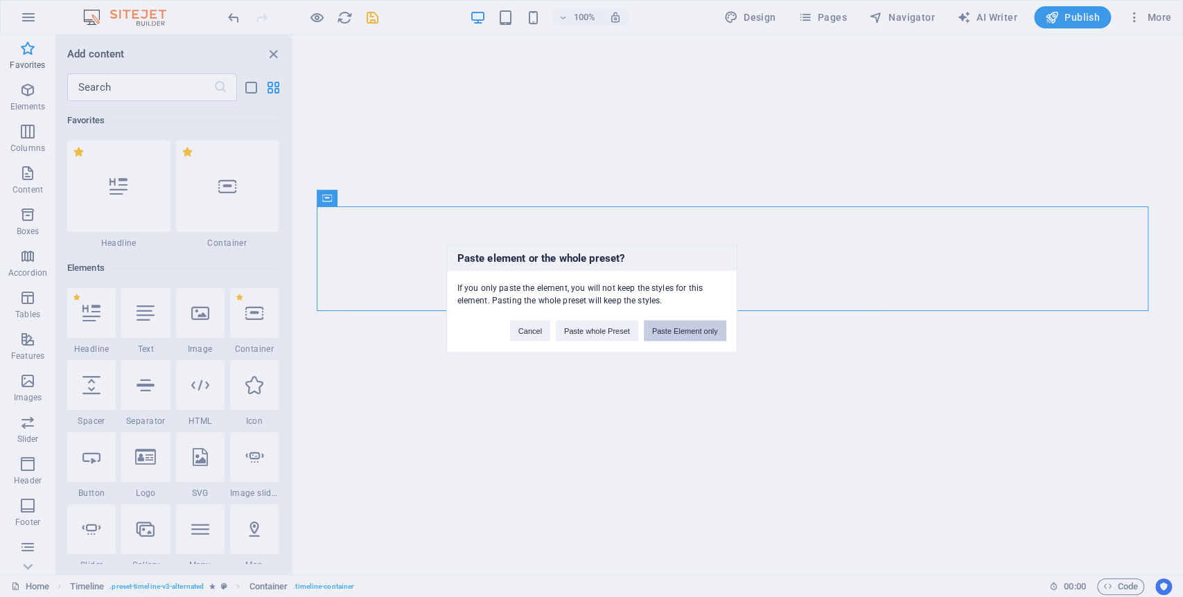
click at [692, 326] on button "Paste Element only" at bounding box center [685, 331] width 82 height 21
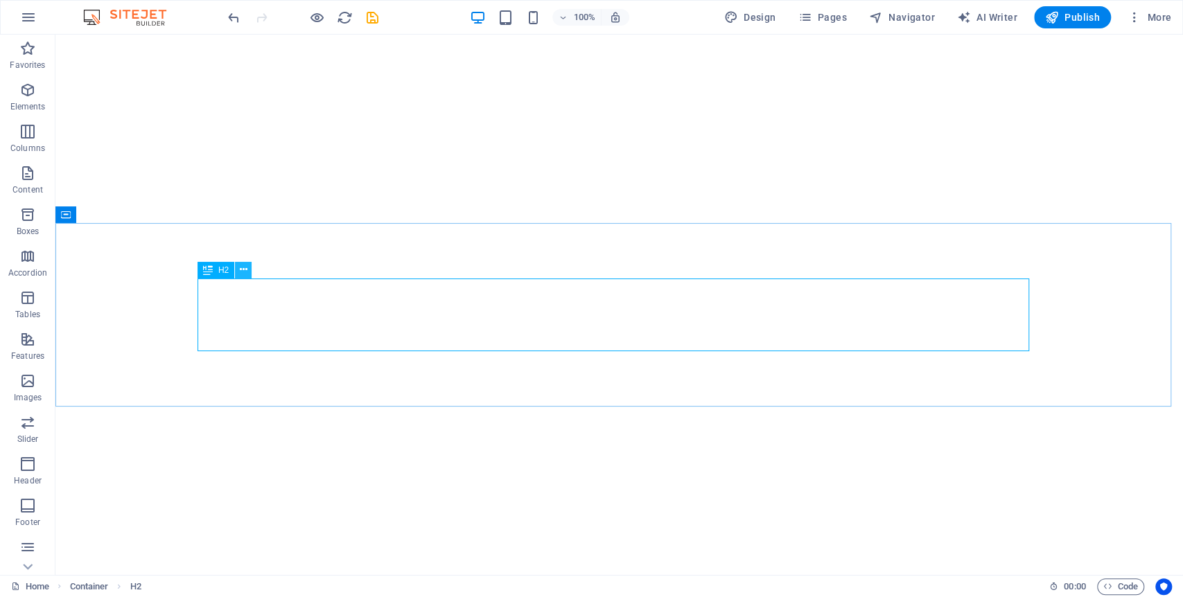
click at [243, 268] on icon at bounding box center [244, 270] width 8 height 15
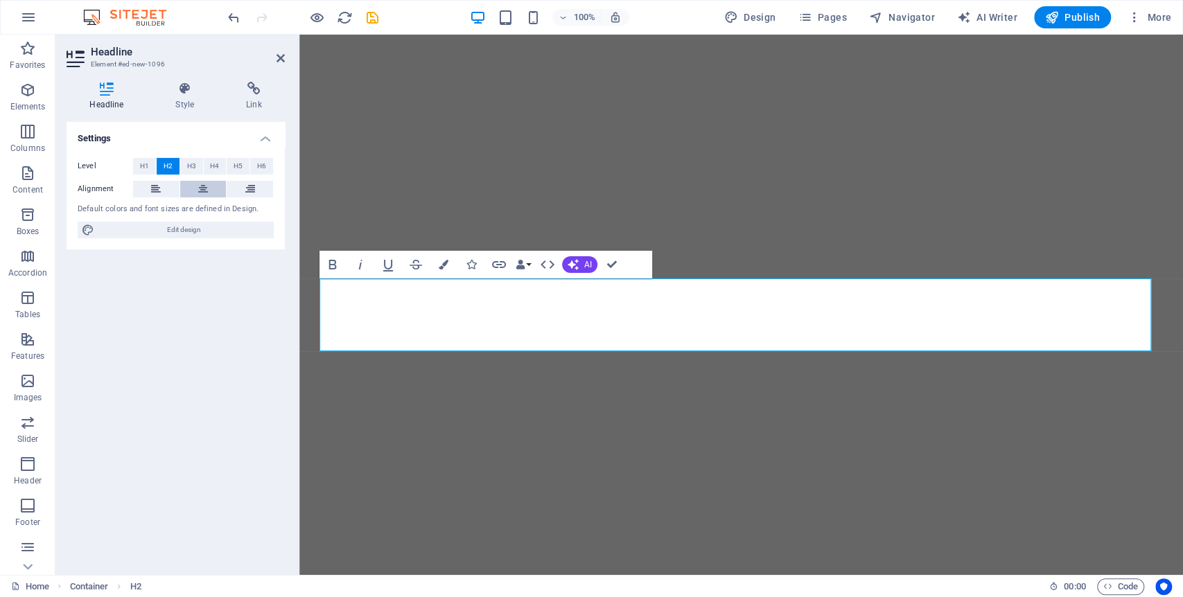
click at [210, 188] on button at bounding box center [203, 189] width 46 height 17
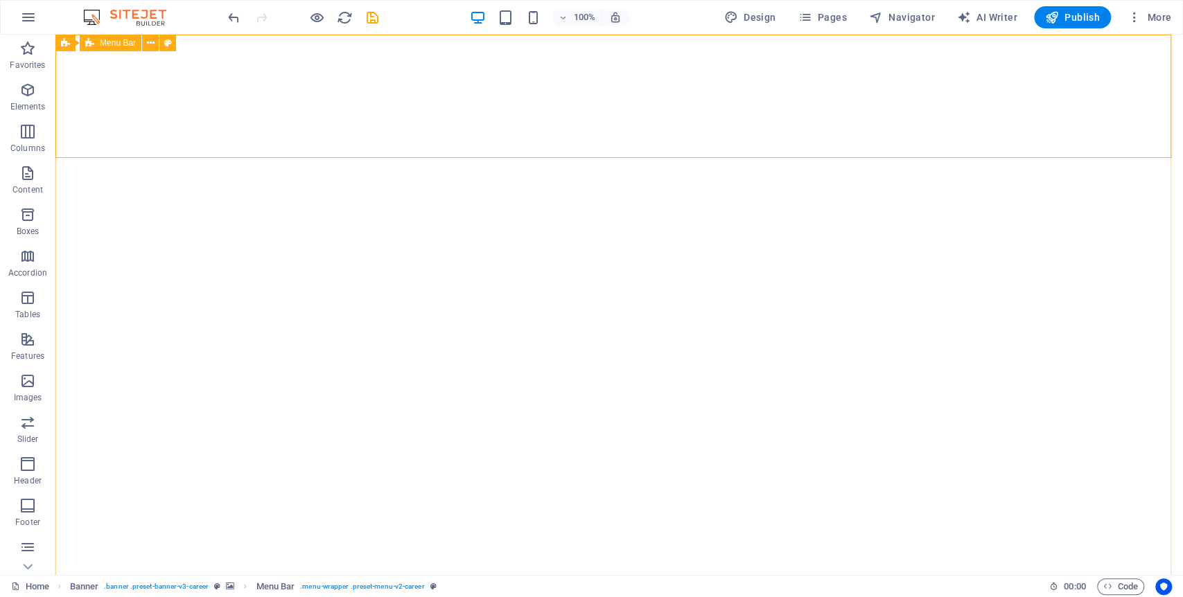
click at [121, 39] on span "Menu Bar" at bounding box center [118, 43] width 36 height 8
click at [115, 43] on span "Menu Bar" at bounding box center [118, 43] width 36 height 8
click at [150, 41] on icon at bounding box center [151, 43] width 8 height 15
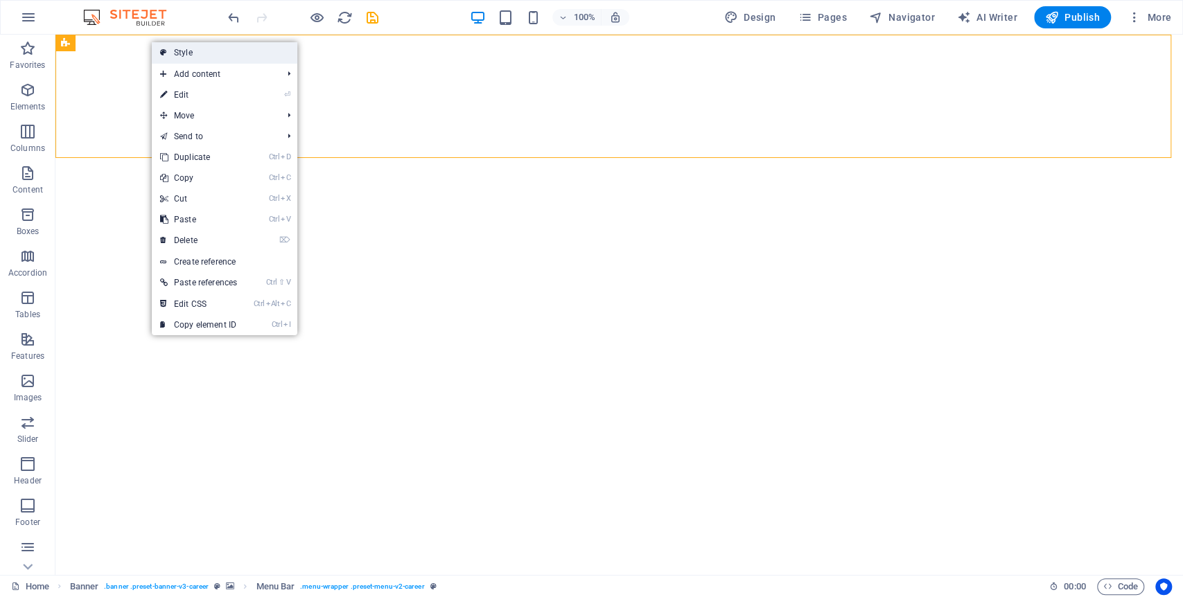
click at [181, 57] on link "Style" at bounding box center [225, 52] width 146 height 21
select select "rem"
select select "sticky_menu"
select select "px"
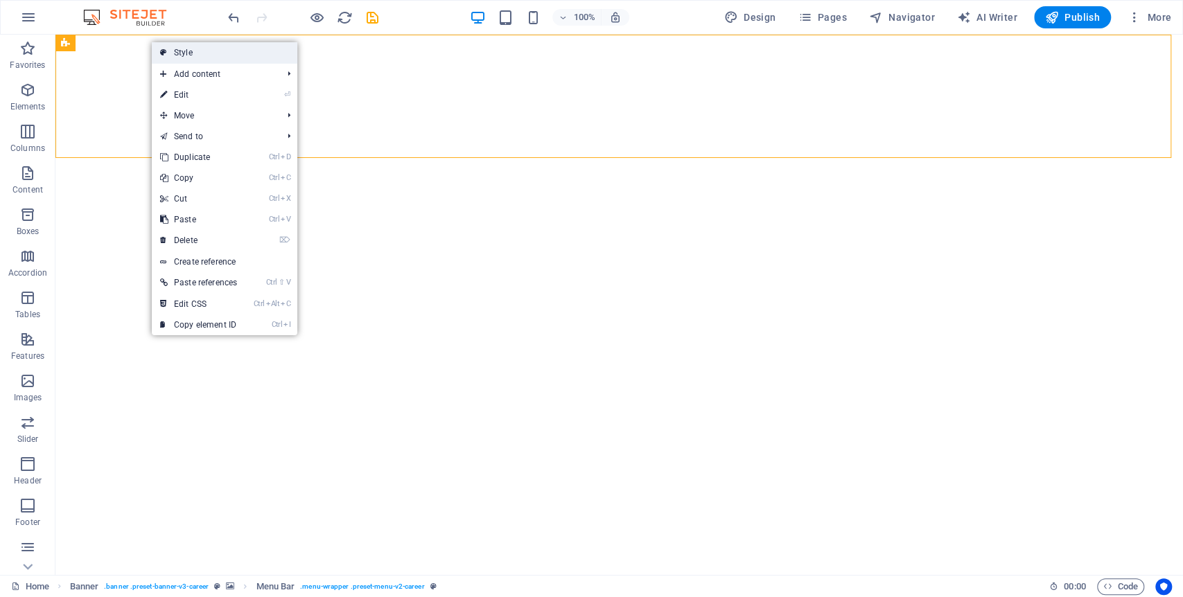
select select "px"
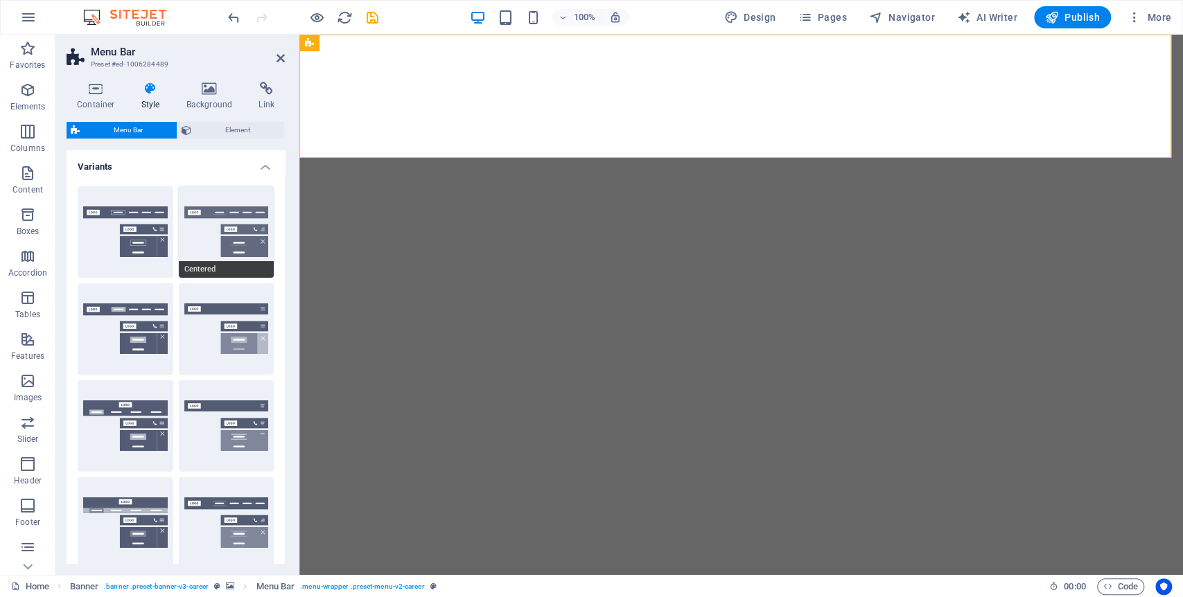
scroll to position [394, 0]
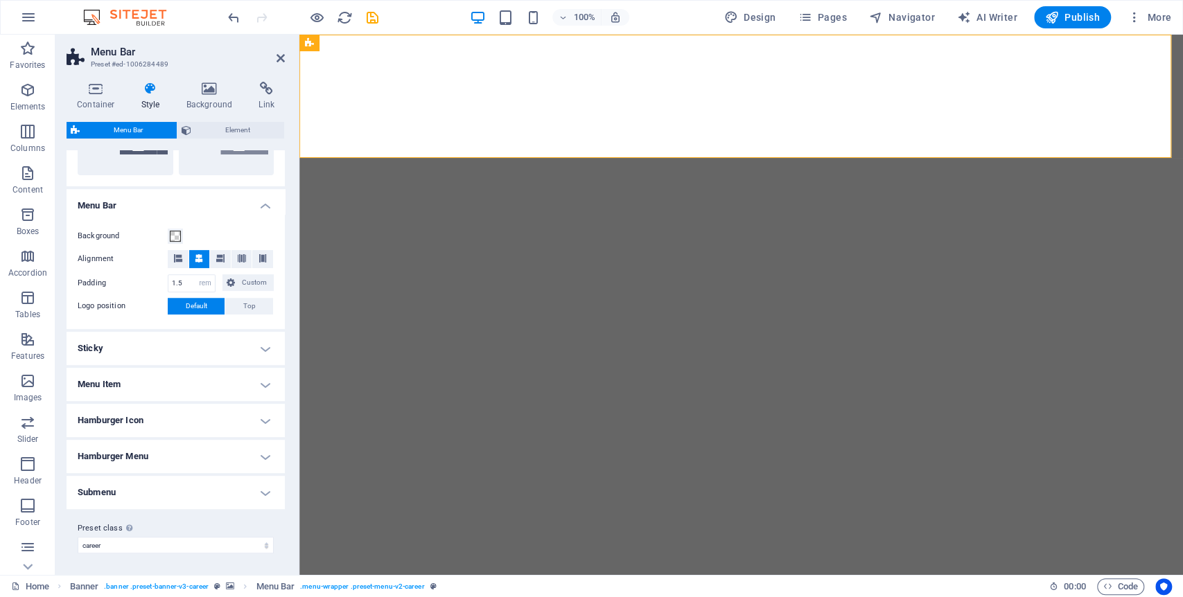
click at [223, 351] on h4 "Sticky" at bounding box center [176, 348] width 218 height 33
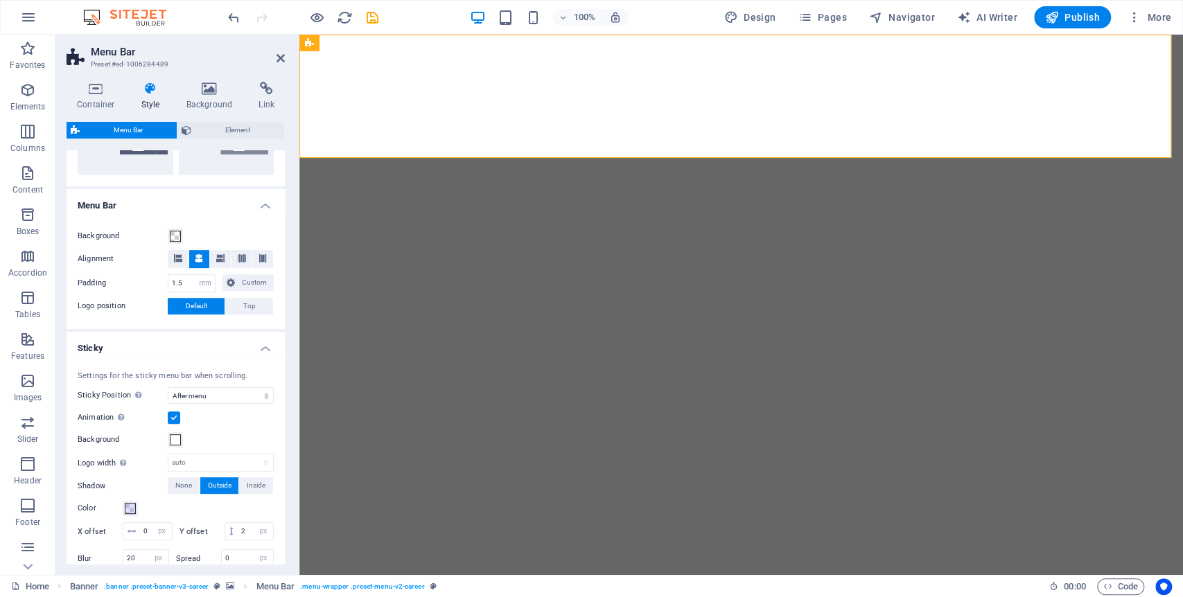
click at [224, 350] on h4 "Sticky" at bounding box center [176, 344] width 218 height 25
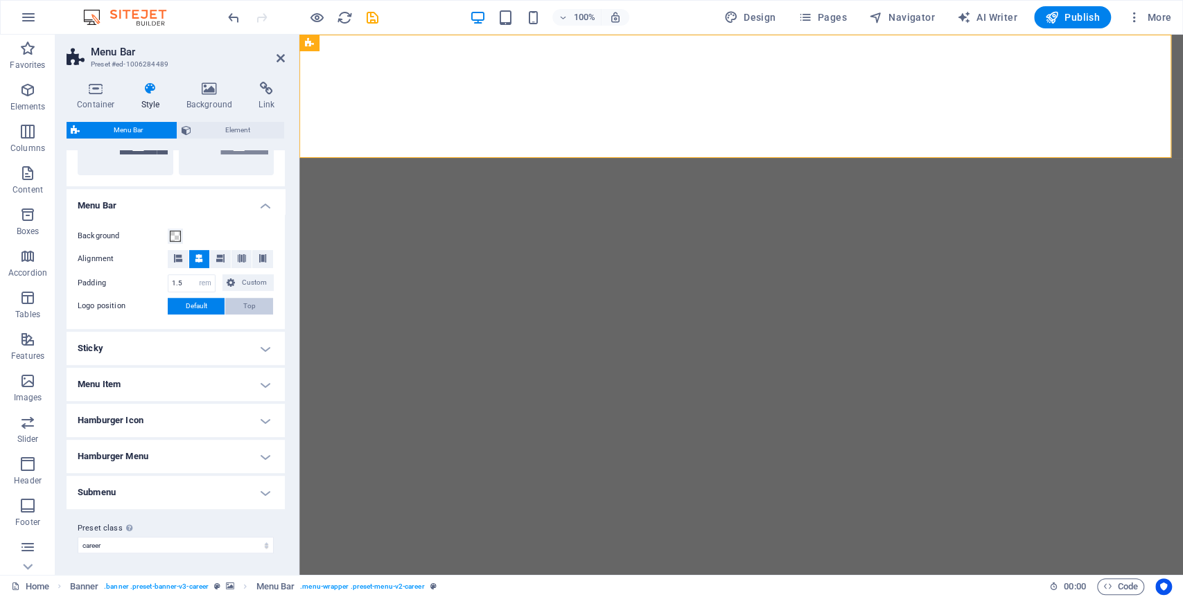
click at [247, 308] on span "Top" at bounding box center [249, 306] width 12 height 17
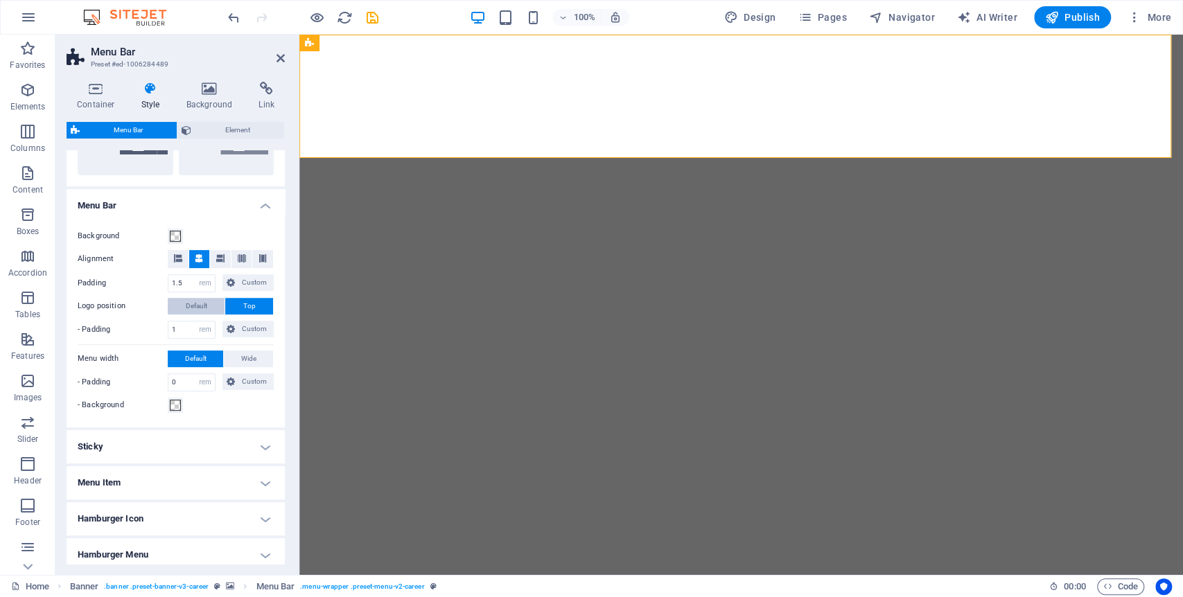
click at [212, 306] on button "Default" at bounding box center [196, 306] width 57 height 17
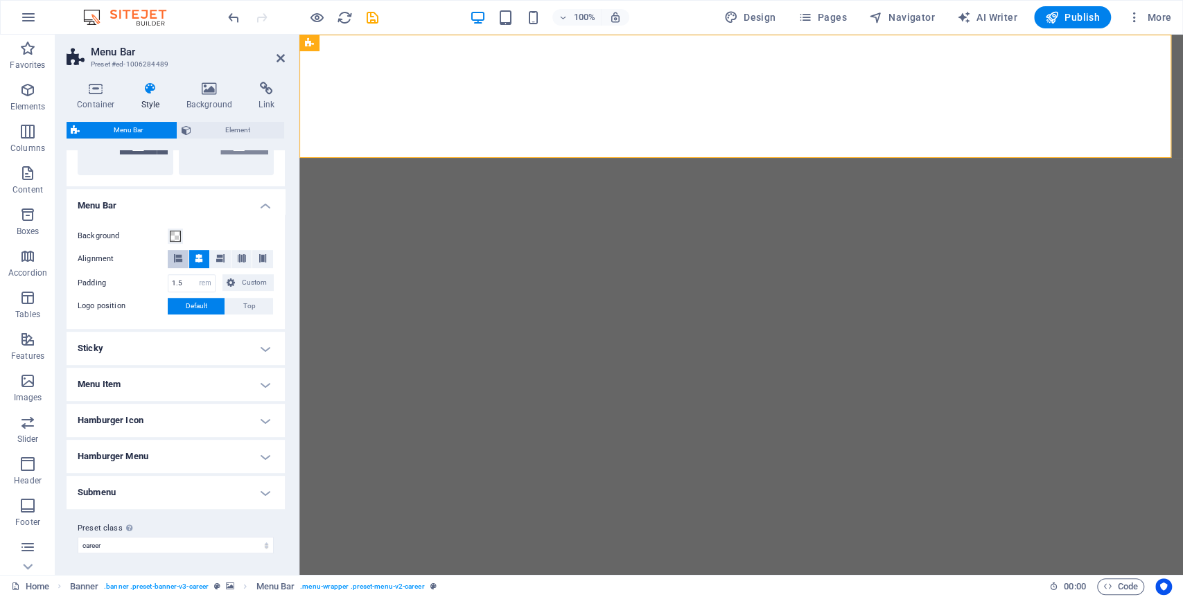
click at [177, 258] on icon at bounding box center [178, 258] width 8 height 8
click at [193, 259] on button at bounding box center [199, 259] width 21 height 18
click at [193, 422] on h4 "Hamburger Icon" at bounding box center [176, 420] width 218 height 33
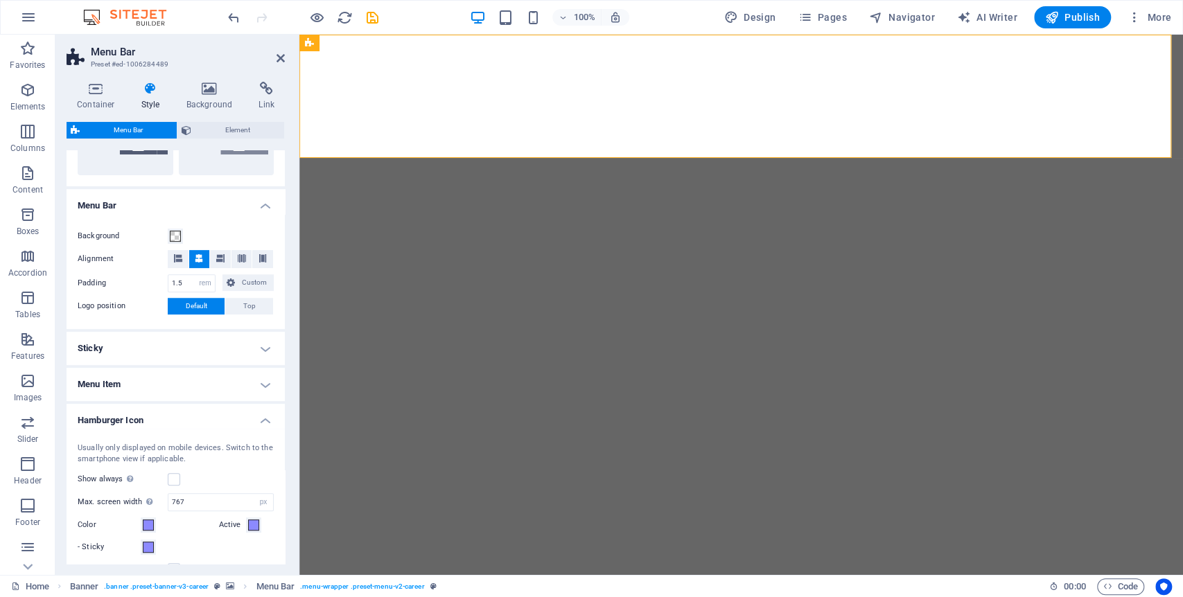
click at [194, 421] on h4 "Hamburger Icon" at bounding box center [176, 416] width 218 height 25
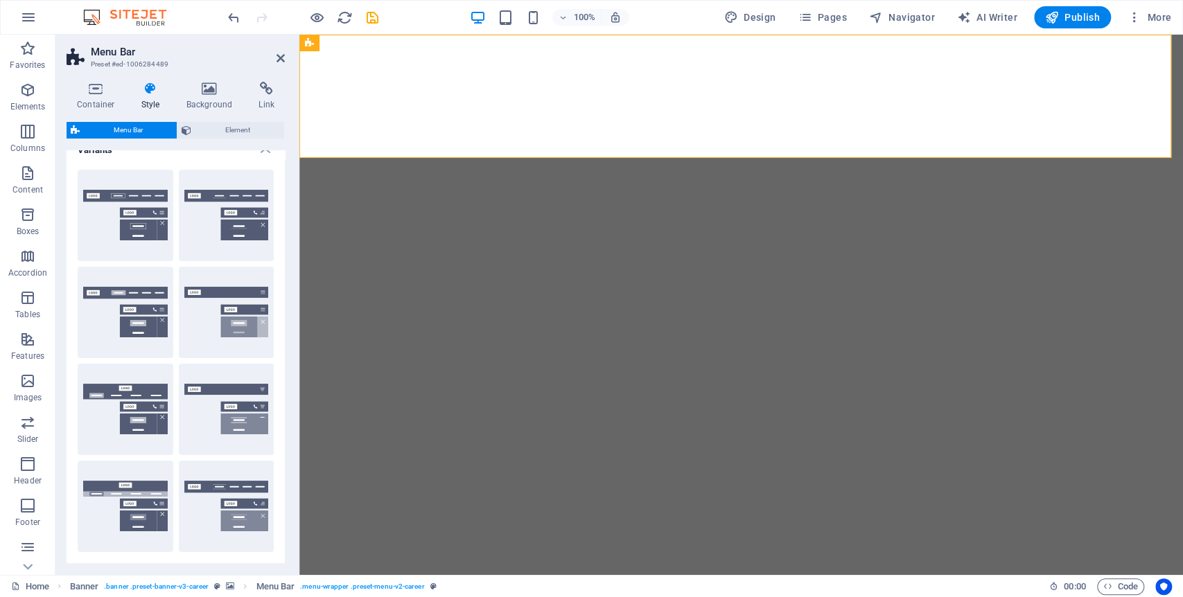
scroll to position [0, 0]
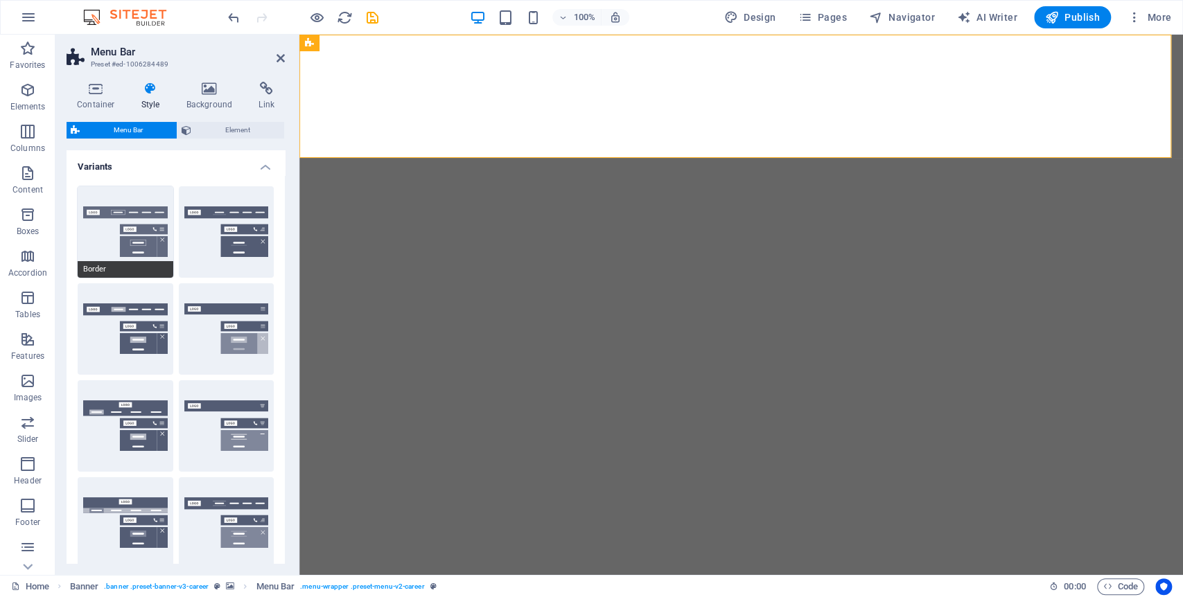
click at [118, 212] on button "Border" at bounding box center [126, 231] width 96 height 91
type input "1"
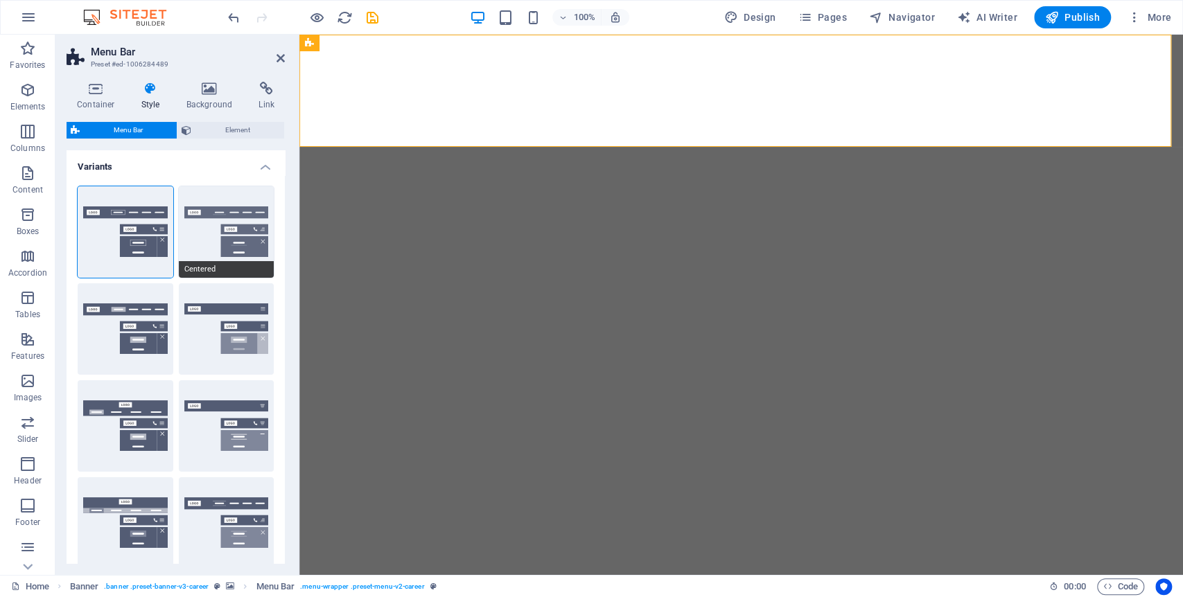
click at [240, 218] on button "Centered" at bounding box center [227, 231] width 96 height 91
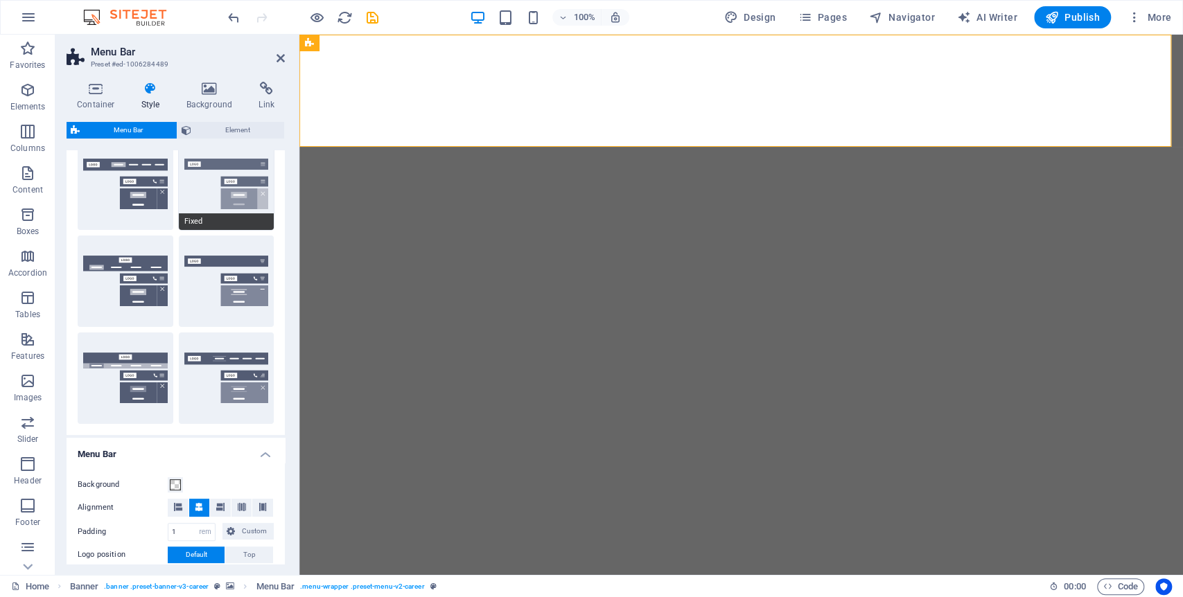
scroll to position [154, 0]
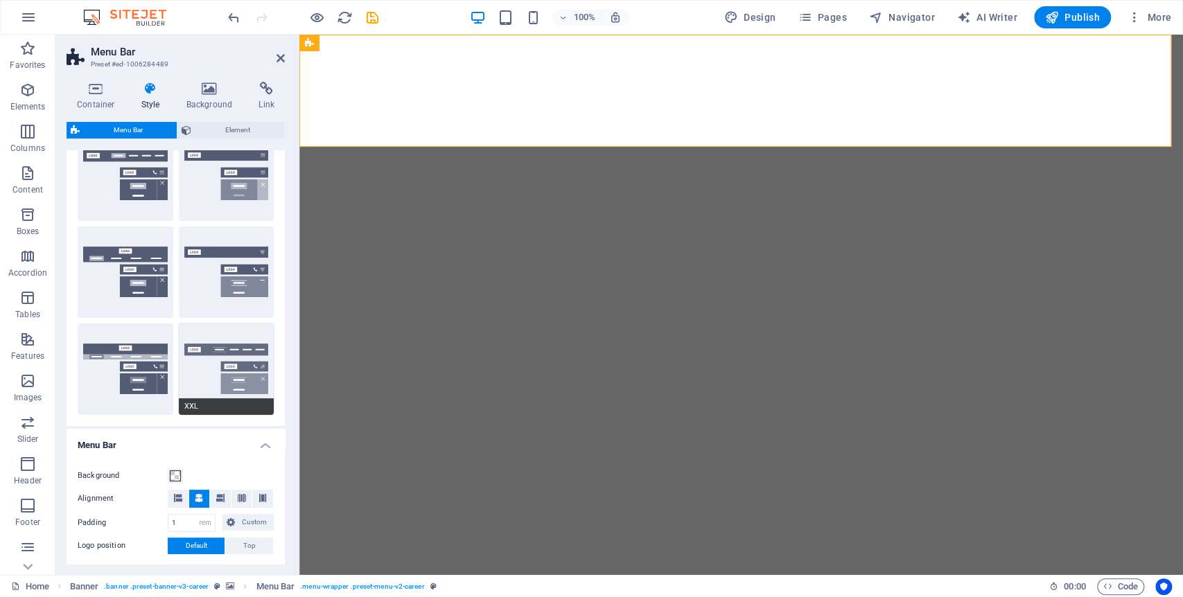
click at [245, 376] on button "XXL" at bounding box center [227, 369] width 96 height 91
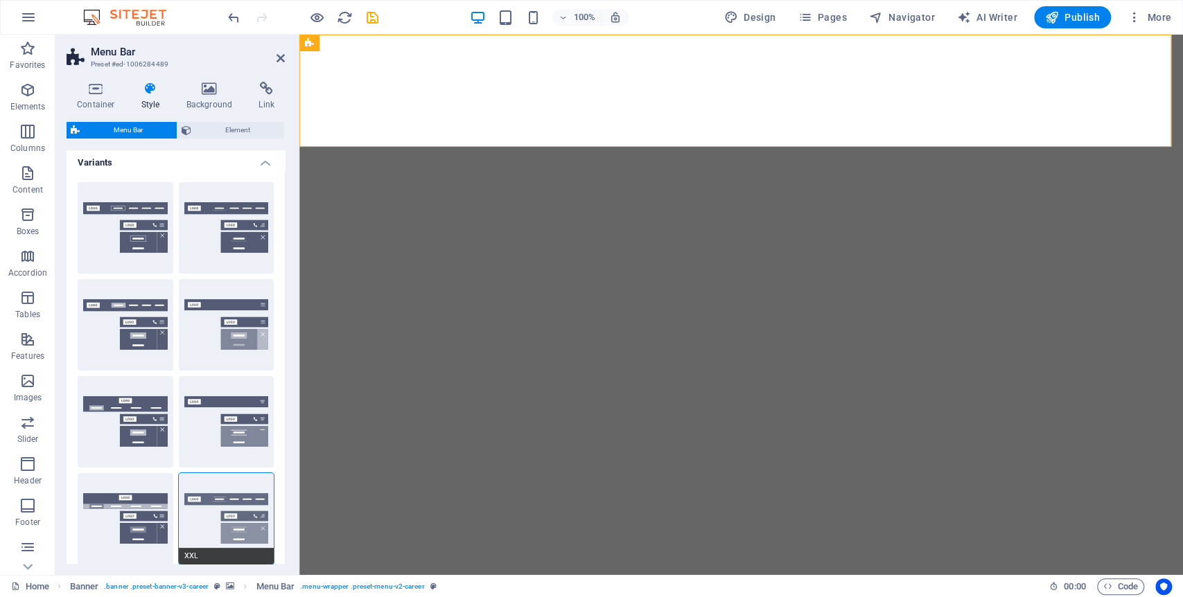
scroll to position [0, 0]
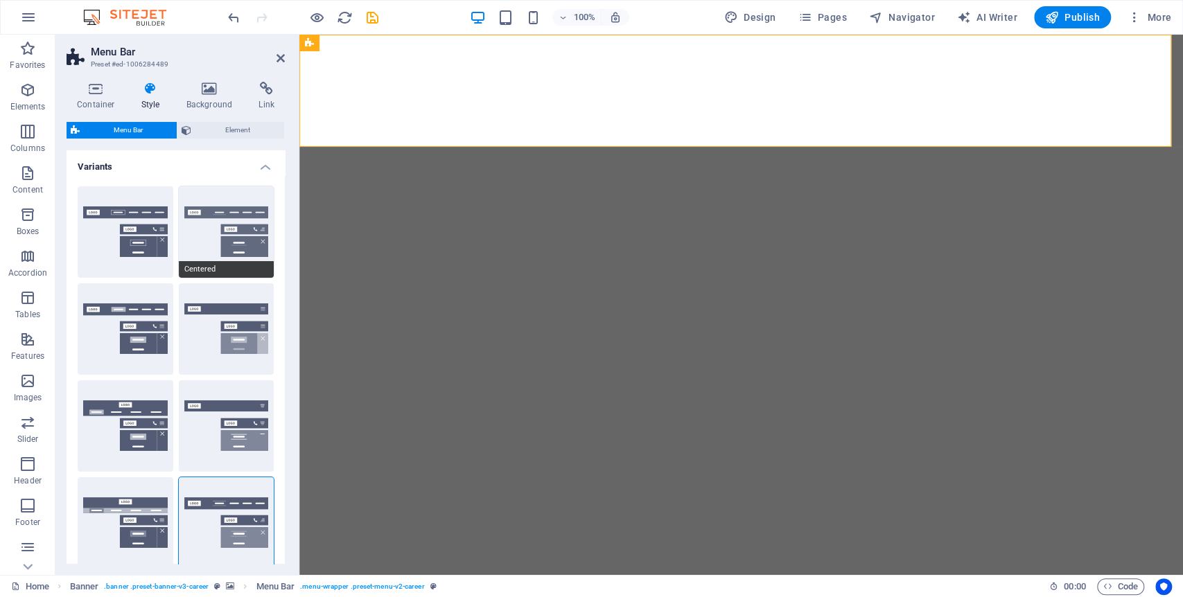
click at [243, 236] on button "Centered" at bounding box center [227, 231] width 96 height 91
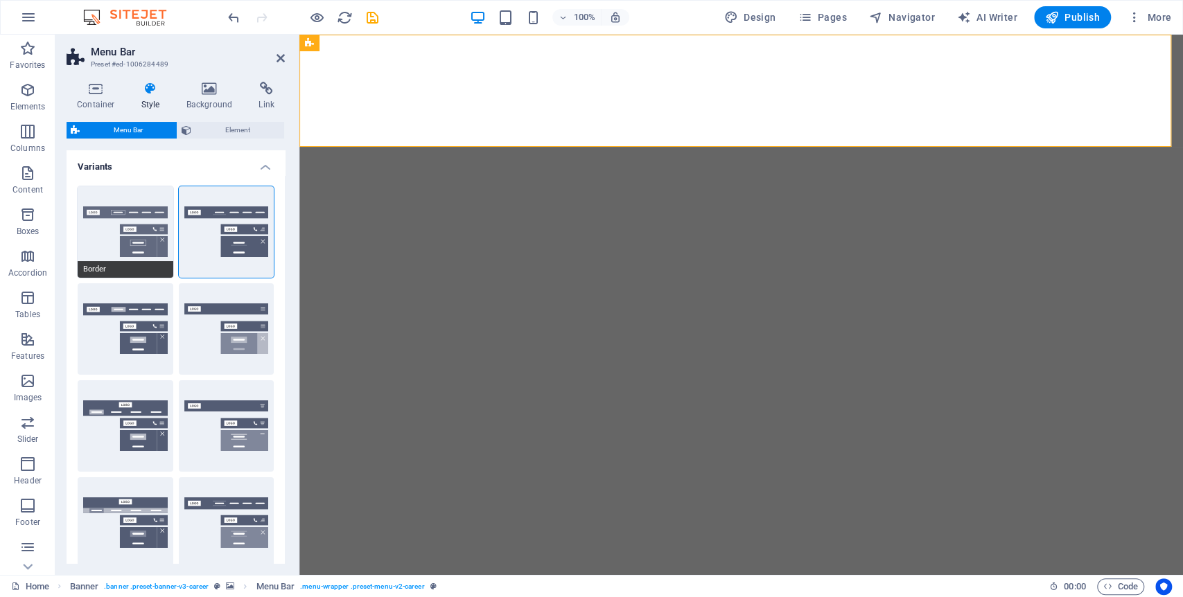
click at [148, 220] on button "Border" at bounding box center [126, 231] width 96 height 91
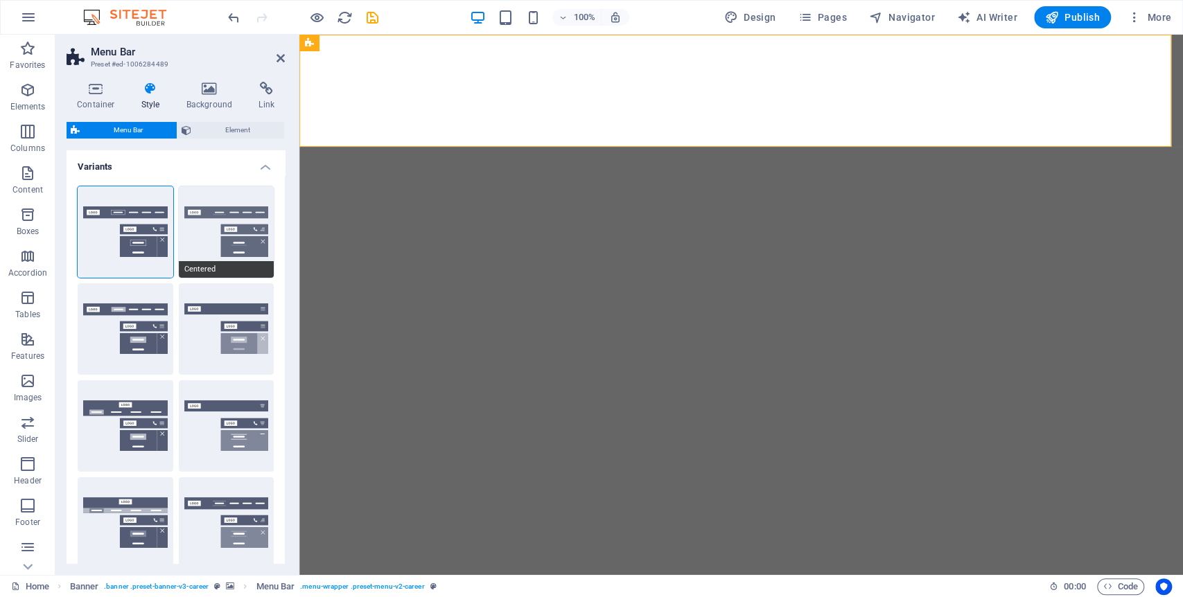
click at [232, 225] on button "Centered" at bounding box center [227, 231] width 96 height 91
click at [213, 134] on span "Element" at bounding box center [237, 130] width 85 height 17
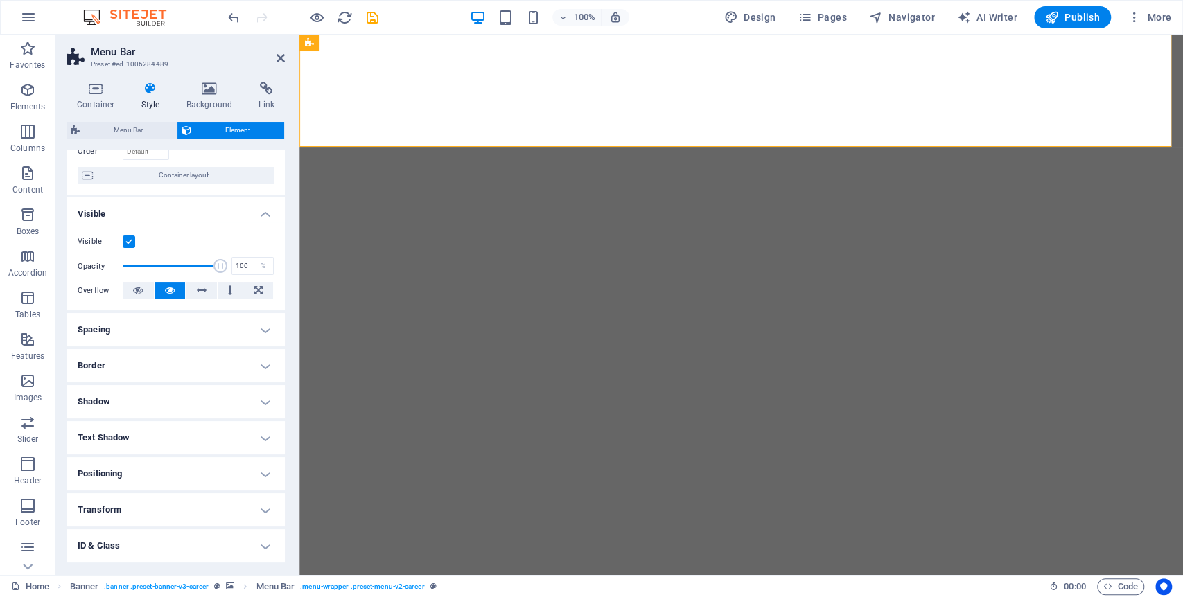
scroll to position [112, 0]
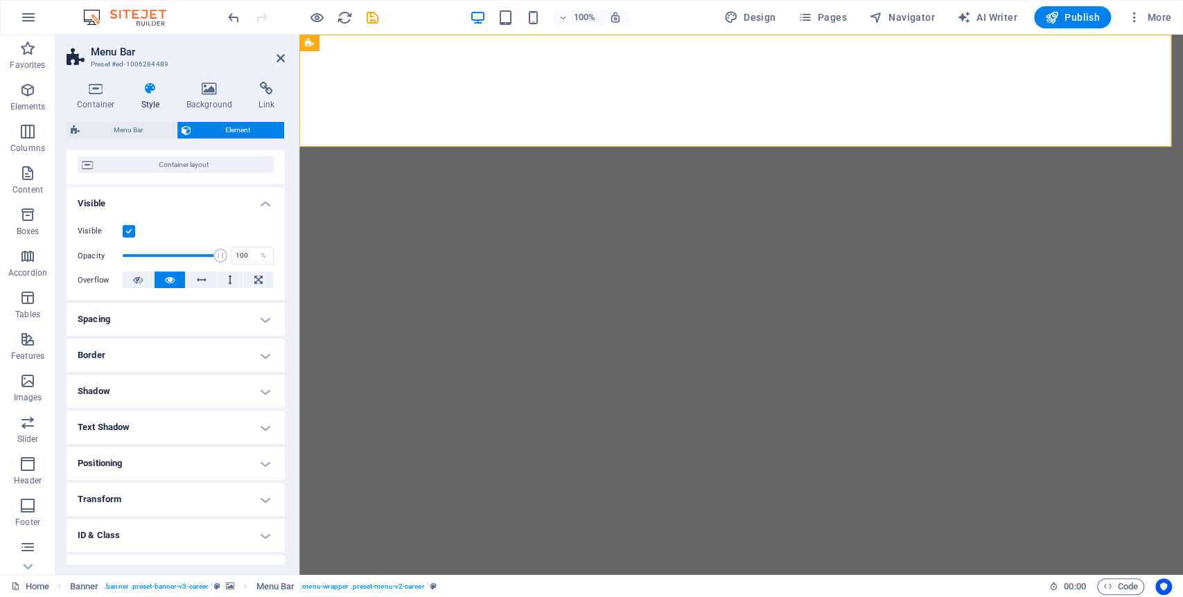
click at [213, 323] on h4 "Spacing" at bounding box center [176, 319] width 218 height 33
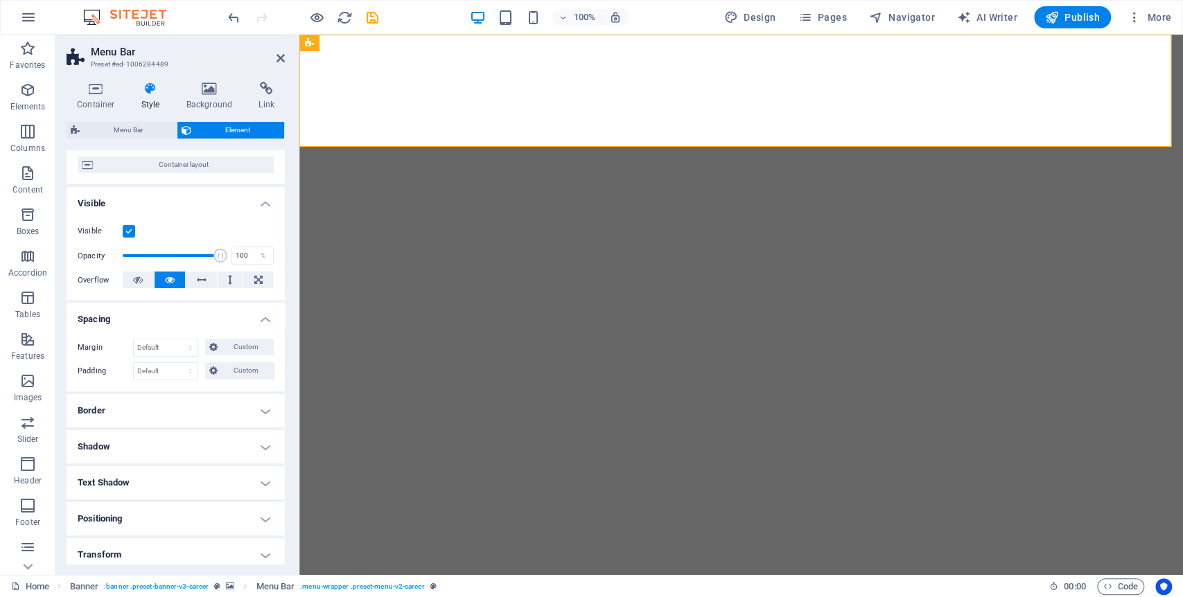
click at [214, 323] on h4 "Spacing" at bounding box center [176, 315] width 218 height 25
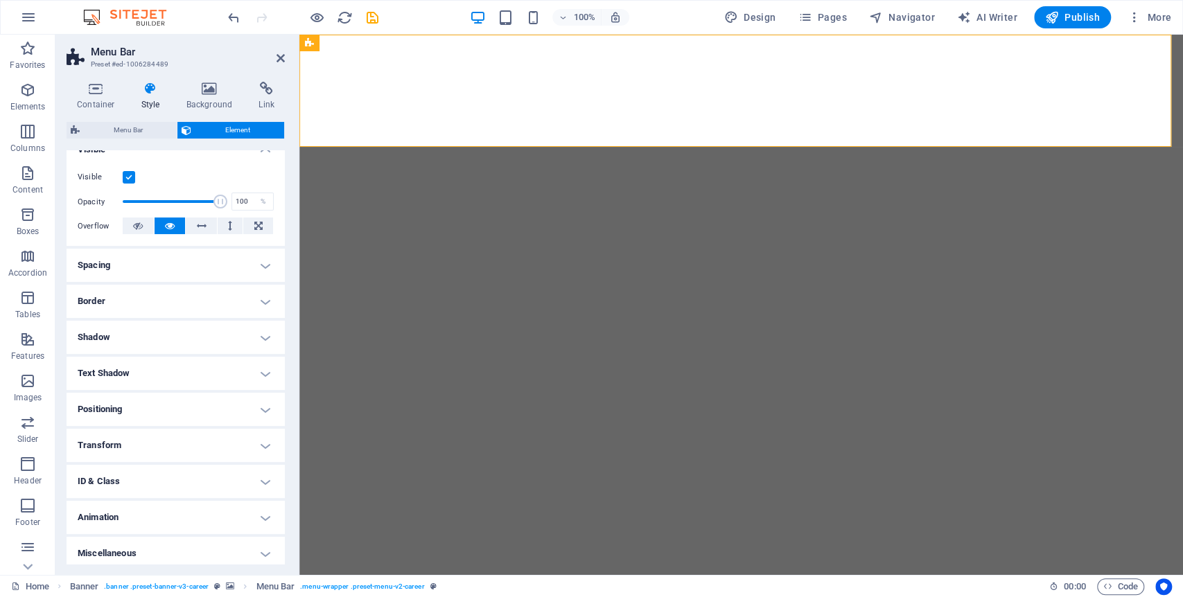
scroll to position [172, 0]
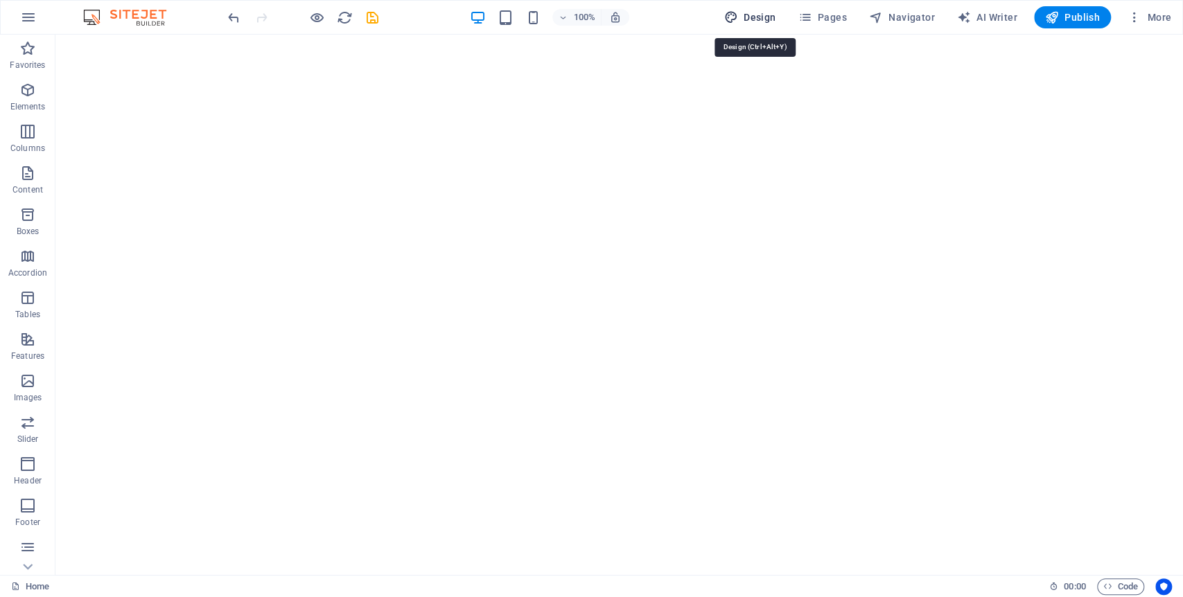
click at [770, 10] on span "Design" at bounding box center [750, 17] width 52 height 14
select select "px"
select select "400"
select select "px"
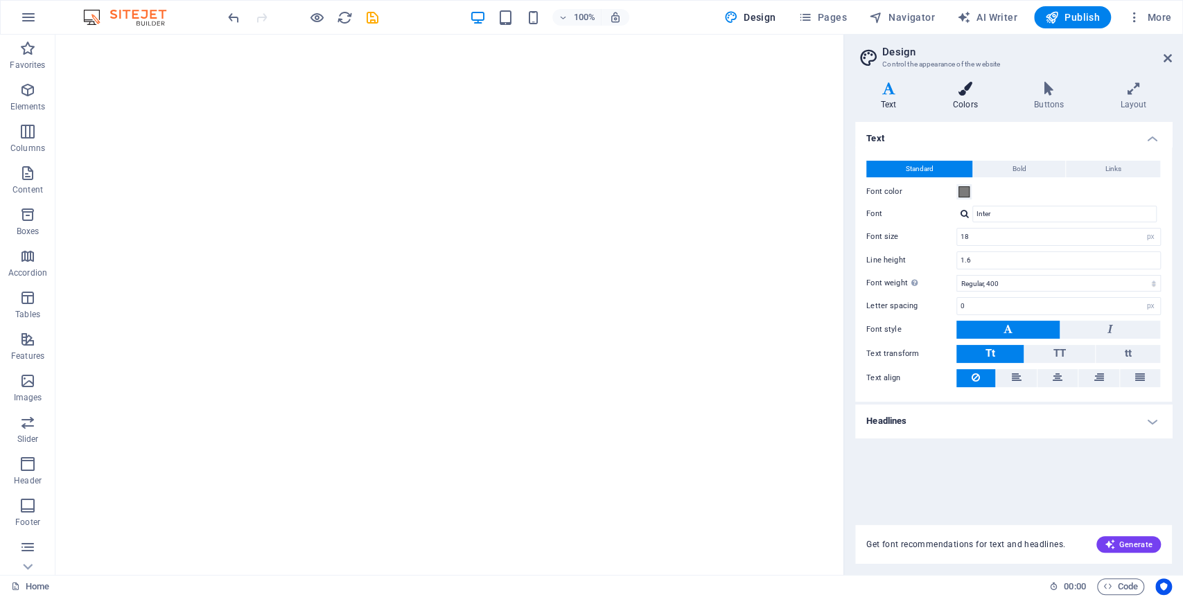
click at [971, 87] on icon at bounding box center [965, 89] width 76 height 14
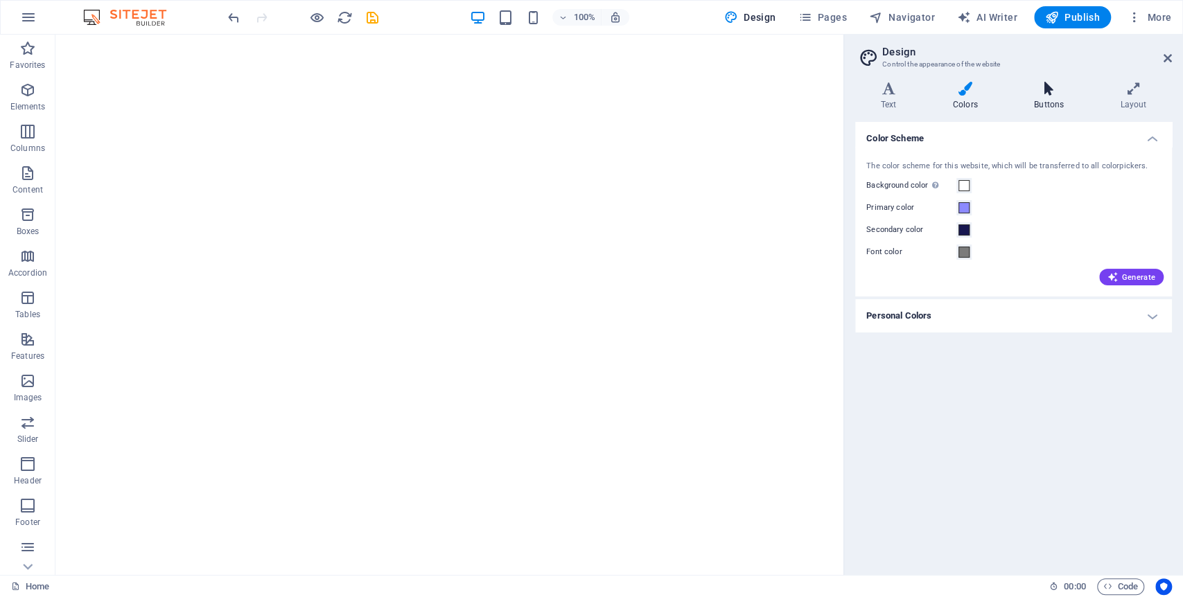
click at [1048, 101] on h4 "Buttons" at bounding box center [1051, 96] width 86 height 29
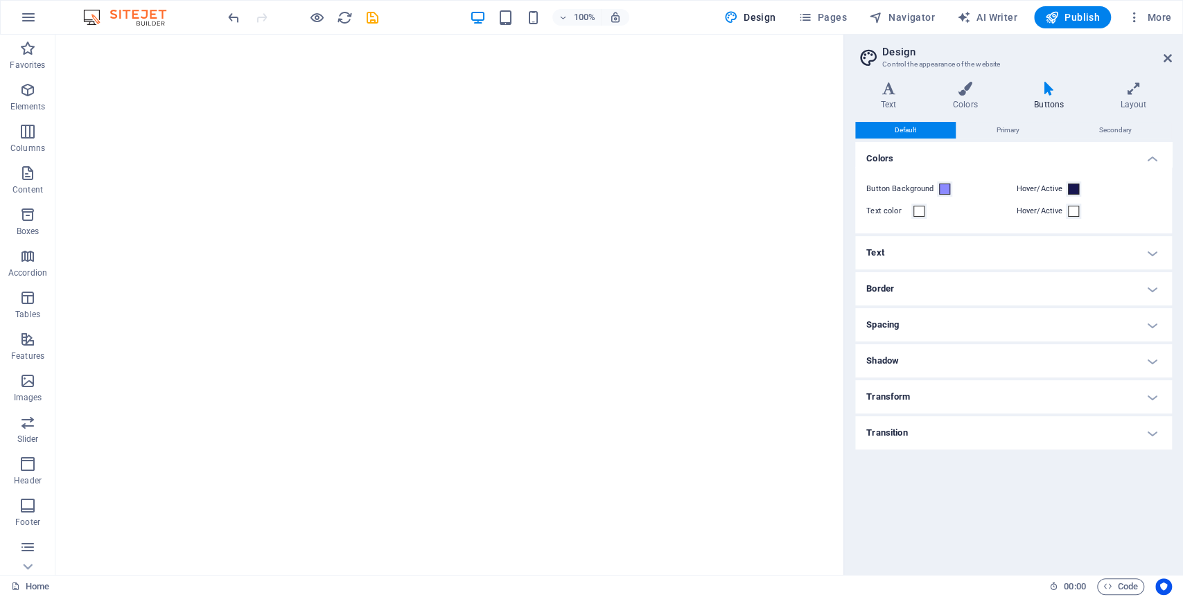
click at [1064, 51] on h2 "Design" at bounding box center [1027, 52] width 290 height 12
click at [1064, 58] on icon at bounding box center [1168, 58] width 8 height 11
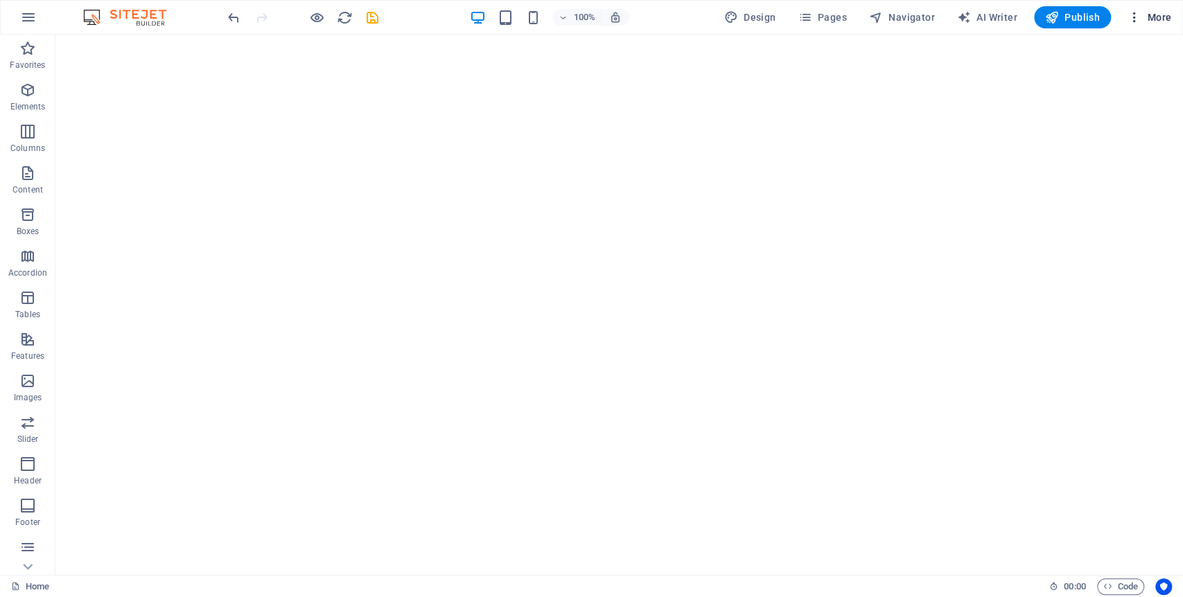
click at [1064, 20] on icon "button" at bounding box center [1135, 17] width 14 height 14
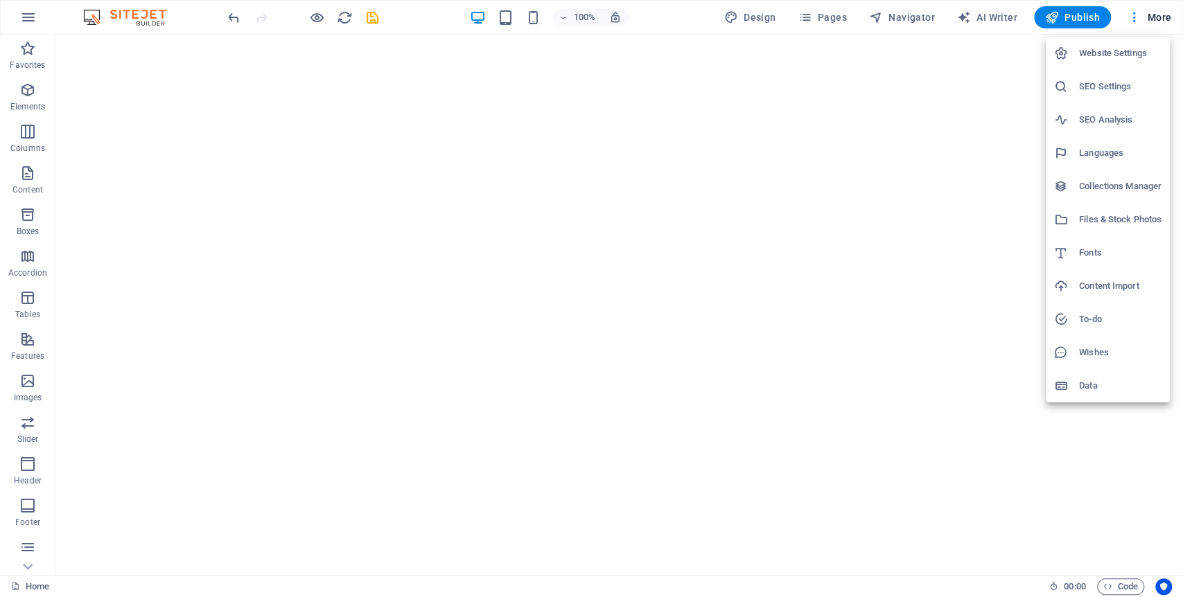
click at [1064, 44] on li "Website Settings" at bounding box center [1108, 53] width 124 height 33
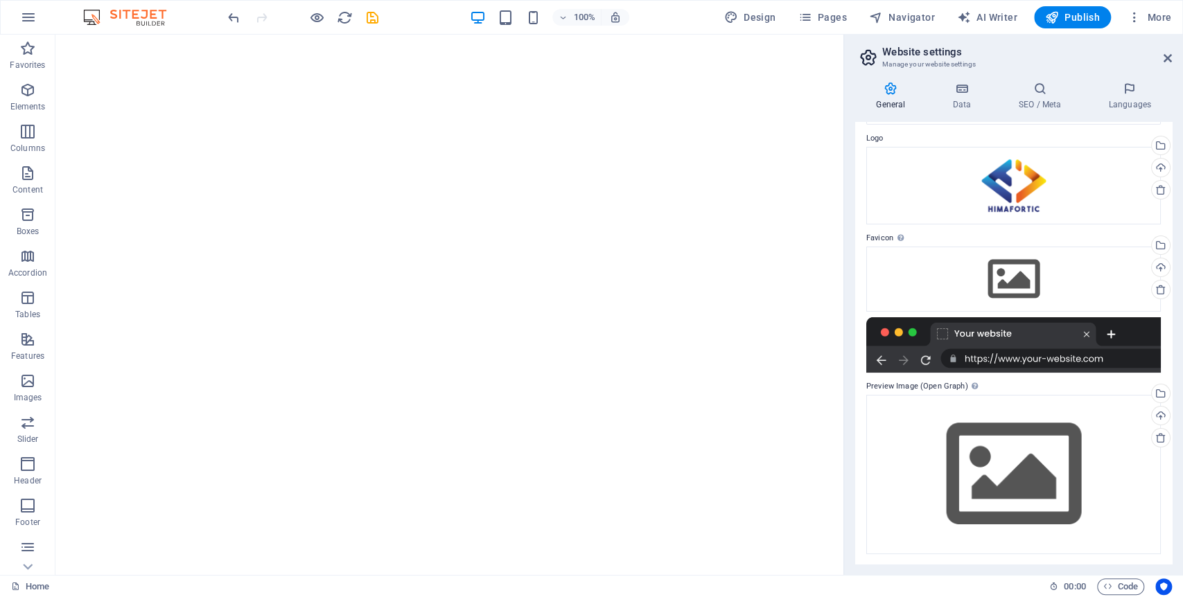
scroll to position [42, 0]
click at [1064, 91] on icon at bounding box center [1039, 89] width 85 height 14
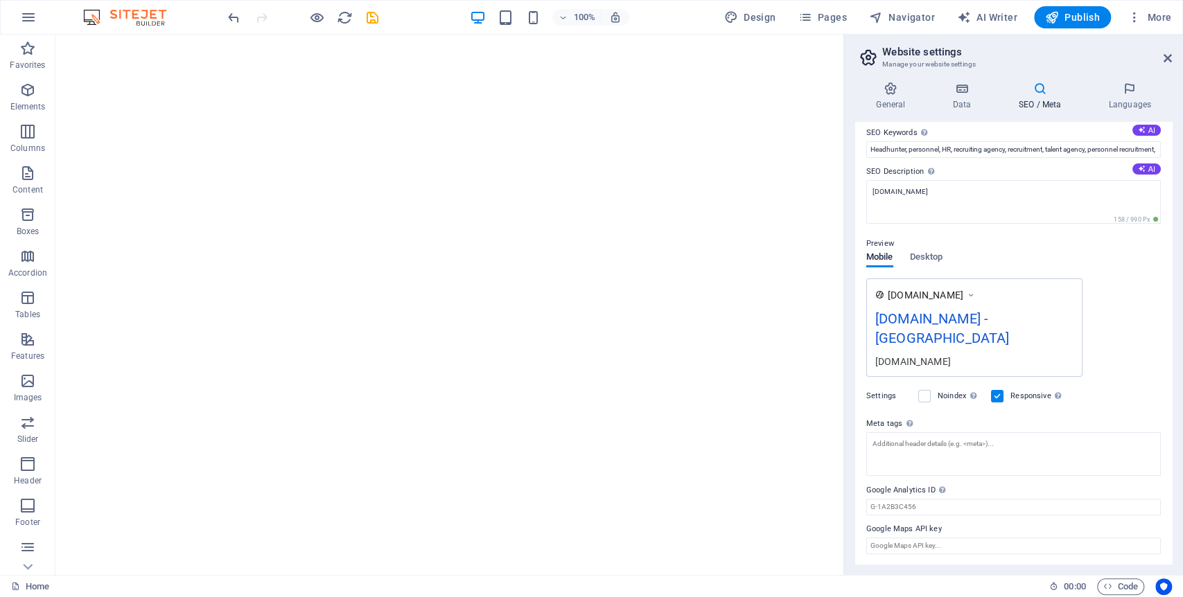
scroll to position [0, 0]
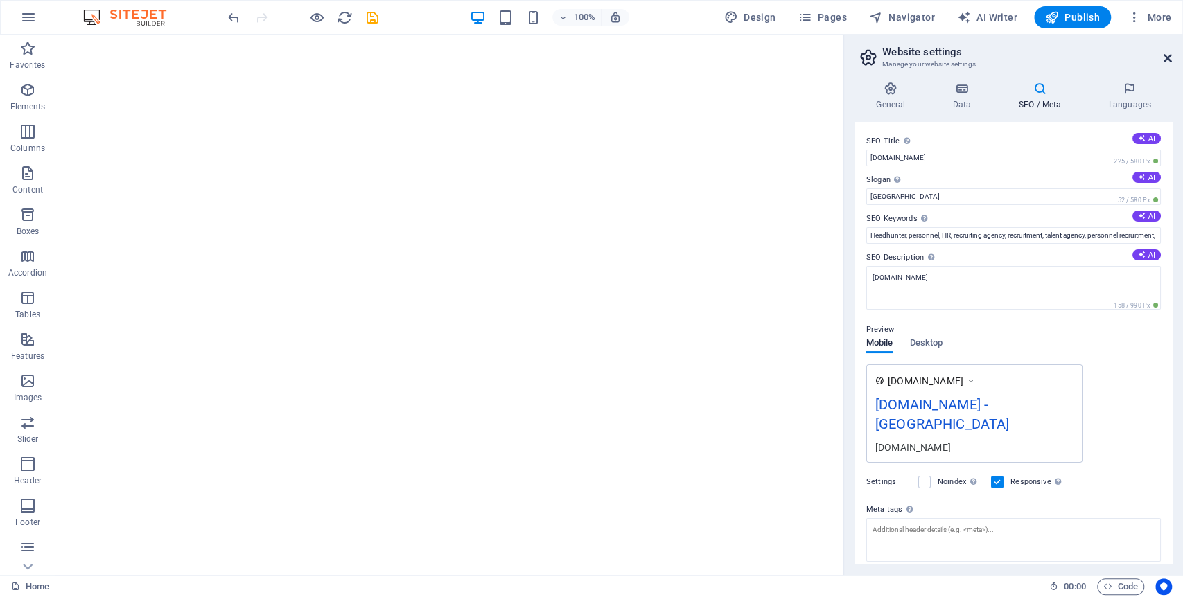
click at [1064, 60] on icon at bounding box center [1168, 58] width 8 height 11
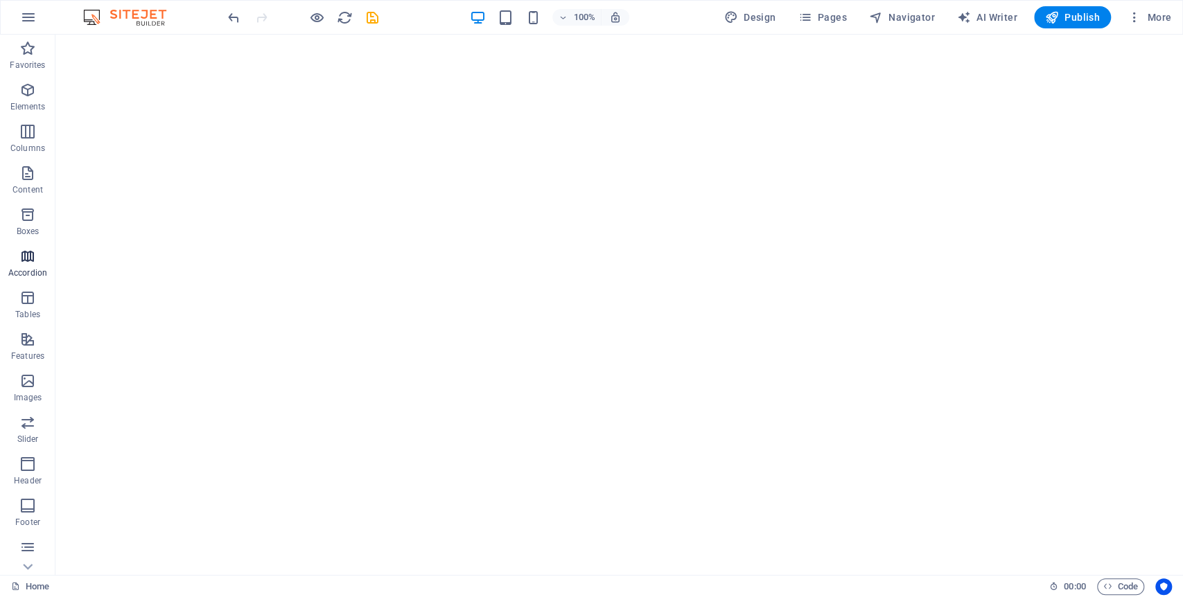
click at [17, 256] on span "Accordion" at bounding box center [27, 264] width 55 height 33
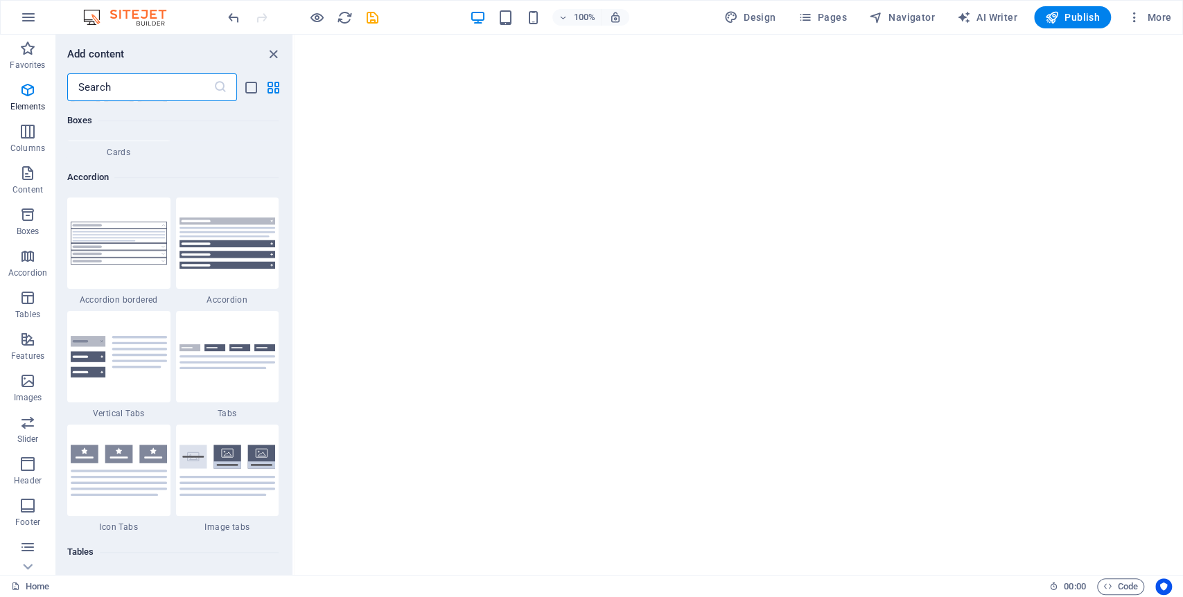
scroll to position [4424, 0]
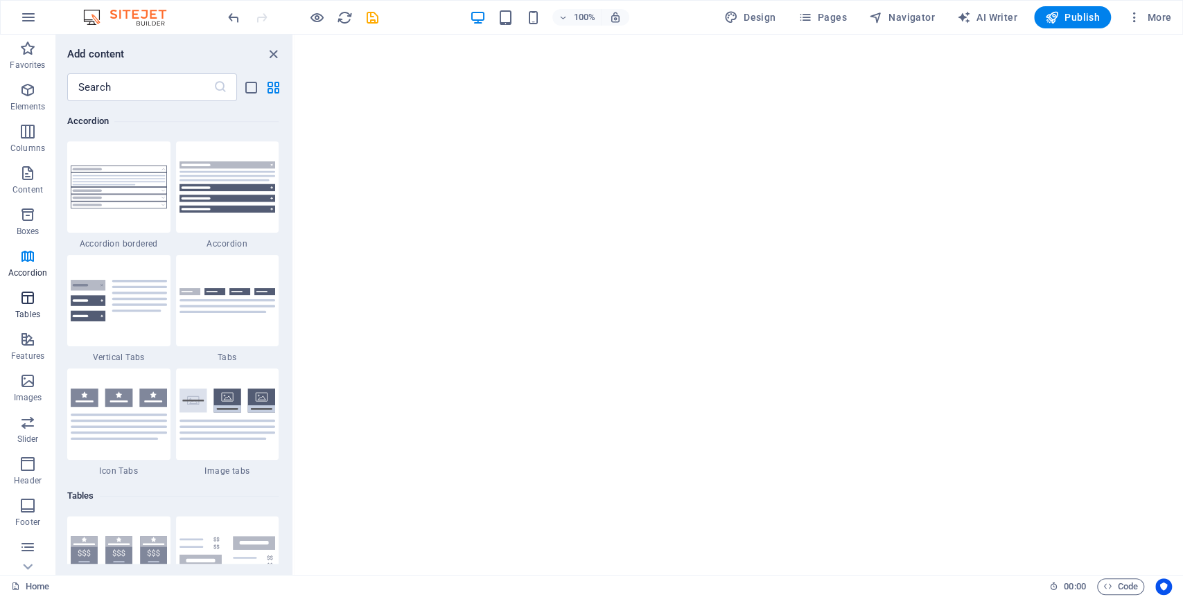
click at [33, 297] on icon "button" at bounding box center [27, 298] width 17 height 17
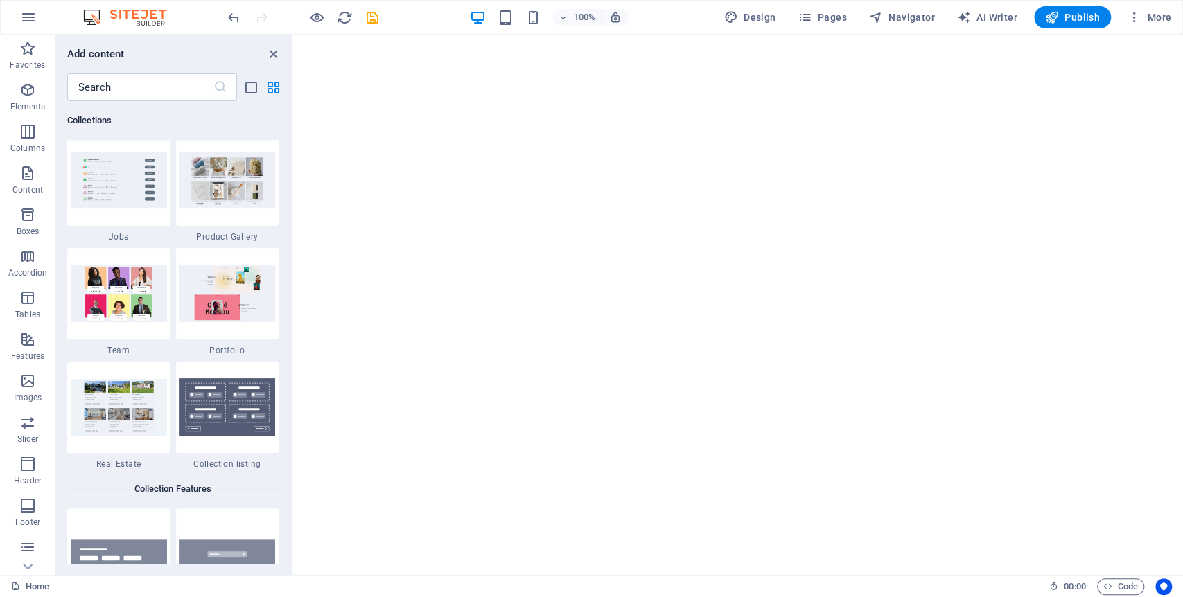
scroll to position [12789, 0]
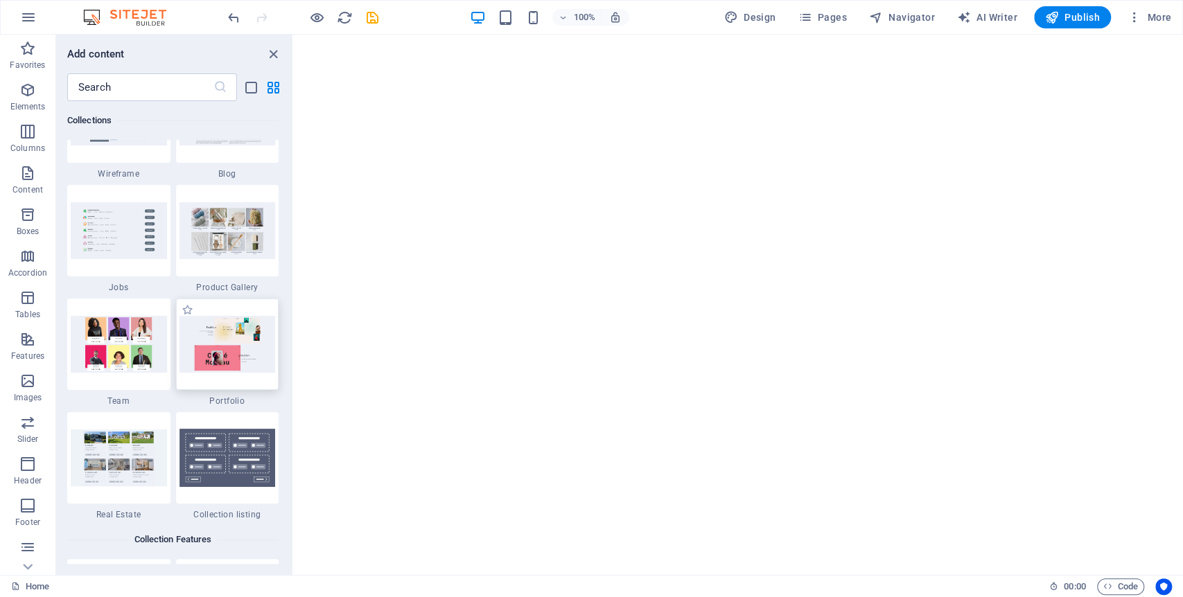
click at [236, 329] on img at bounding box center [227, 344] width 96 height 56
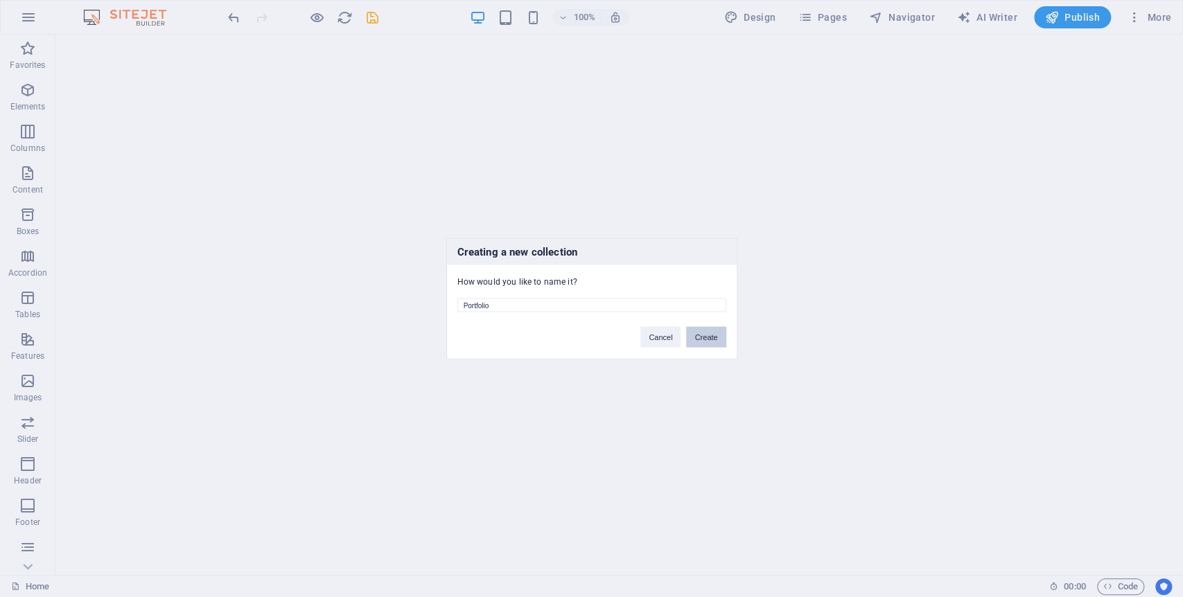
click at [703, 335] on button "Create" at bounding box center [706, 337] width 40 height 21
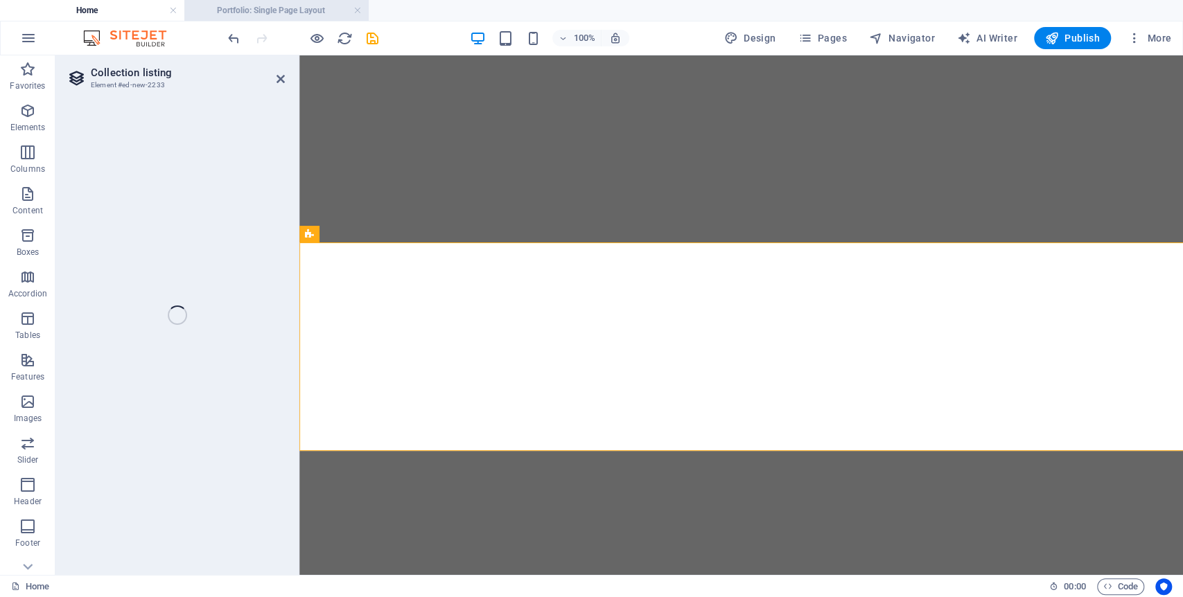
select select "68df0825646c79fce10811a0"
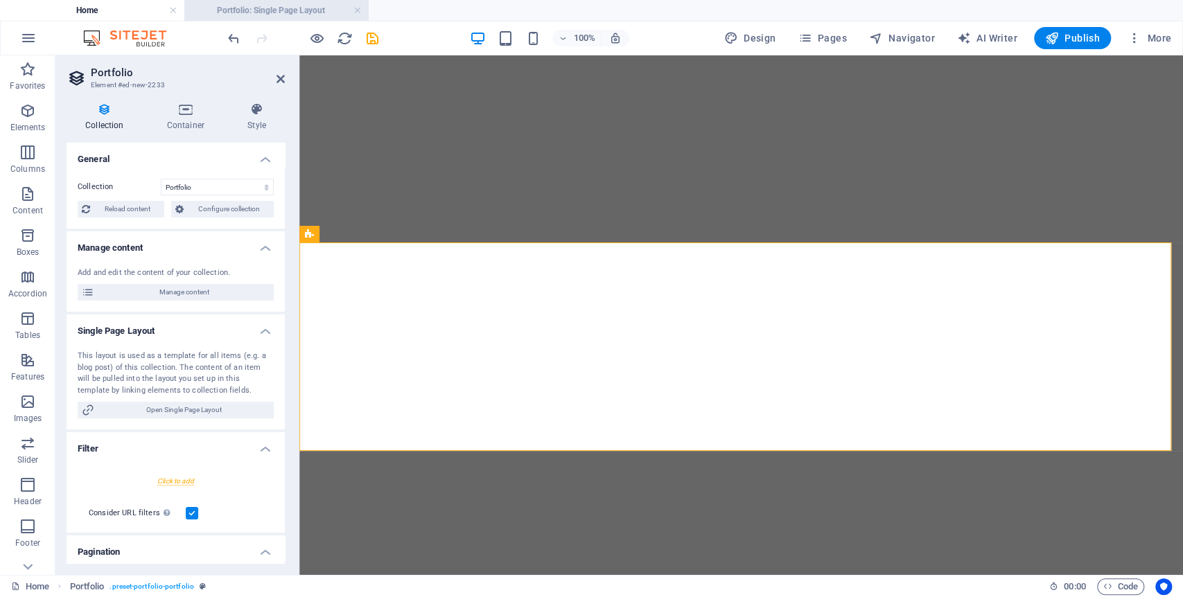
click at [308, 12] on ul "Home Portfolio: Single Page Layout" at bounding box center [591, 10] width 1183 height 21
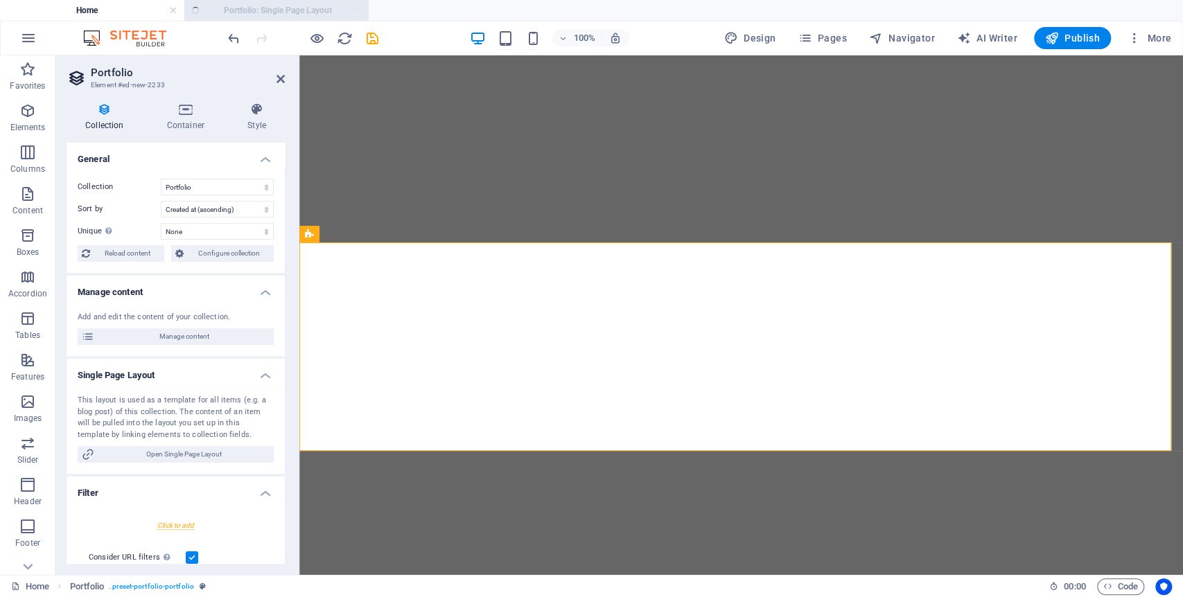
select select "createdAt_DESC"
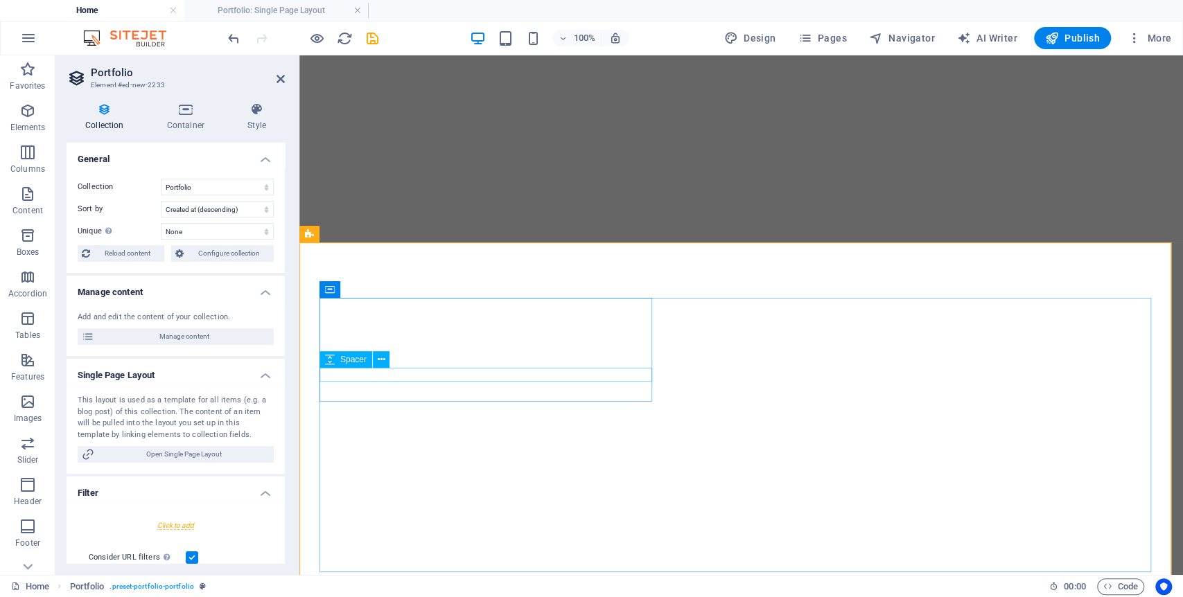
scroll to position [0, 0]
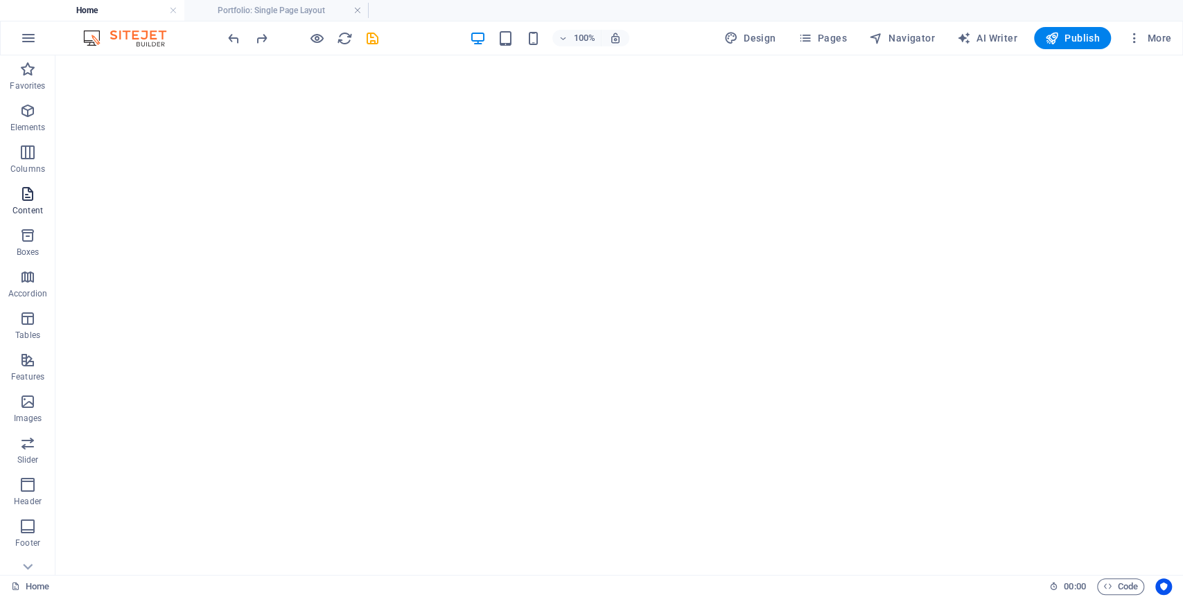
click at [42, 186] on span "Content" at bounding box center [27, 202] width 55 height 33
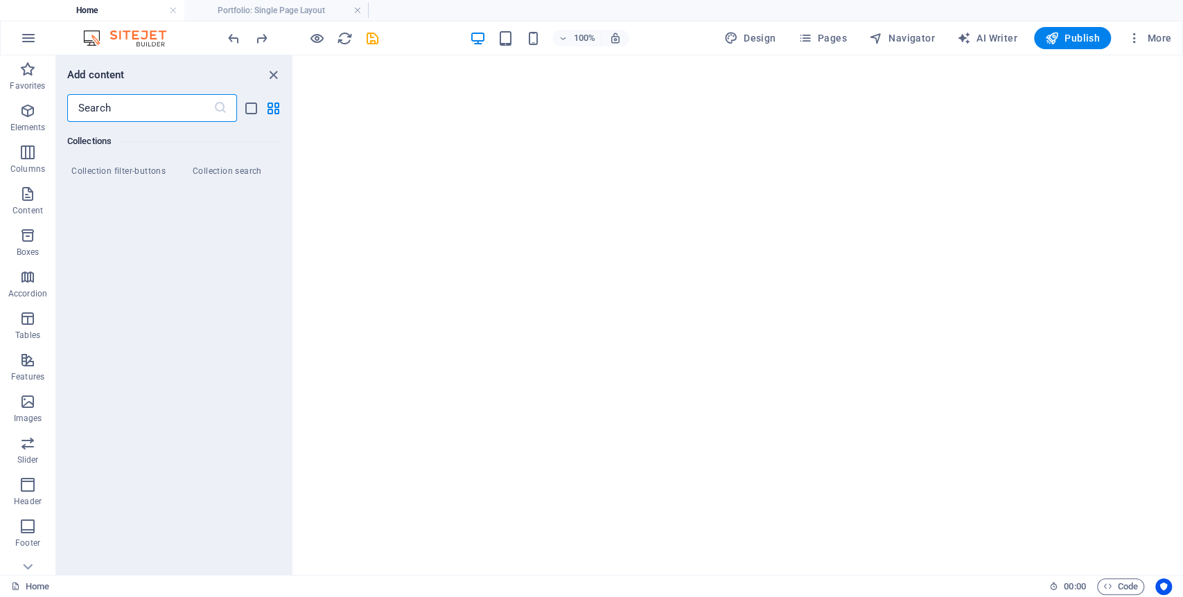
scroll to position [13302, 0]
click at [30, 537] on icon at bounding box center [27, 566] width 19 height 19
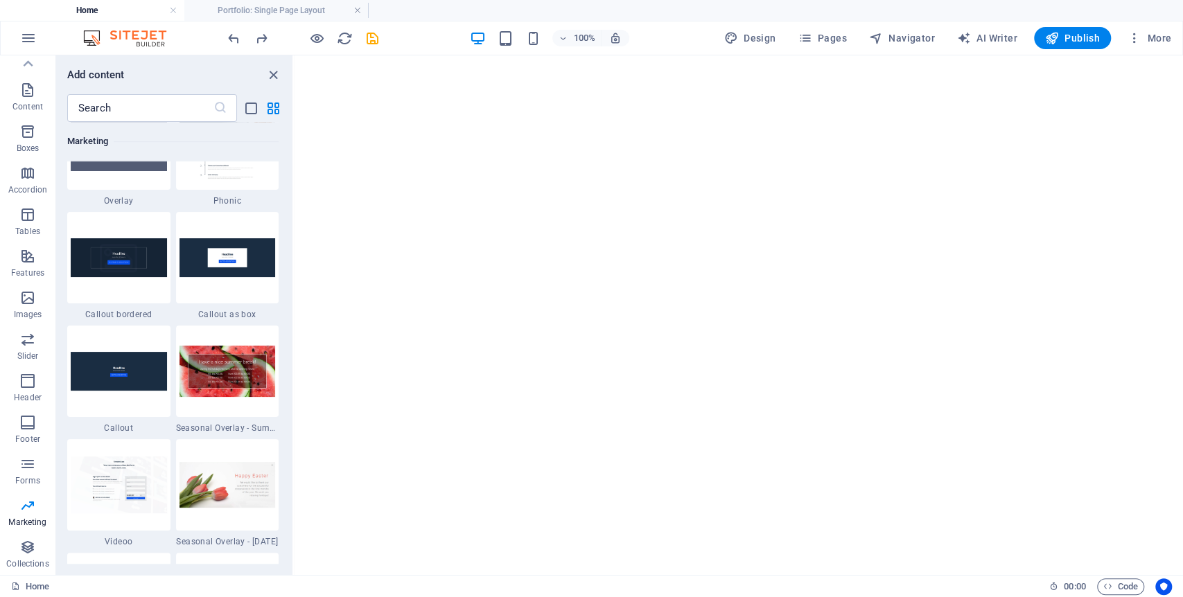
scroll to position [11347, 0]
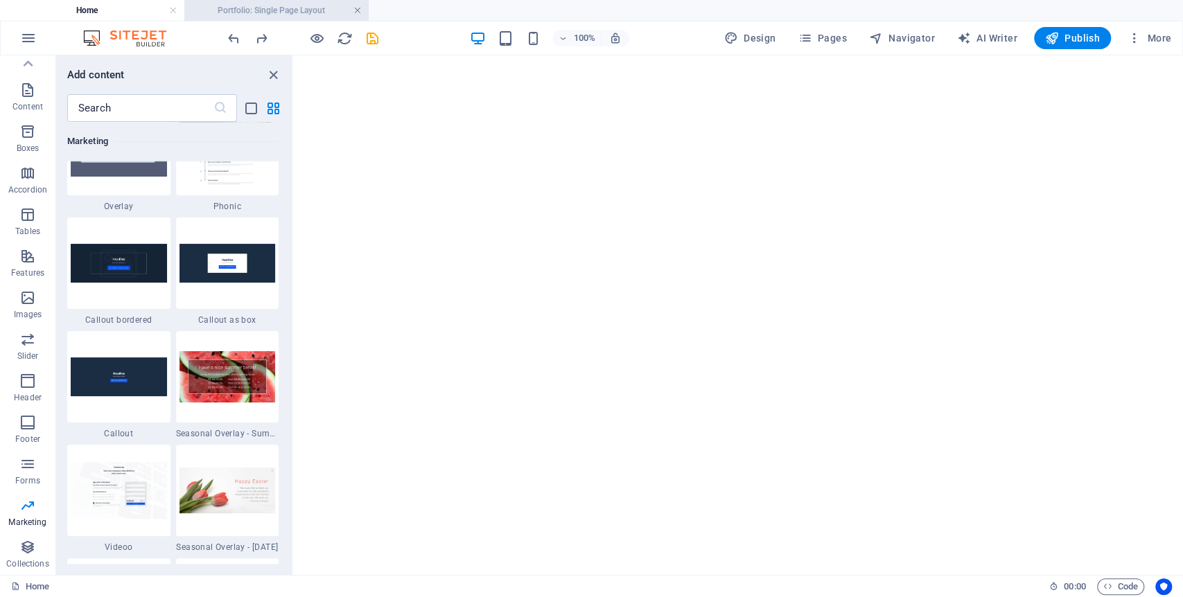
click at [360, 9] on link at bounding box center [357, 10] width 8 height 13
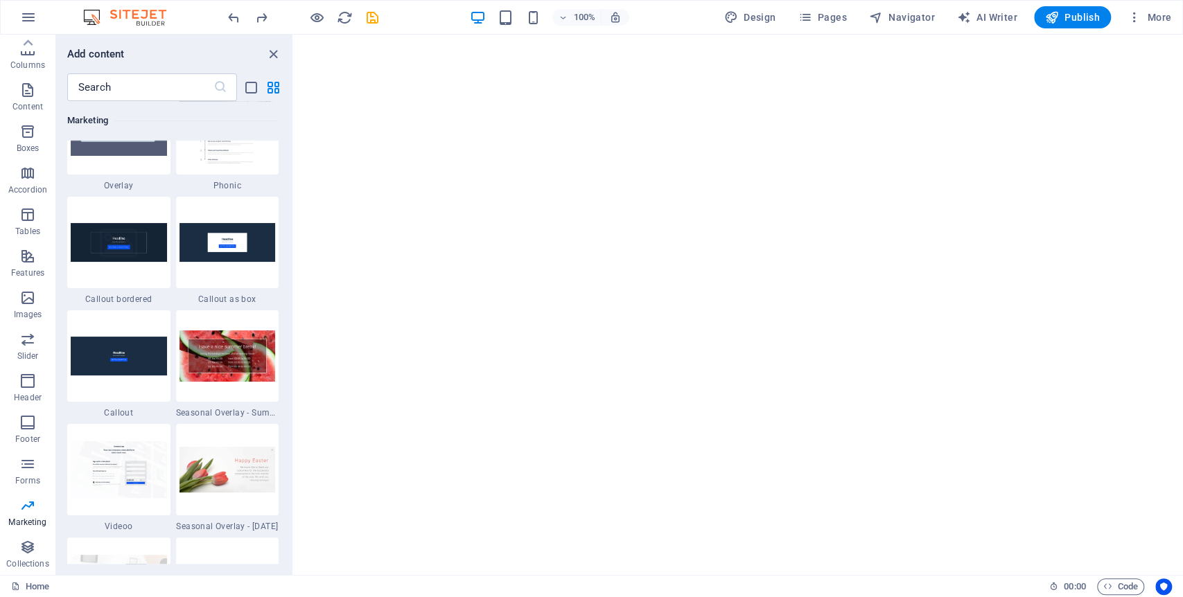
scroll to position [83, 0]
click at [809, 18] on icon "button" at bounding box center [805, 17] width 14 height 14
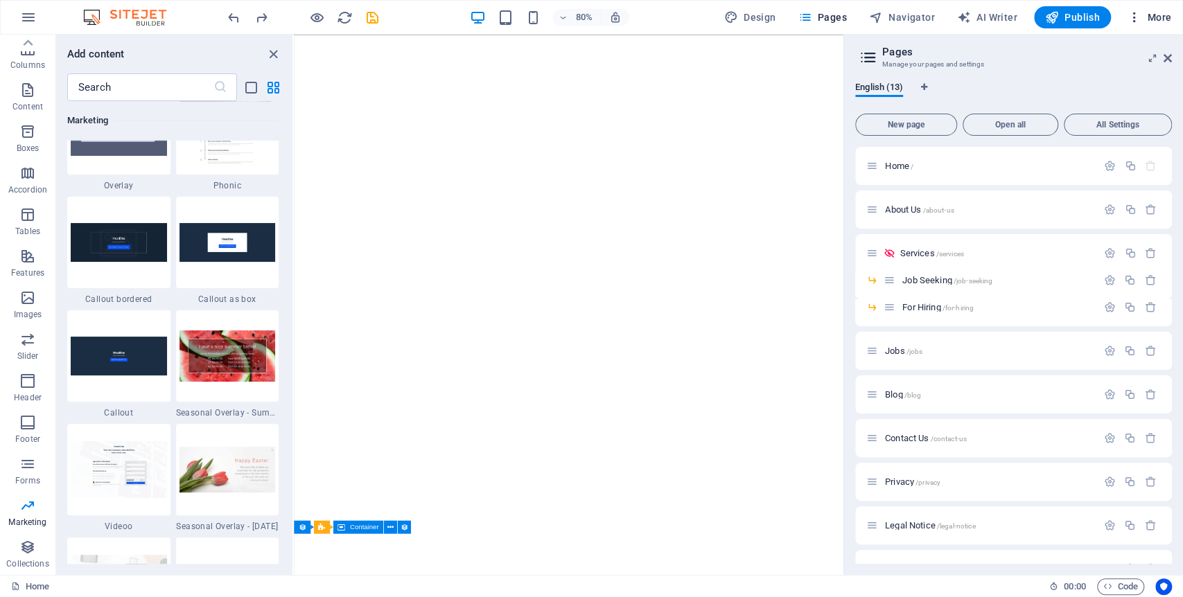
click at [1064, 18] on icon "button" at bounding box center [1135, 17] width 14 height 14
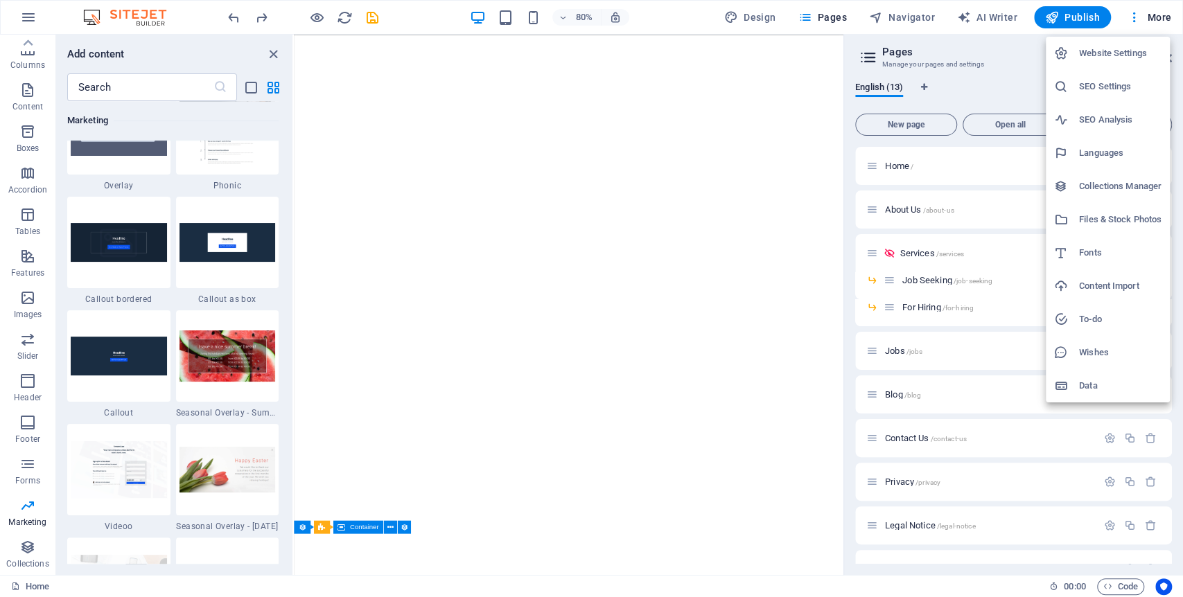
click at [734, 234] on div at bounding box center [591, 298] width 1183 height 597
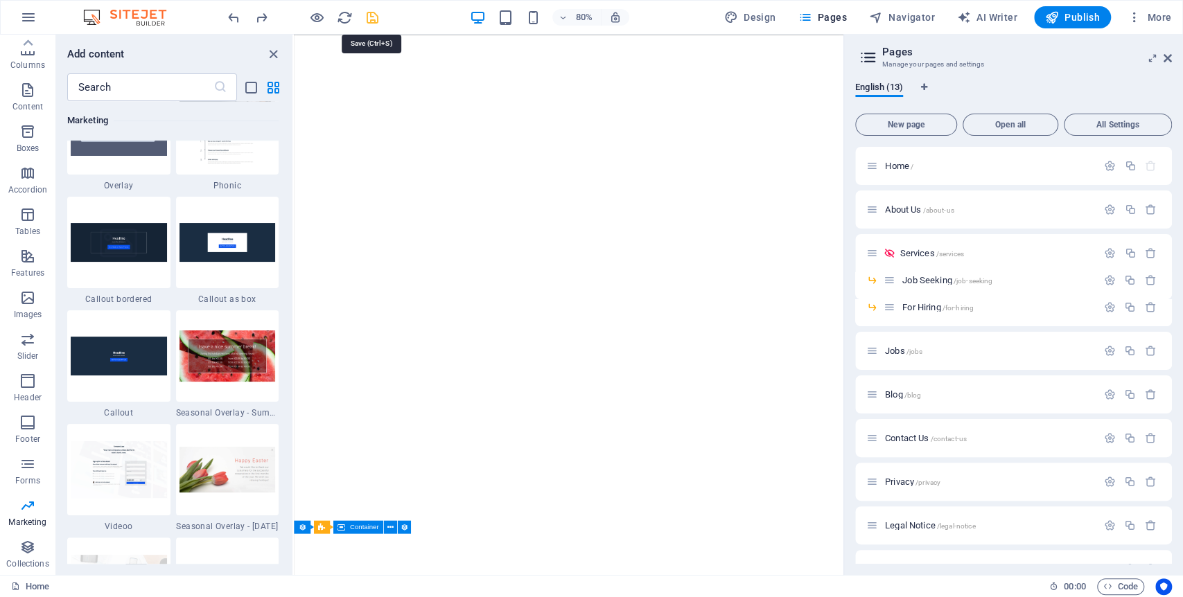
click at [375, 19] on icon "save" at bounding box center [373, 18] width 16 height 16
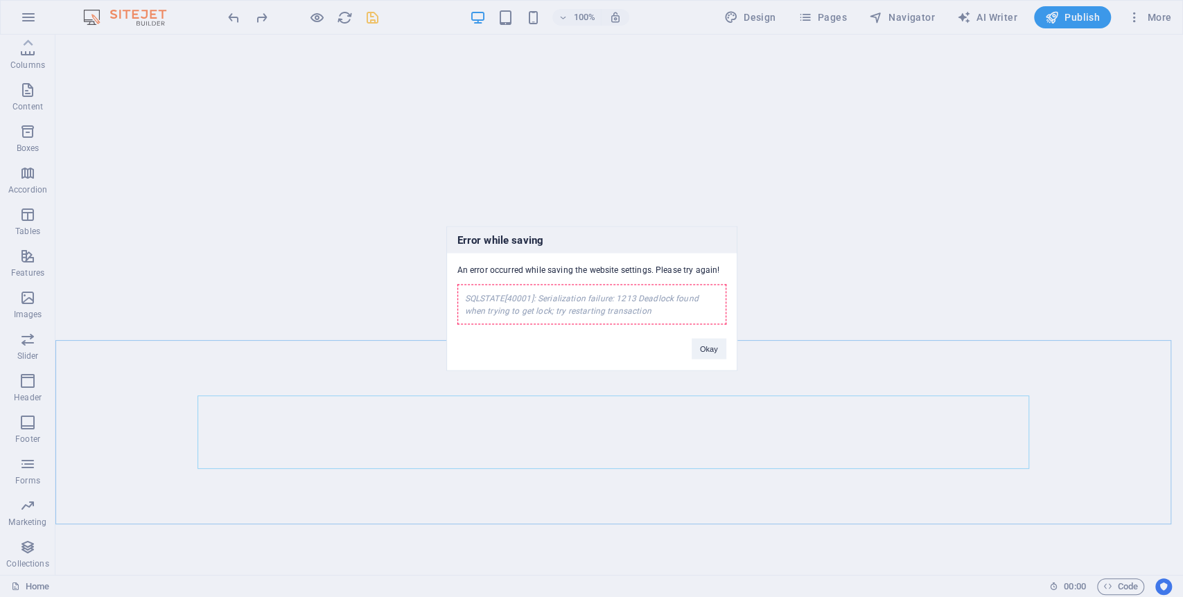
click at [479, 260] on div "An error occurred while saving the website settings. Please try again! SQLSTATE…" at bounding box center [592, 289] width 290 height 71
click at [705, 350] on button "Okay" at bounding box center [709, 349] width 35 height 21
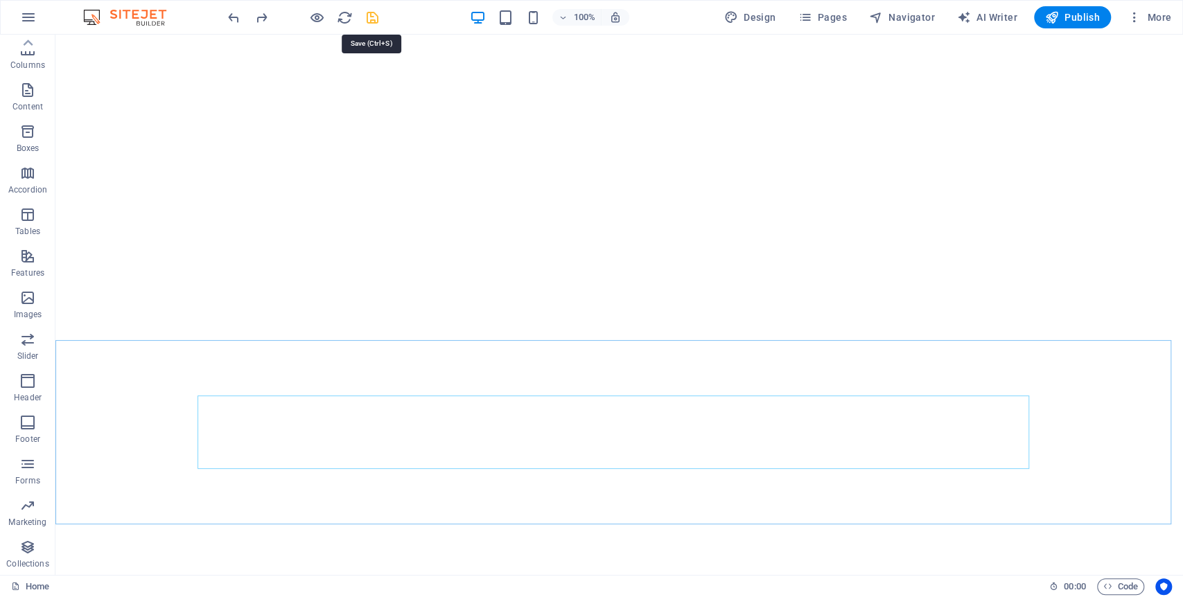
click at [367, 12] on icon "save" at bounding box center [373, 18] width 16 height 16
